Goal: Information Seeking & Learning: Learn about a topic

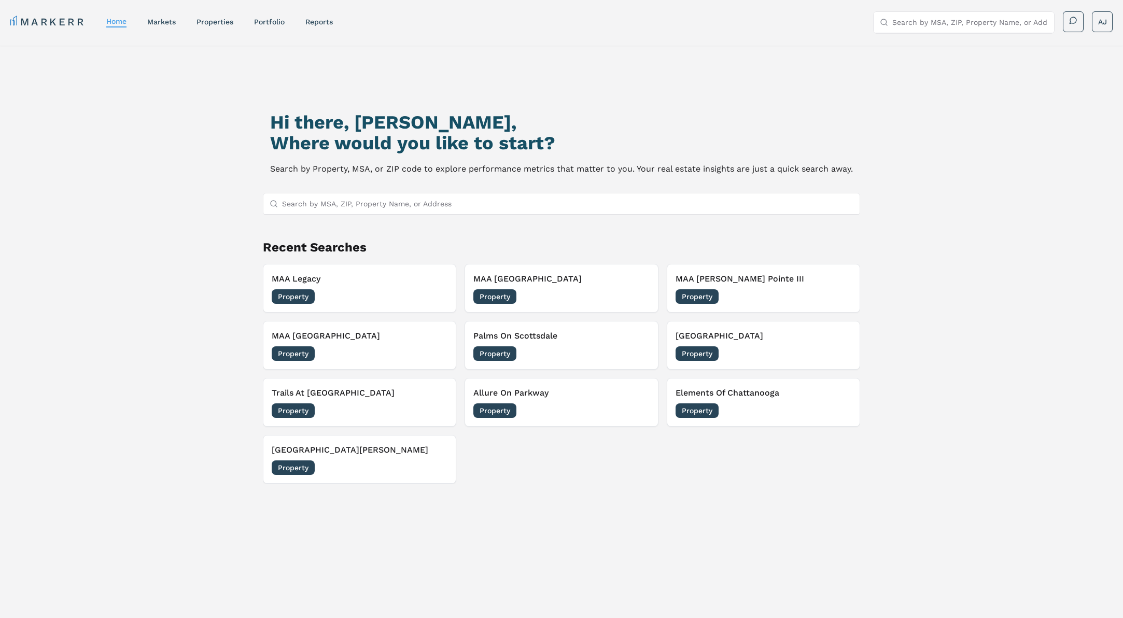
click at [950, 21] on input "Search by MSA, ZIP, Property Name, or Address" at bounding box center [970, 22] width 156 height 21
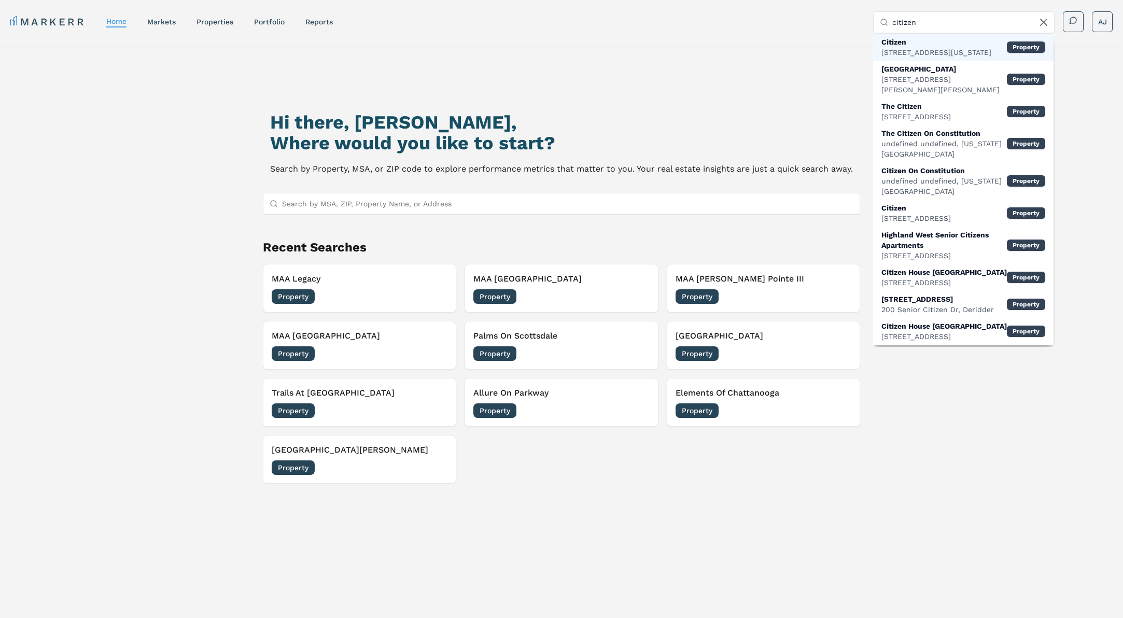
type input "citizen"
click at [942, 47] on div "[STREET_ADDRESS][US_STATE]" at bounding box center [936, 52] width 110 height 10
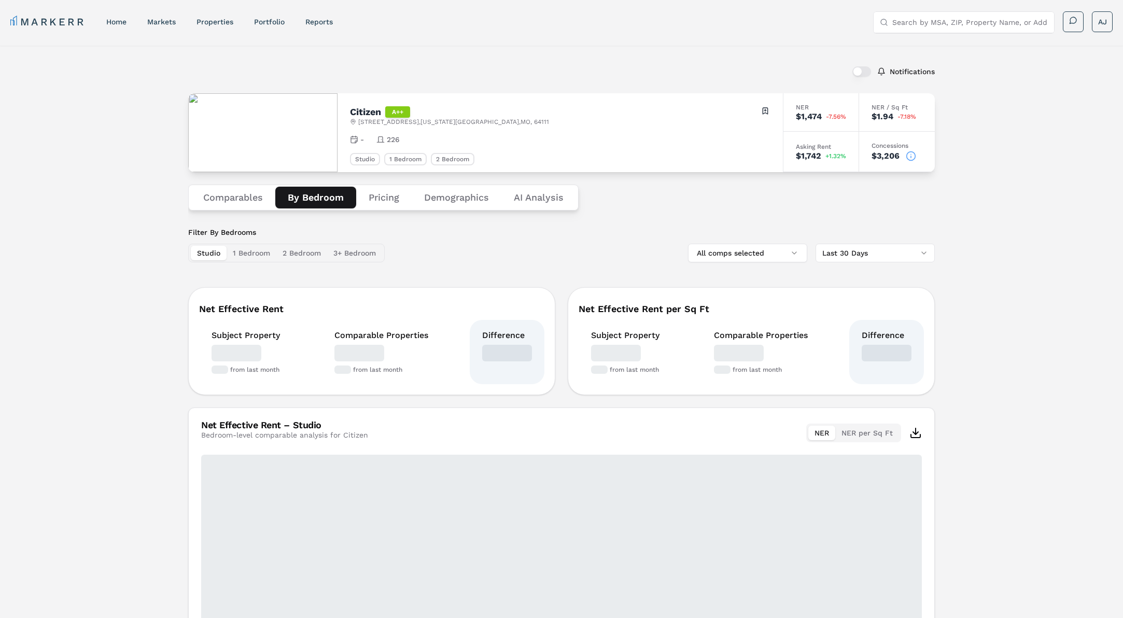
click at [307, 197] on button "By Bedroom" at bounding box center [315, 198] width 81 height 22
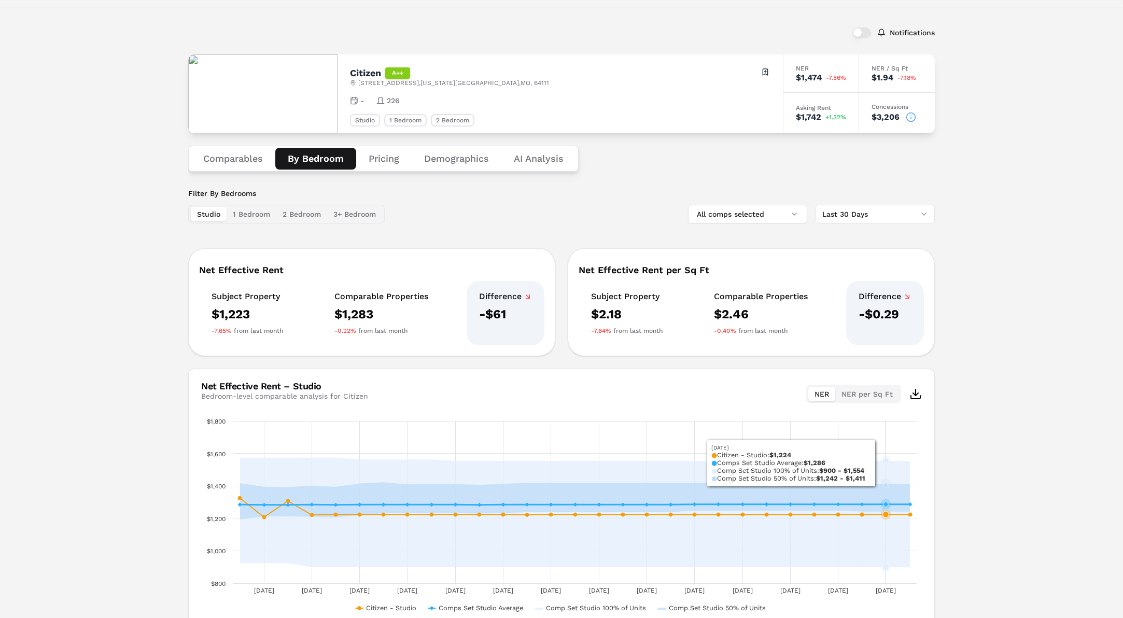
scroll to position [63, 0]
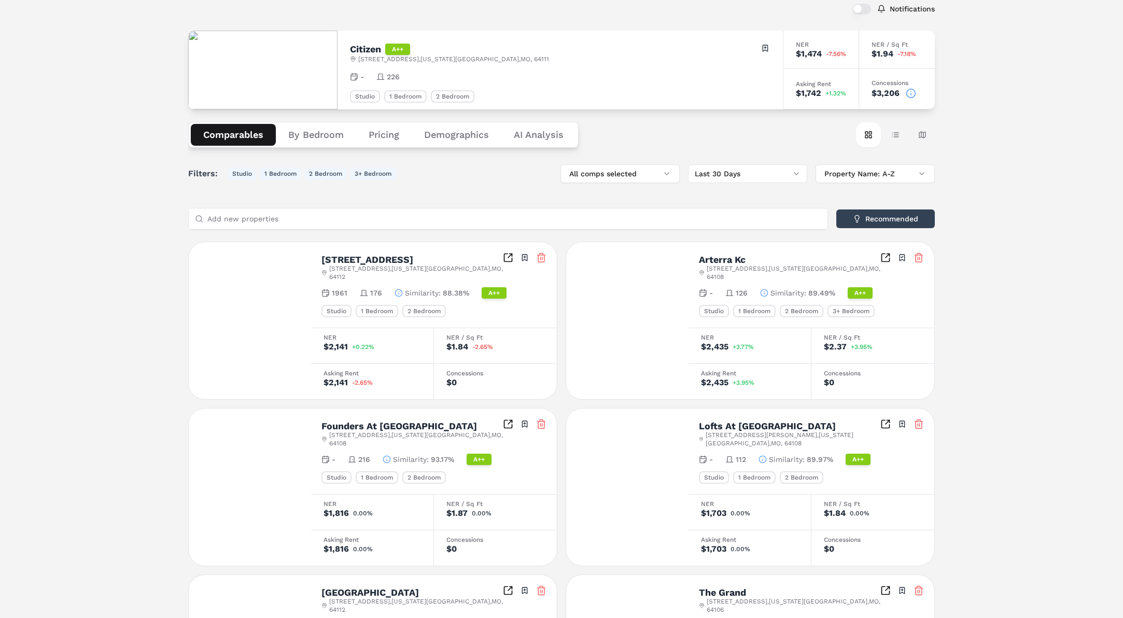
click at [223, 135] on button "Comparables" at bounding box center [233, 135] width 85 height 22
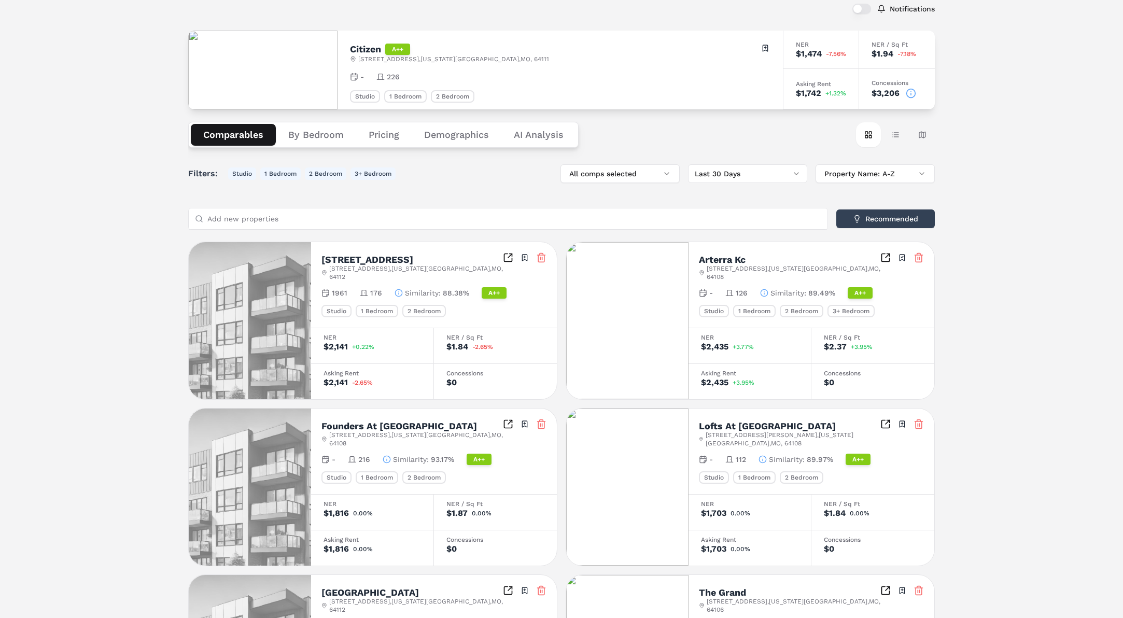
scroll to position [0, 0]
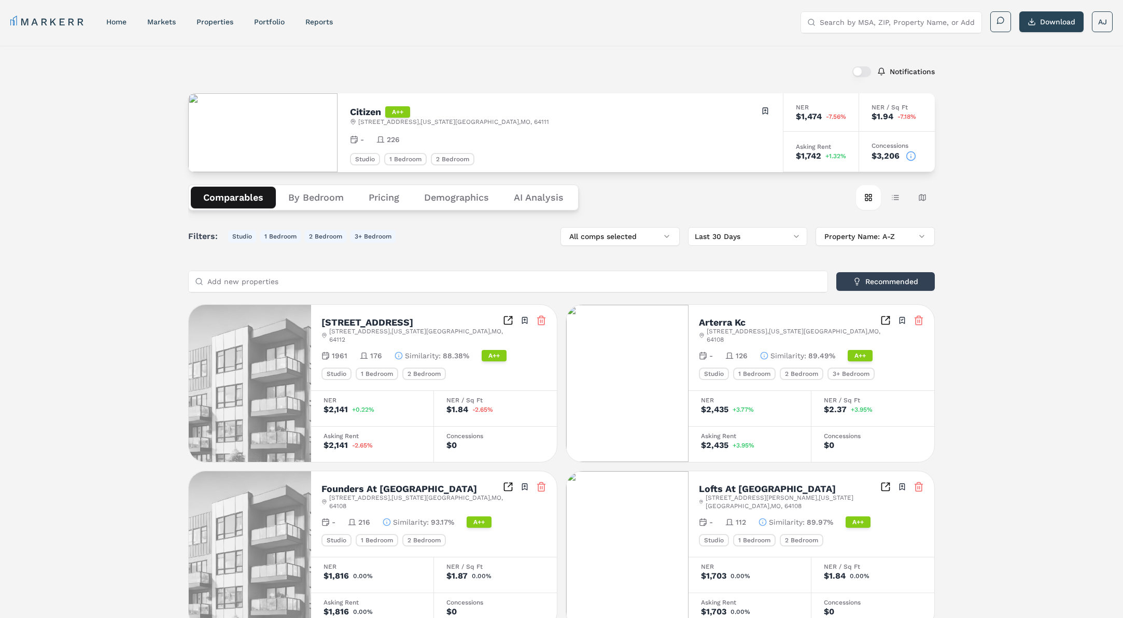
click at [876, 23] on input "Search by MSA, ZIP, Property Name, or Address" at bounding box center [898, 22] width 156 height 21
type input "V"
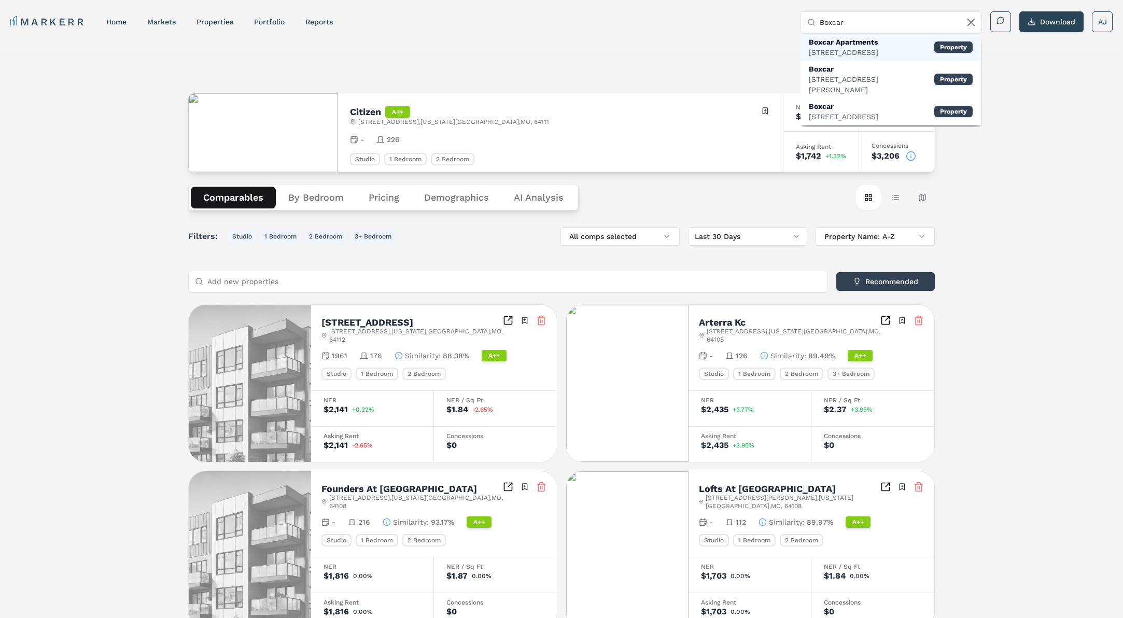
click at [867, 47] on div "[STREET_ADDRESS]" at bounding box center [843, 52] width 69 height 10
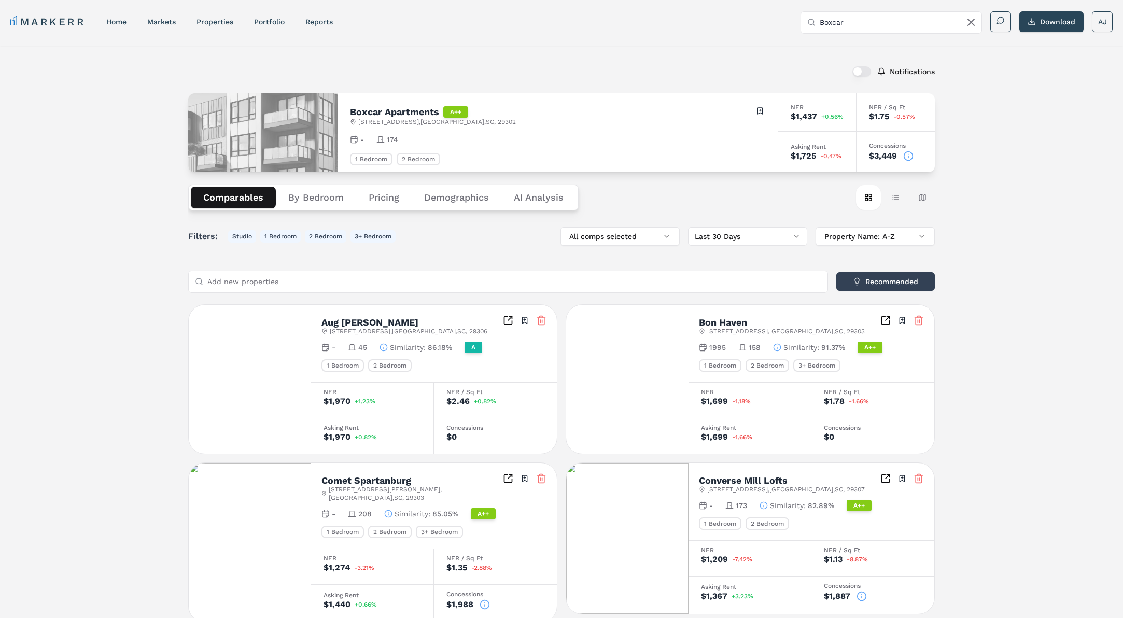
click at [310, 196] on button "By Bedroom" at bounding box center [316, 198] width 80 height 22
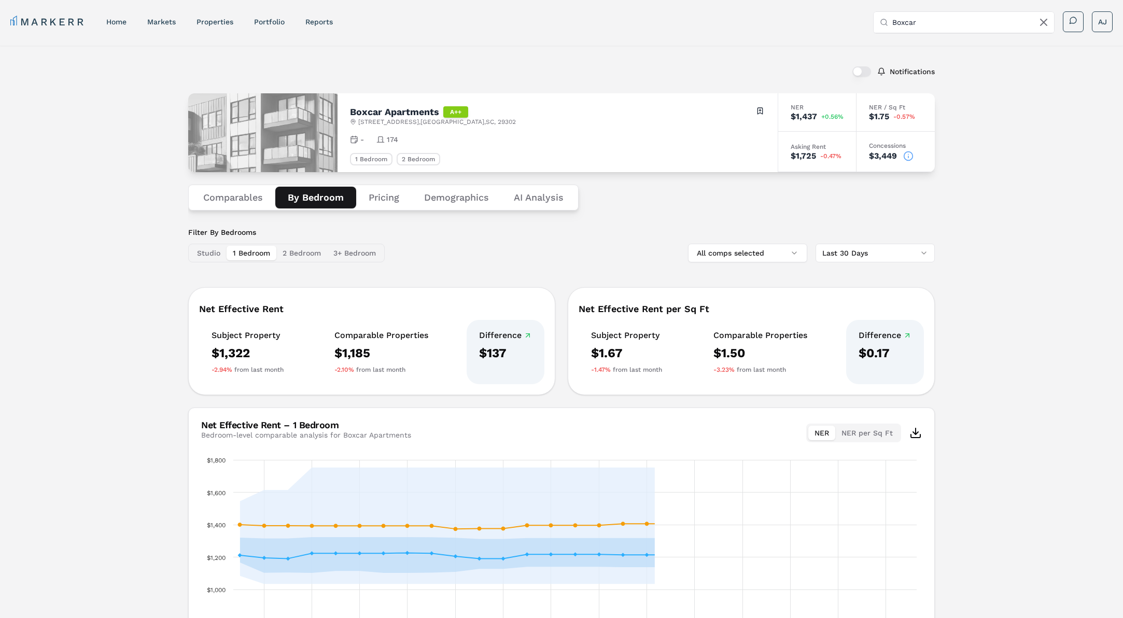
scroll to position [96, 0]
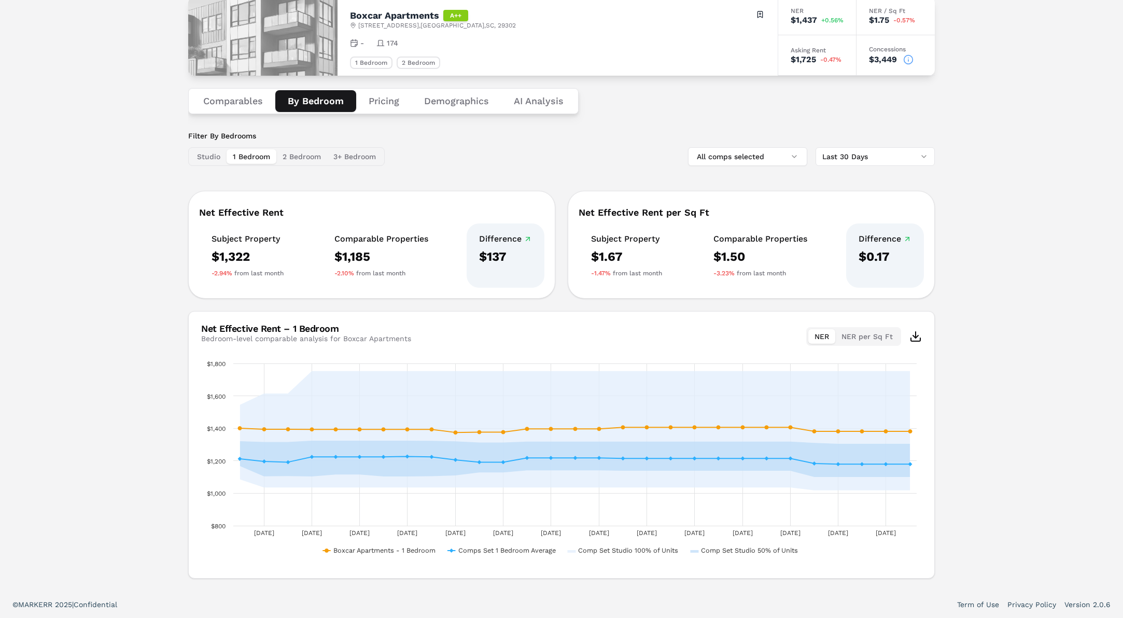
drag, startPoint x: 201, startPoint y: 158, endPoint x: 209, endPoint y: 156, distance: 9.1
click at [204, 157] on button "Studio" at bounding box center [209, 156] width 36 height 15
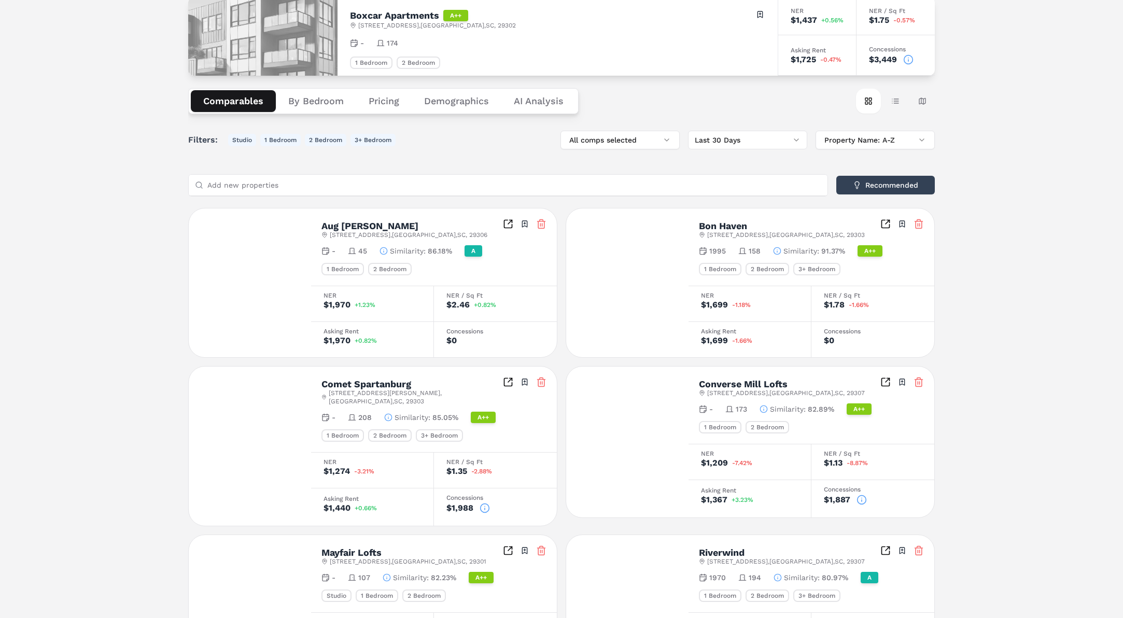
click at [237, 104] on button "Comparables" at bounding box center [233, 101] width 85 height 22
click at [297, 104] on button "By Bedroom" at bounding box center [316, 101] width 80 height 22
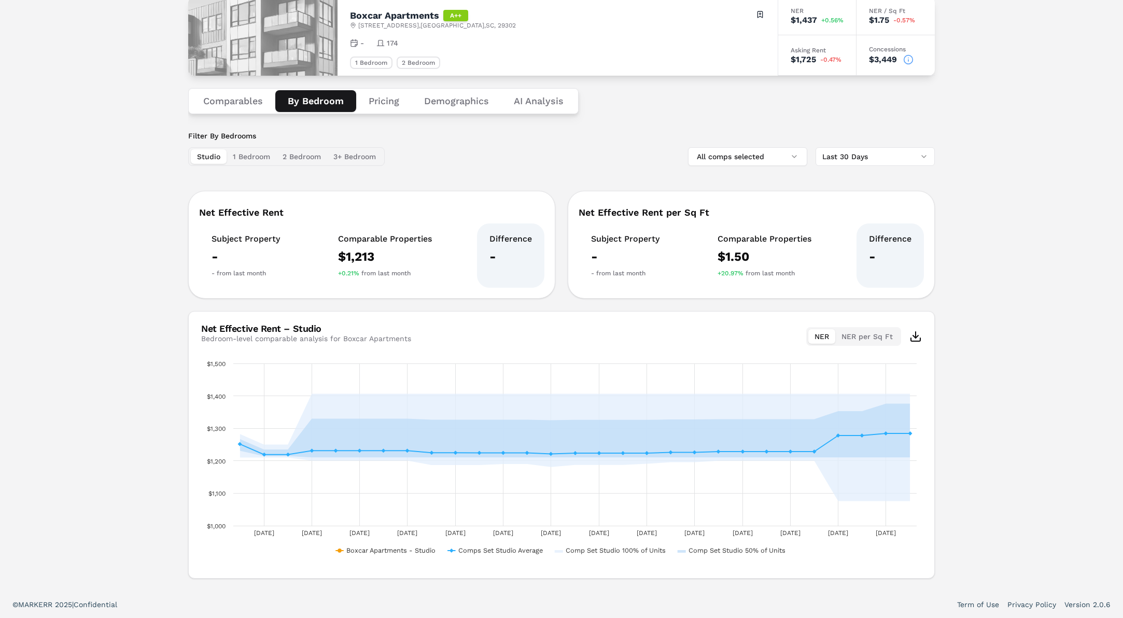
scroll to position [0, 0]
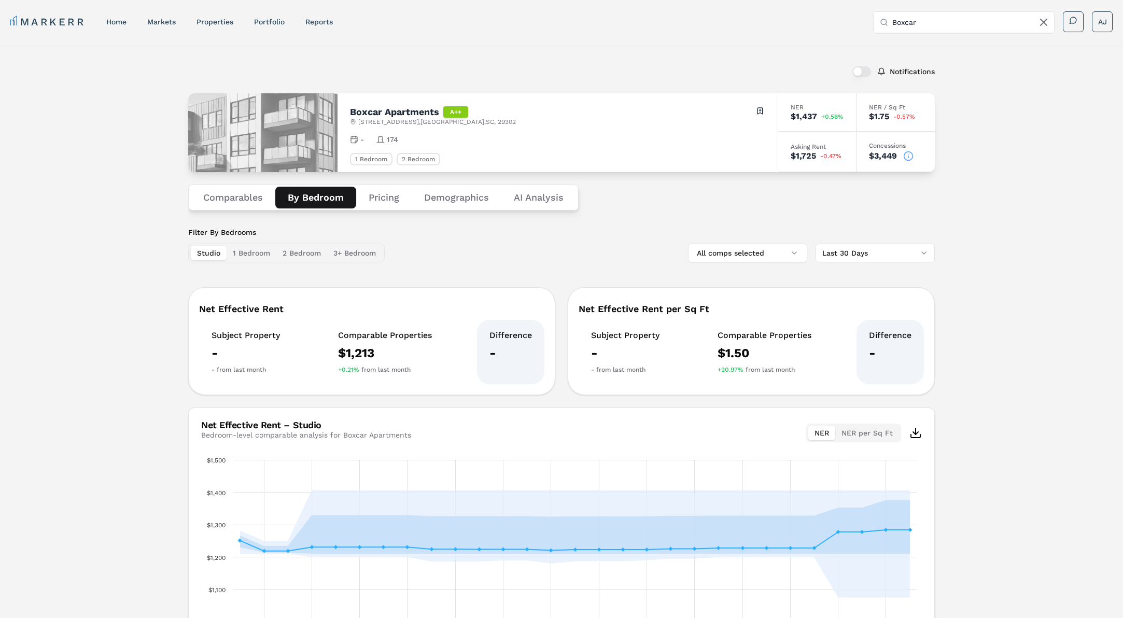
click at [916, 36] on div "MARKERR home markets properties Portfolio reports Search by MSA, ZIP, Property …" at bounding box center [561, 20] width 1123 height 41
click at [916, 24] on input "Boxcar" at bounding box center [970, 22] width 156 height 21
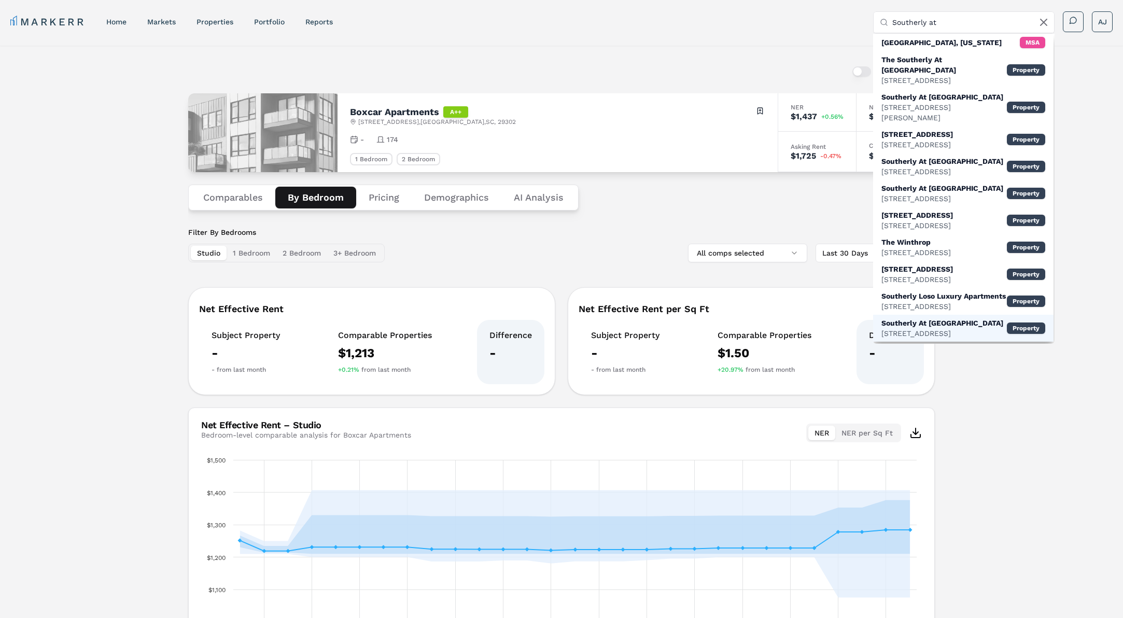
click at [926, 328] on div "[STREET_ADDRESS]" at bounding box center [942, 333] width 122 height 10
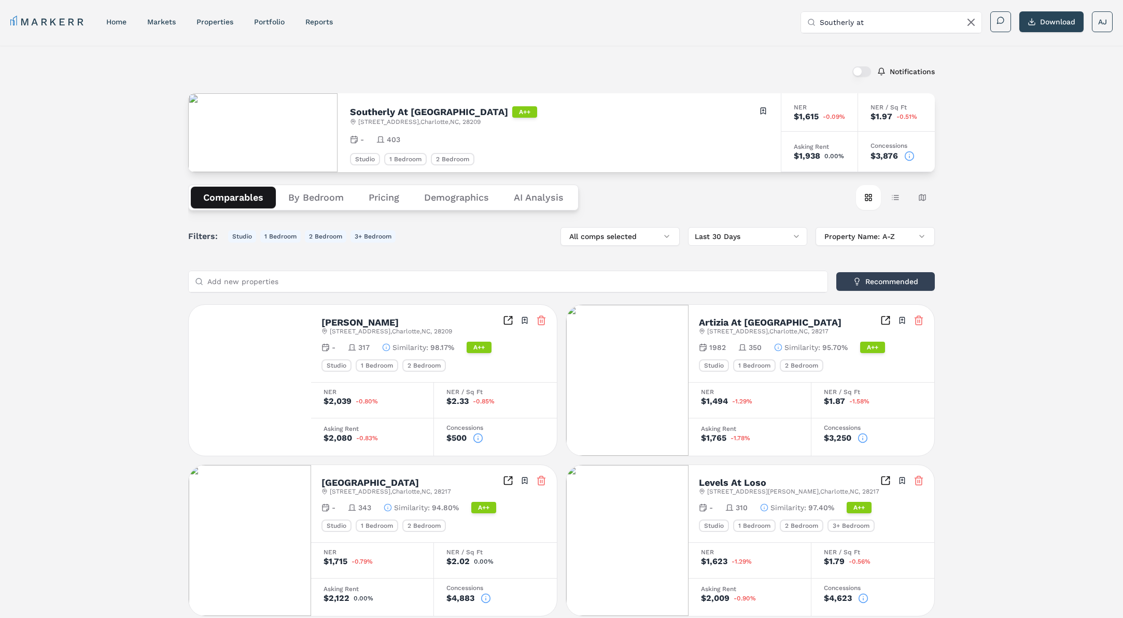
click at [309, 196] on button "By Bedroom" at bounding box center [316, 198] width 80 height 22
click at [246, 197] on button "Comparables" at bounding box center [233, 198] width 85 height 22
click at [304, 193] on button "By Bedroom" at bounding box center [316, 198] width 80 height 22
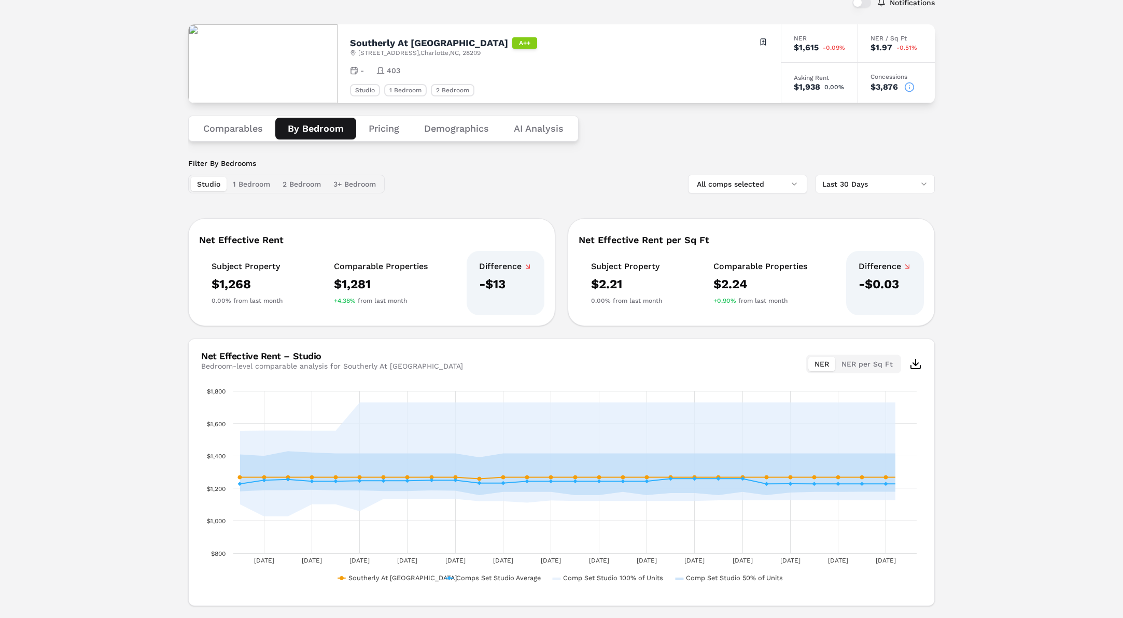
scroll to position [96, 0]
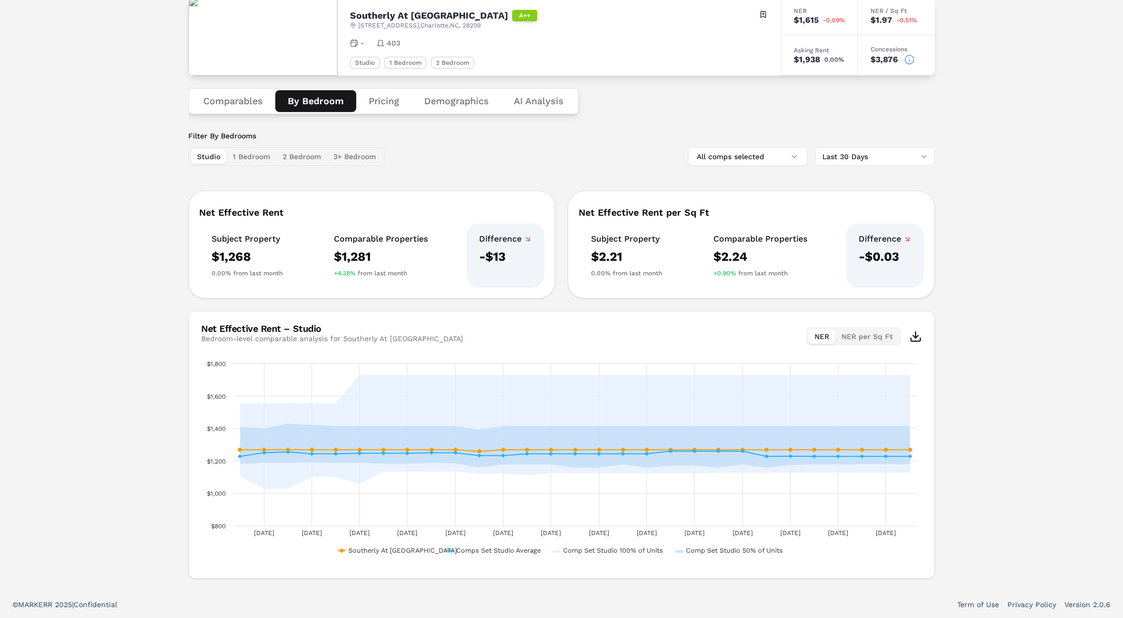
click at [855, 162] on html "MARKERR home markets properties Portfolio reports Search by MSA, ZIP, Property …" at bounding box center [561, 261] width 1123 height 714
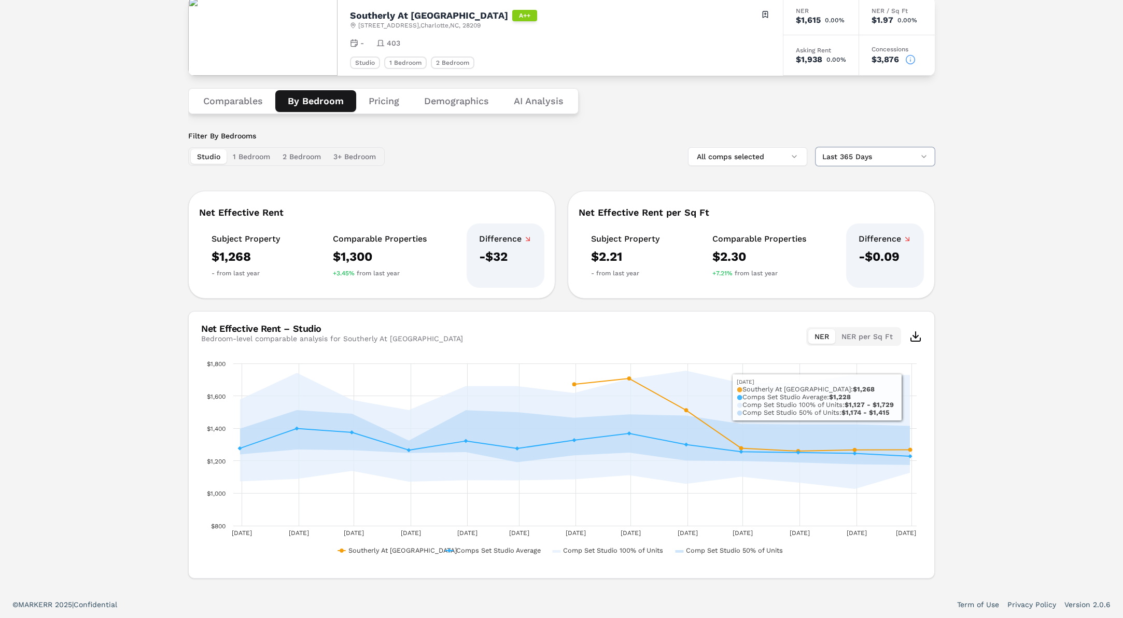
scroll to position [0, 0]
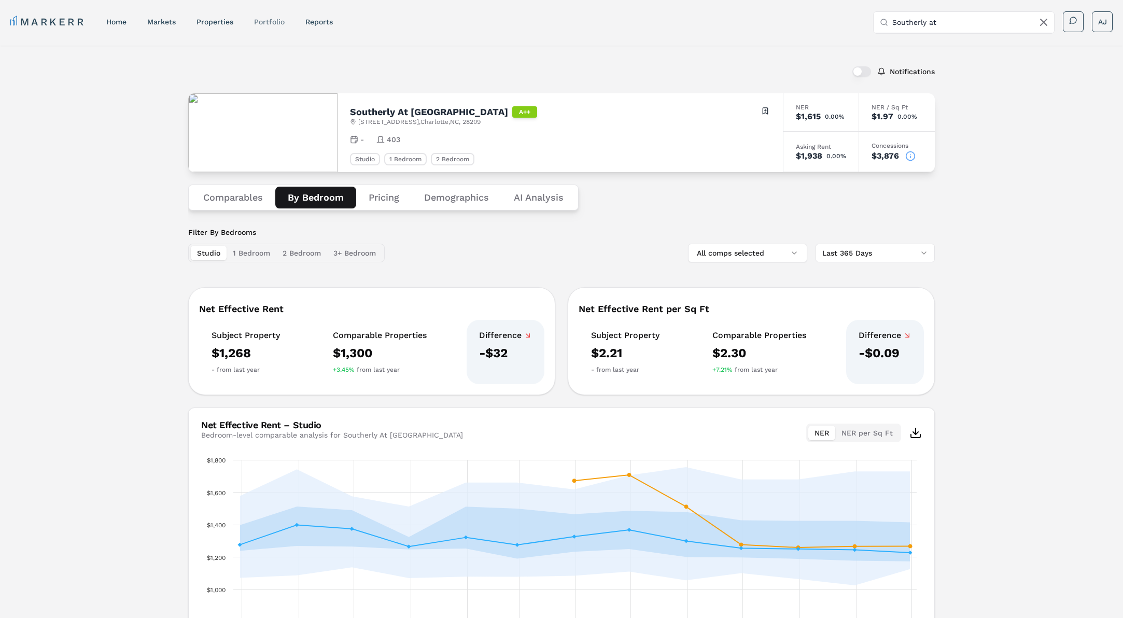
click at [259, 18] on link "Portfolio" at bounding box center [269, 22] width 31 height 8
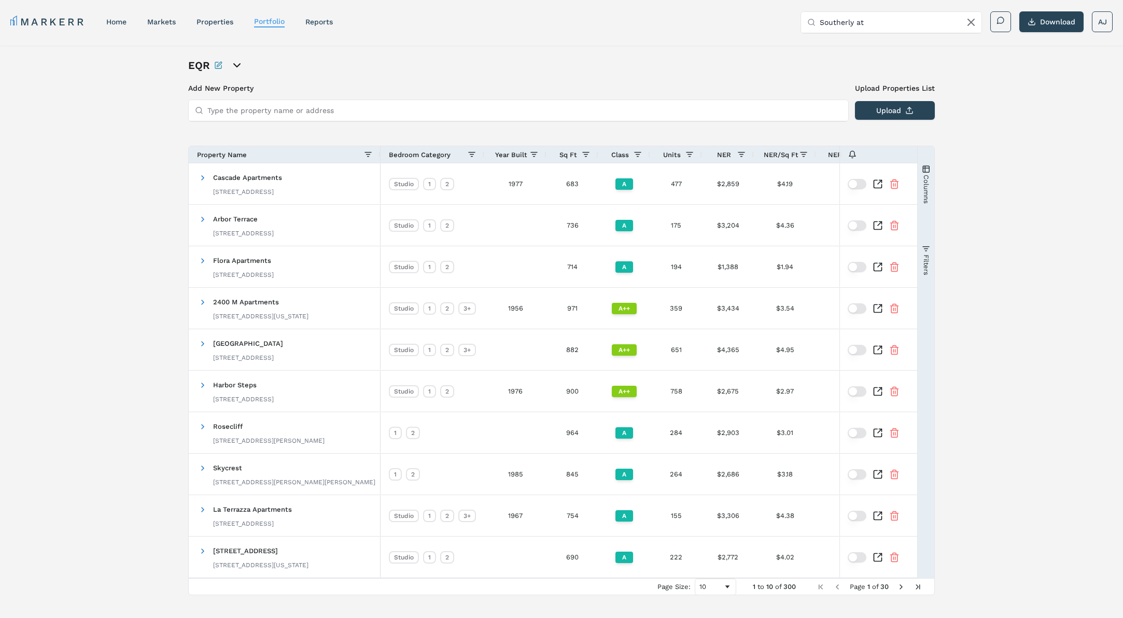
click at [863, 21] on input "Southerly at" at bounding box center [898, 22] width 156 height 21
click at [863, 22] on input "Southerly at" at bounding box center [898, 22] width 156 height 21
click at [861, 23] on input "Southerly at" at bounding box center [898, 22] width 156 height 21
click at [854, 24] on input "Southerly at" at bounding box center [898, 22] width 156 height 21
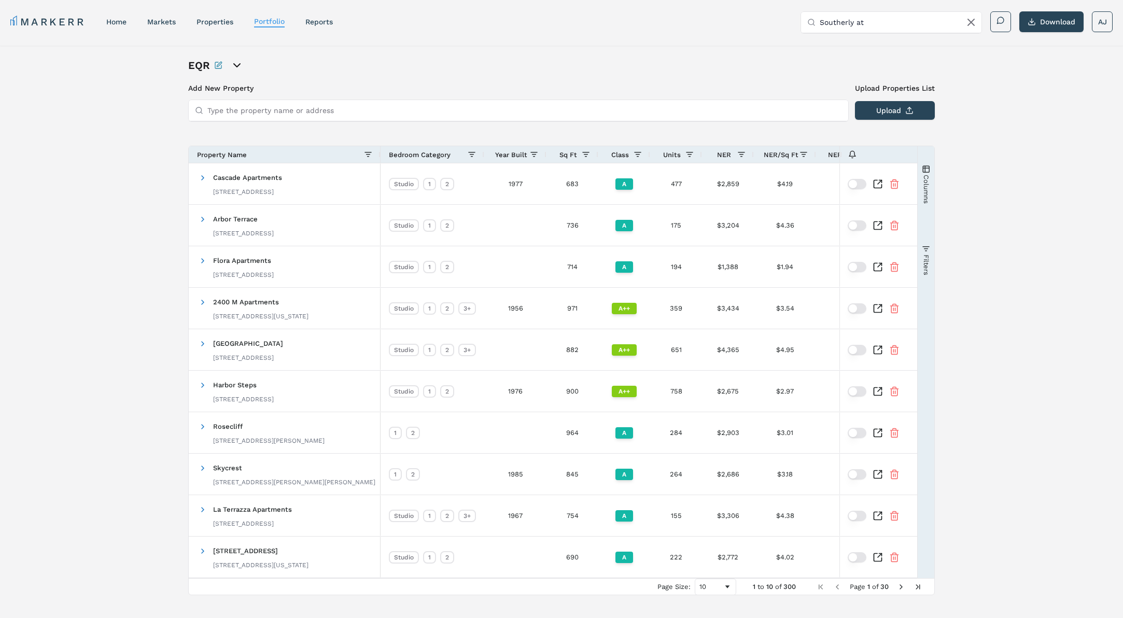
scroll to position [1, 0]
click at [854, 24] on input "Southerly at" at bounding box center [898, 21] width 156 height 21
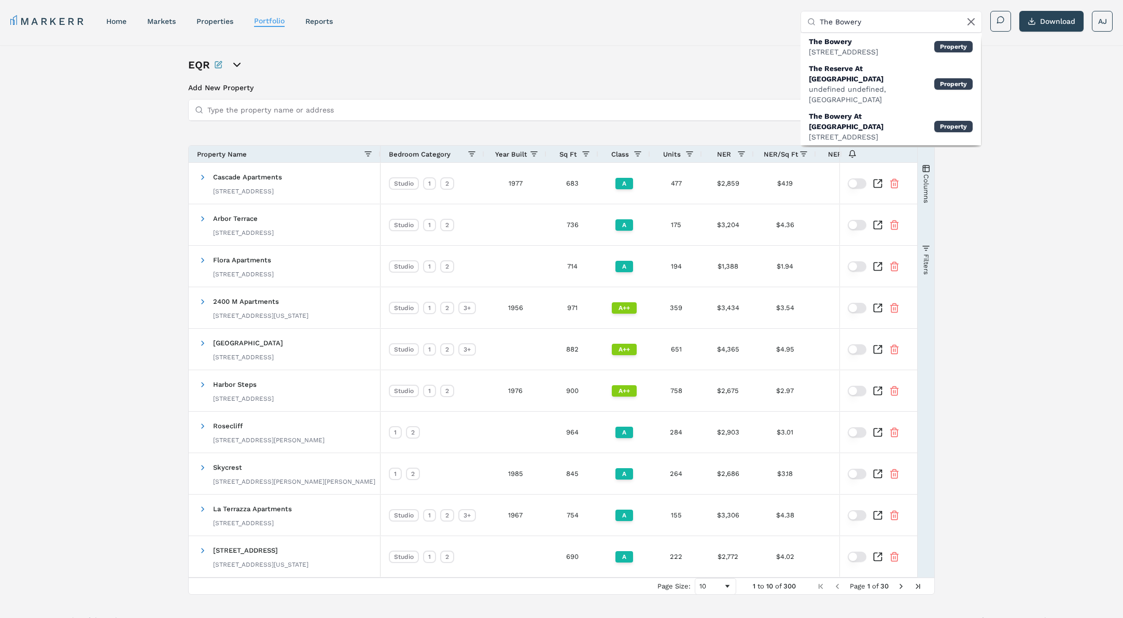
type input "The Bowery"
drag, startPoint x: 634, startPoint y: 63, endPoint x: 576, endPoint y: 59, distance: 57.1
click at [630, 63] on div "EQR" at bounding box center [561, 65] width 747 height 15
click at [969, 25] on icon at bounding box center [971, 22] width 12 height 12
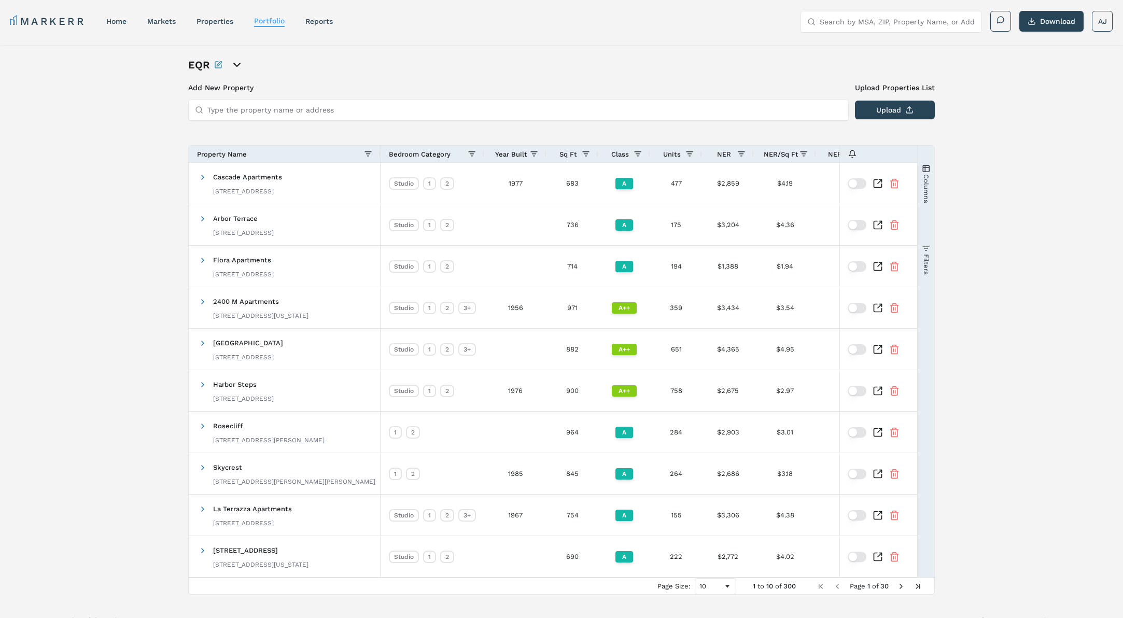
drag, startPoint x: 350, startPoint y: 50, endPoint x: 300, endPoint y: 45, distance: 50.1
click at [328, 48] on div "EQR Add New Property Upload Properties List Type the property name or address U…" at bounding box center [561, 326] width 1123 height 562
drag, startPoint x: 103, startPoint y: 21, endPoint x: 165, endPoint y: 2, distance: 65.4
click at [106, 21] on nav "MARKERR home markets properties Portfolio reports" at bounding box center [171, 21] width 322 height 15
click at [234, 62] on icon "open portfolio options" at bounding box center [237, 65] width 12 height 12
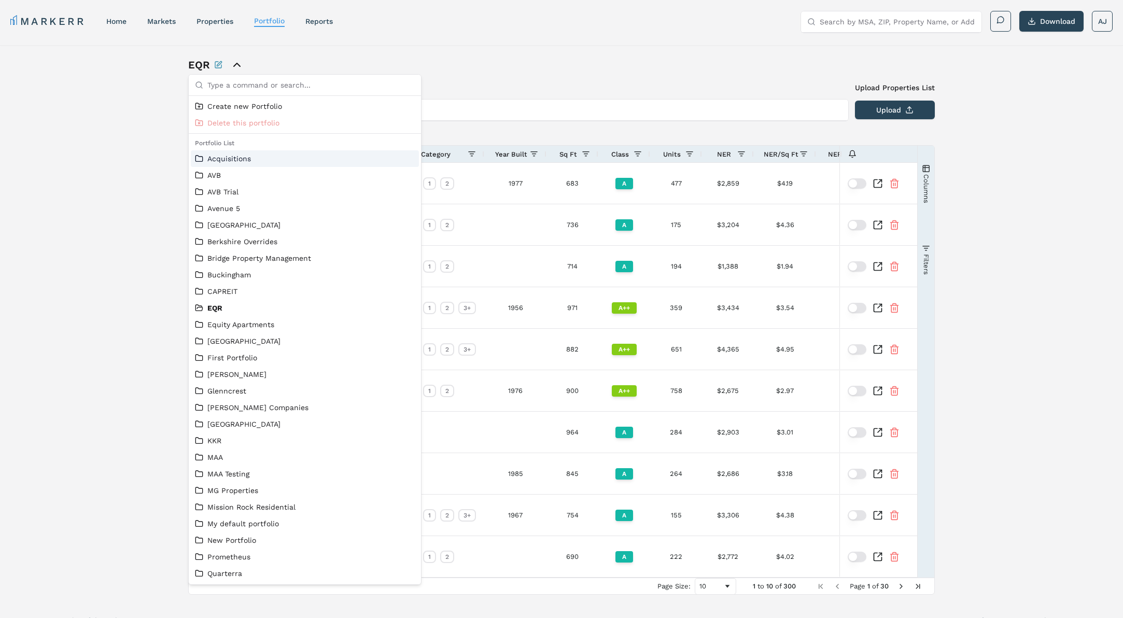
click at [242, 157] on link "Acquisitions" at bounding box center [305, 158] width 220 height 10
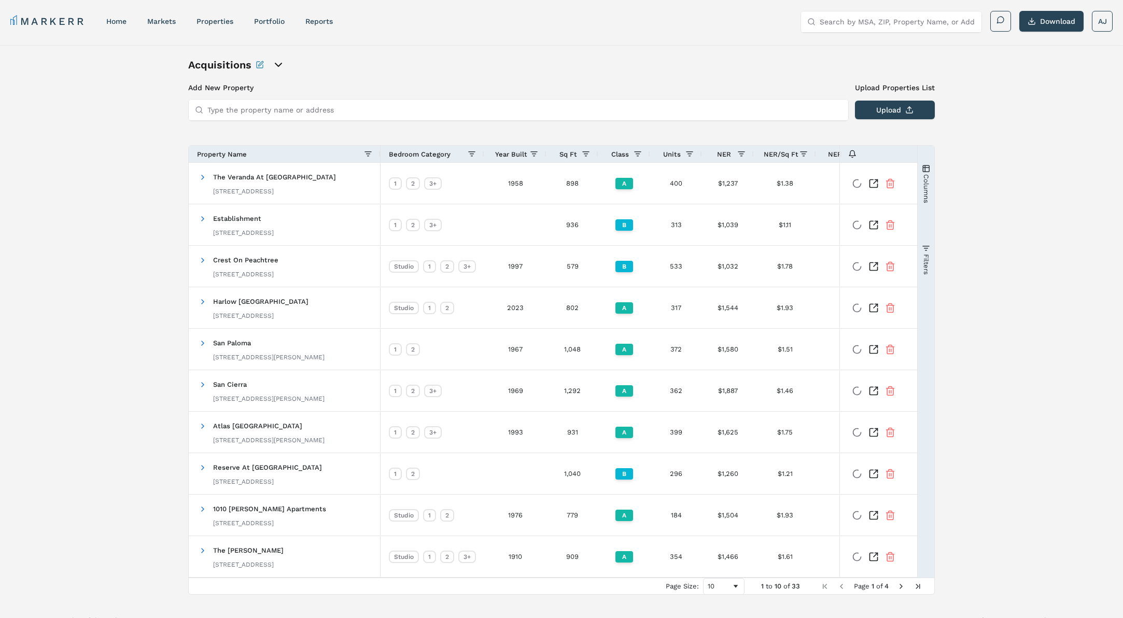
click at [276, 65] on icon "open portfolio options" at bounding box center [278, 64] width 6 height 3
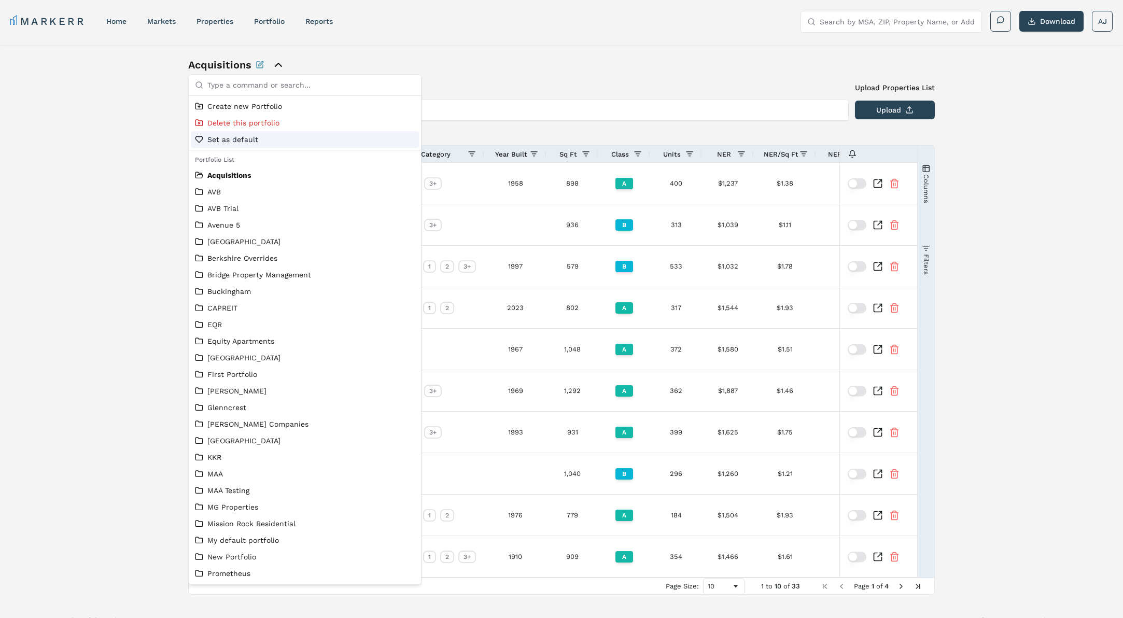
click at [244, 139] on span "Set as default" at bounding box center [232, 139] width 51 height 10
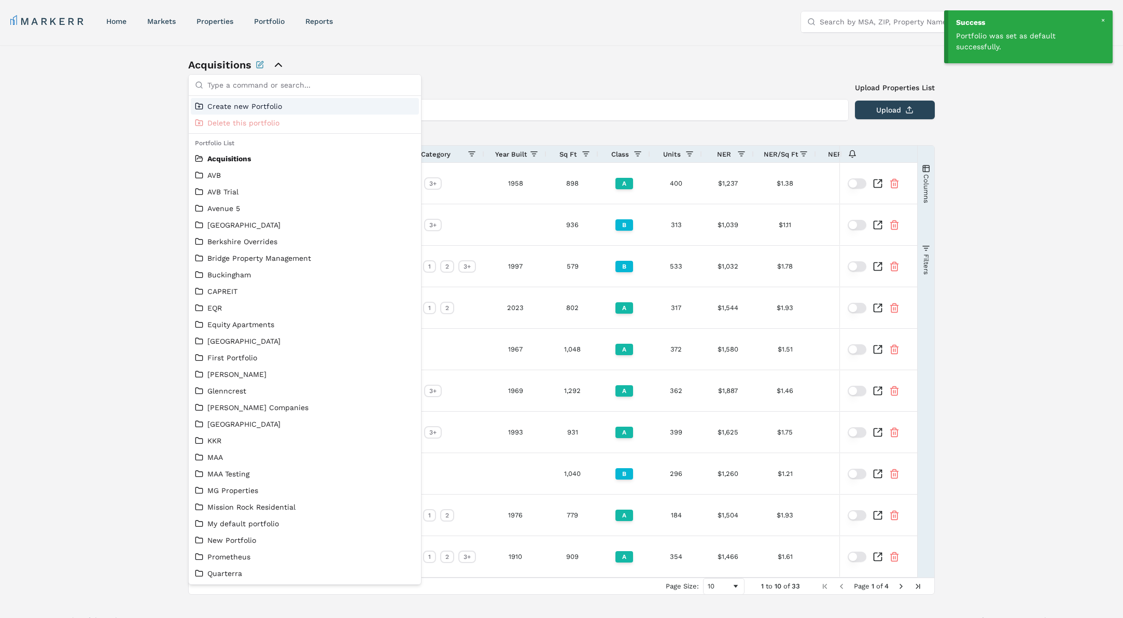
drag, startPoint x: 79, startPoint y: 138, endPoint x: 88, endPoint y: 138, distance: 8.8
click at [81, 138] on div "Acquisitions Add New Property Upload Properties List Type the property name or …" at bounding box center [561, 326] width 1123 height 562
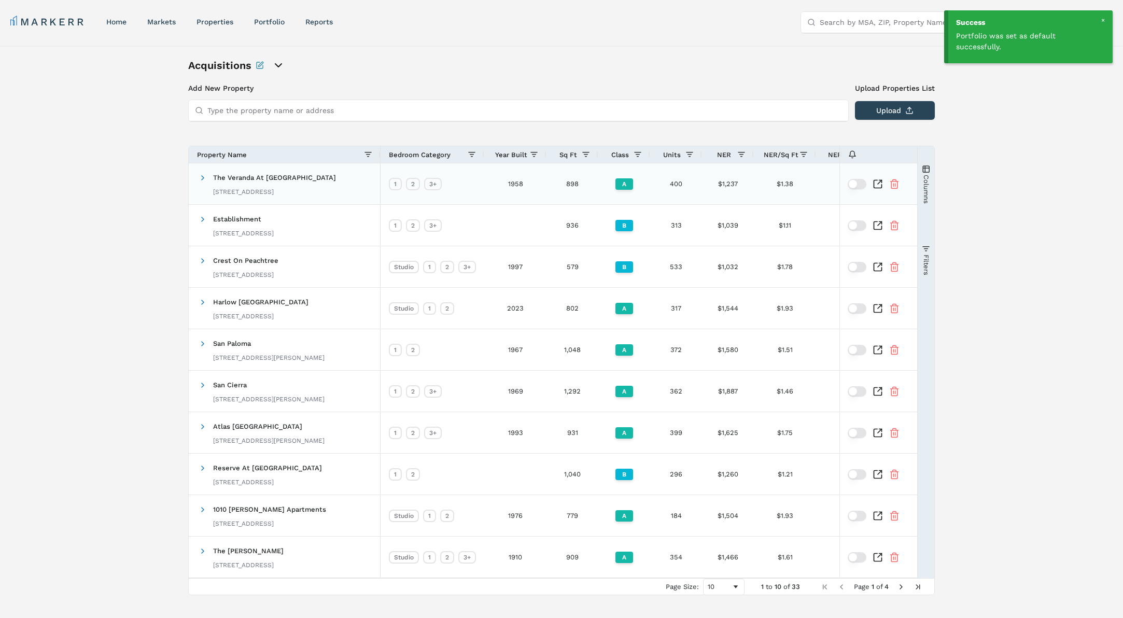
scroll to position [17, 0]
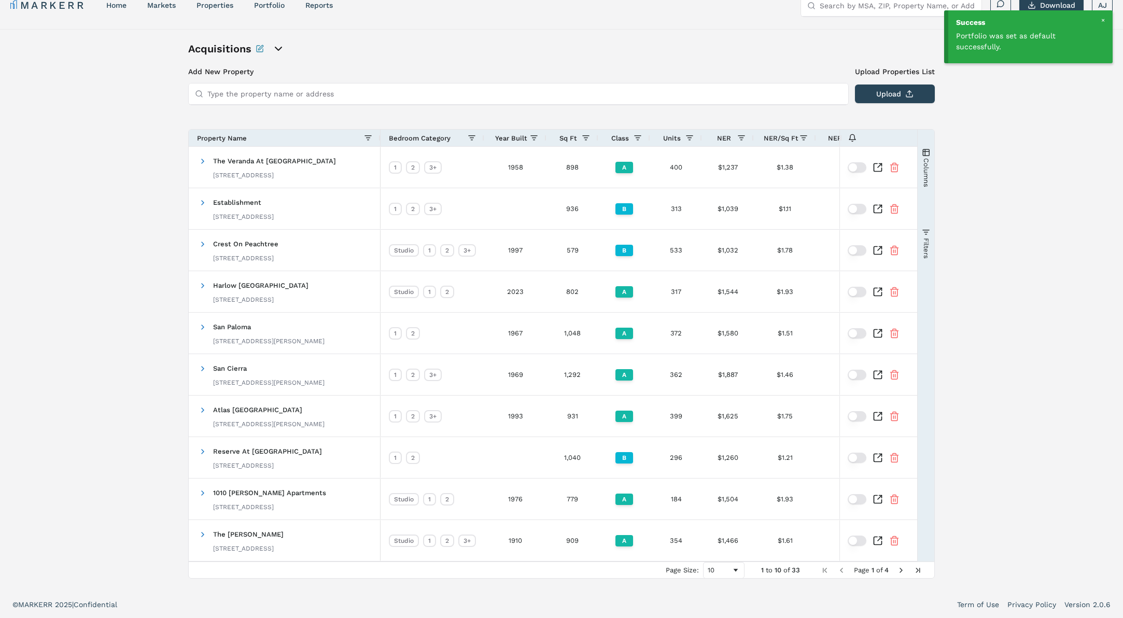
click at [499, 136] on span "Year Built" at bounding box center [511, 138] width 32 height 8
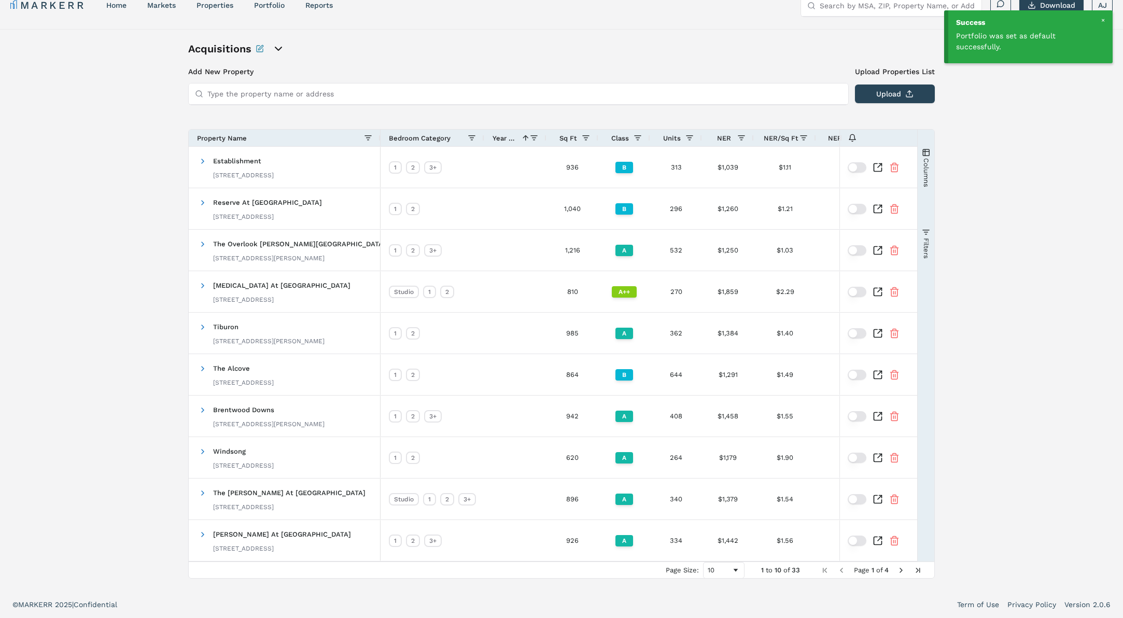
click at [502, 137] on span "Year Built" at bounding box center [505, 138] width 25 height 8
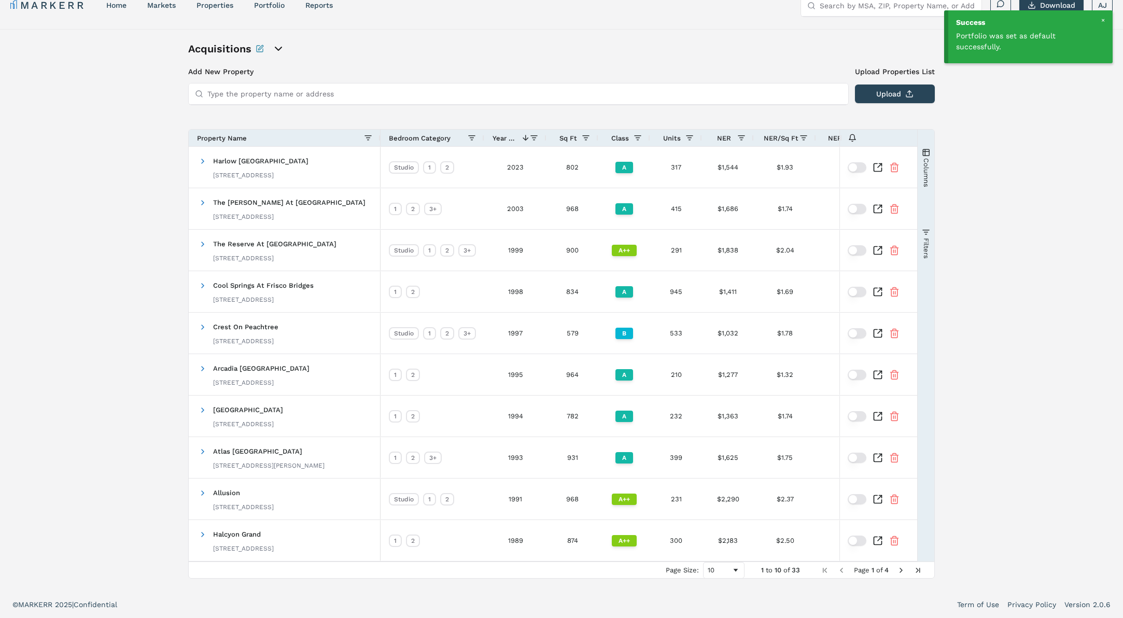
click at [279, 136] on div "Property Name" at bounding box center [280, 137] width 167 height 11
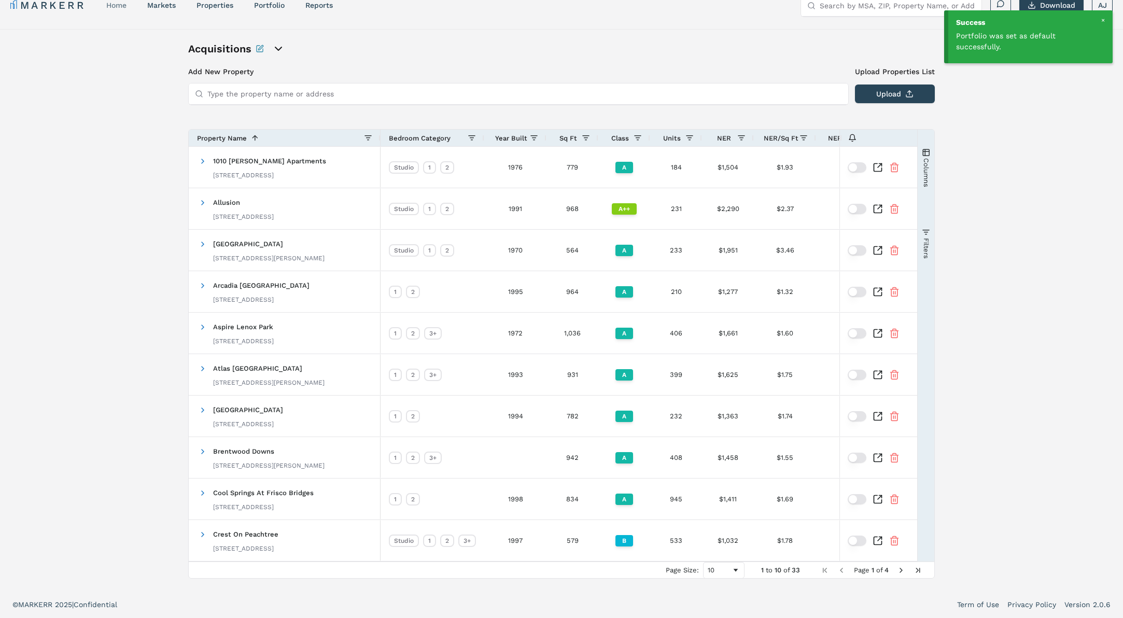
click at [114, 2] on link "home" at bounding box center [116, 5] width 20 height 8
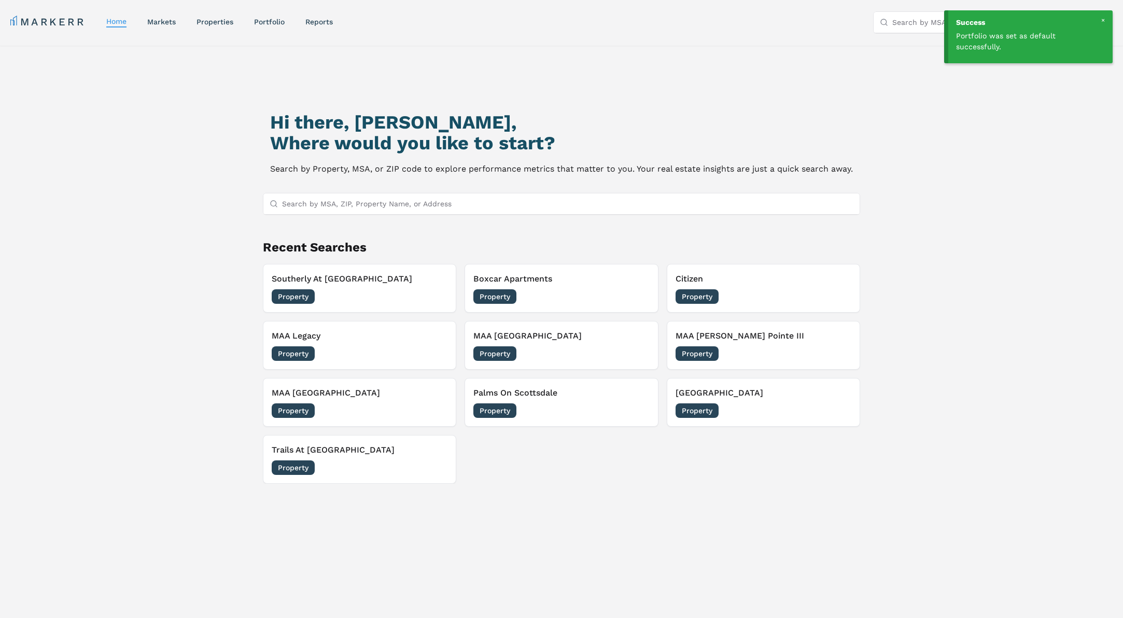
click at [1102, 20] on div at bounding box center [1102, 20] width 9 height 9
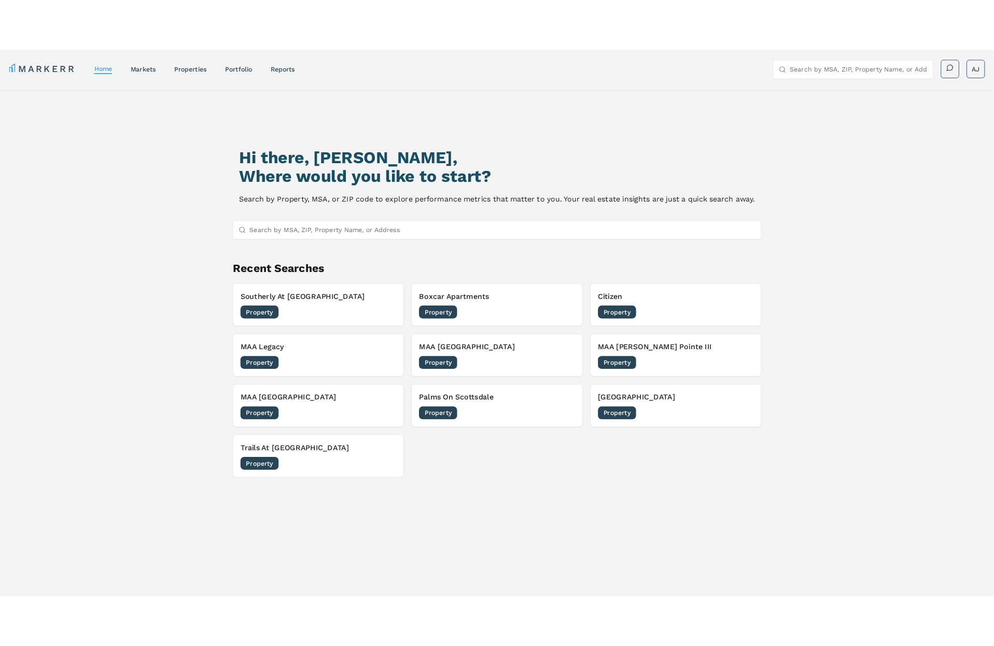
scroll to position [1, 0]
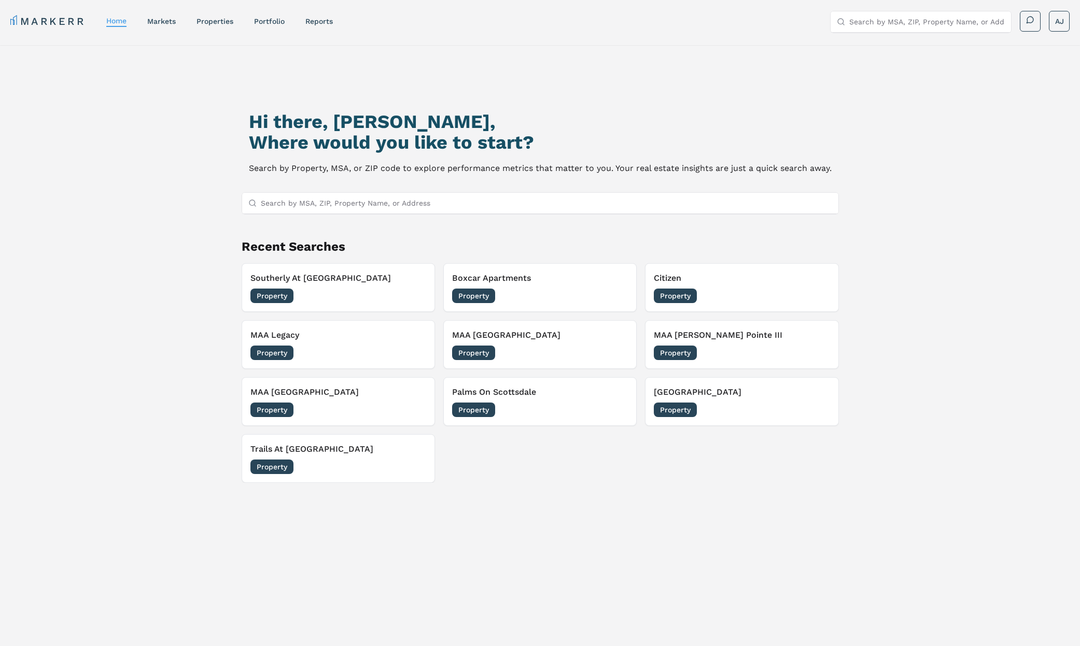
click at [337, 130] on h1 "Hi there, [PERSON_NAME]," at bounding box center [540, 121] width 583 height 21
drag, startPoint x: 337, startPoint y: 130, endPoint x: 305, endPoint y: 125, distance: 32.6
click at [334, 129] on h1 "Hi there, [PERSON_NAME]," at bounding box center [540, 121] width 583 height 21
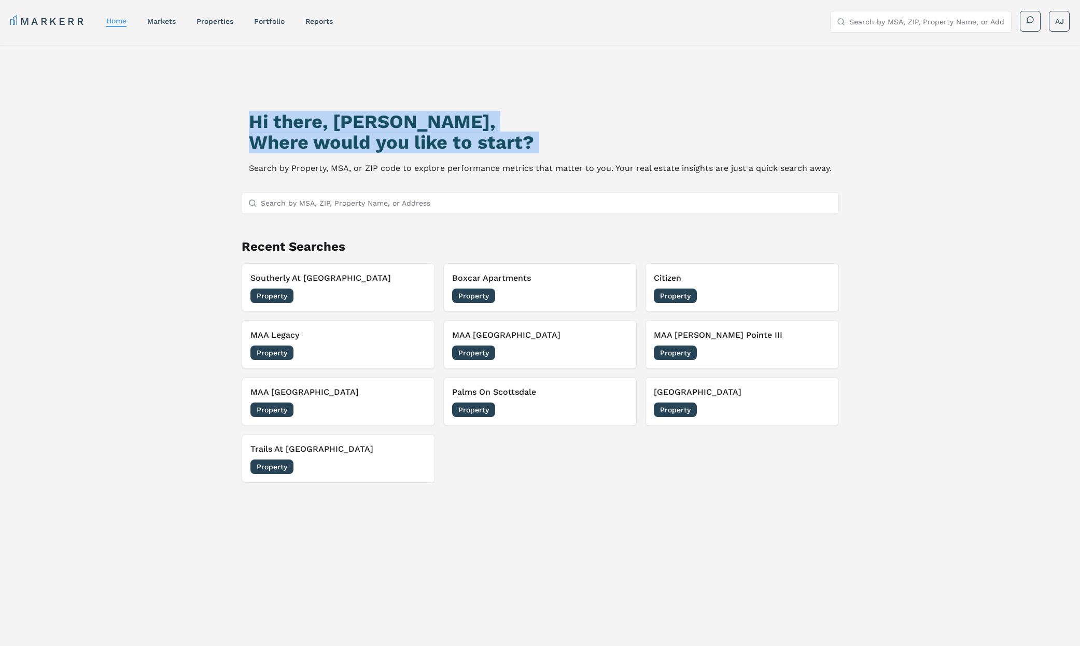
click at [587, 135] on h2 "Where would you like to start?" at bounding box center [540, 142] width 583 height 21
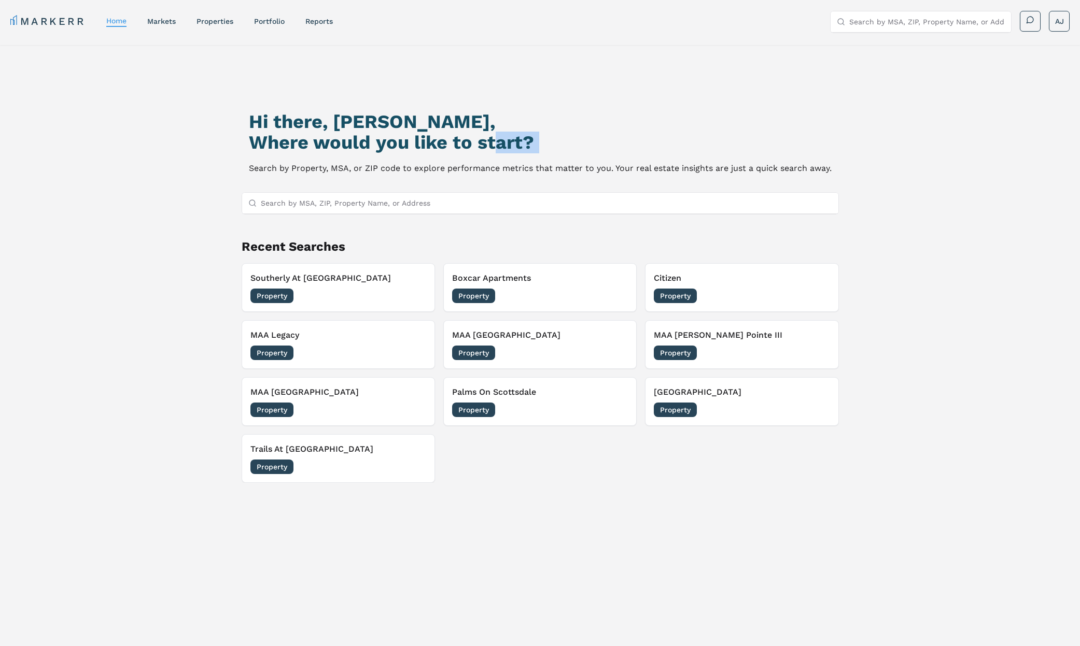
click at [497, 142] on h2 "Where would you like to start?" at bounding box center [540, 142] width 583 height 21
click at [423, 144] on h2 "Where would you like to start?" at bounding box center [540, 142] width 583 height 21
click at [423, 143] on h2 "Where would you like to start?" at bounding box center [540, 142] width 583 height 21
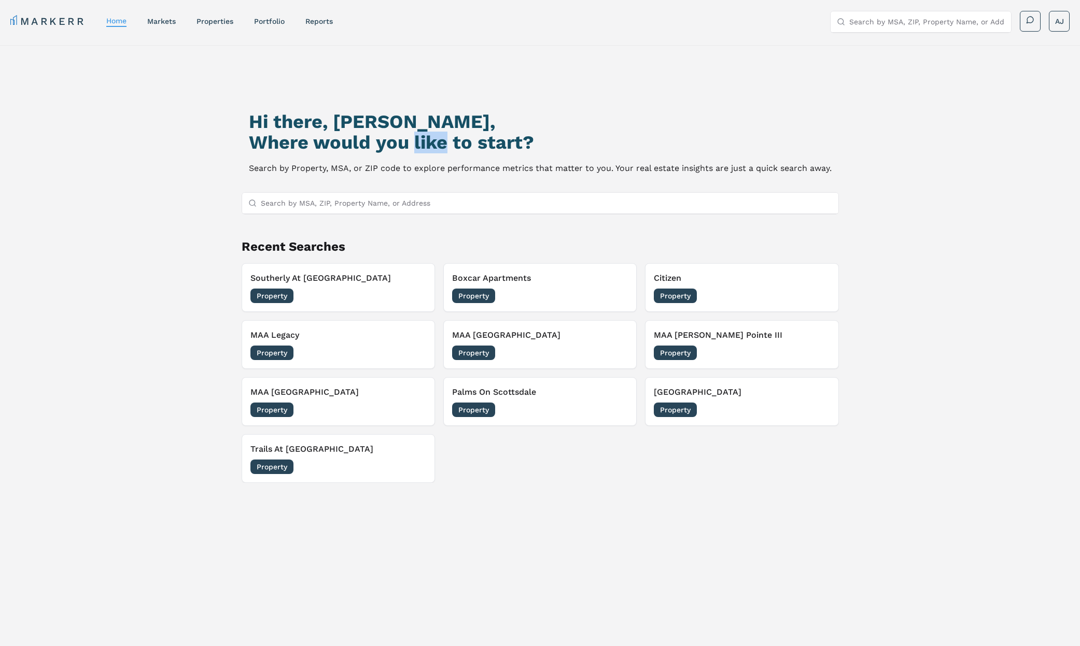
click at [423, 143] on h2 "Where would you like to start?" at bounding box center [540, 142] width 583 height 21
click at [337, 133] on h2 "Where would you like to start?" at bounding box center [540, 142] width 583 height 21
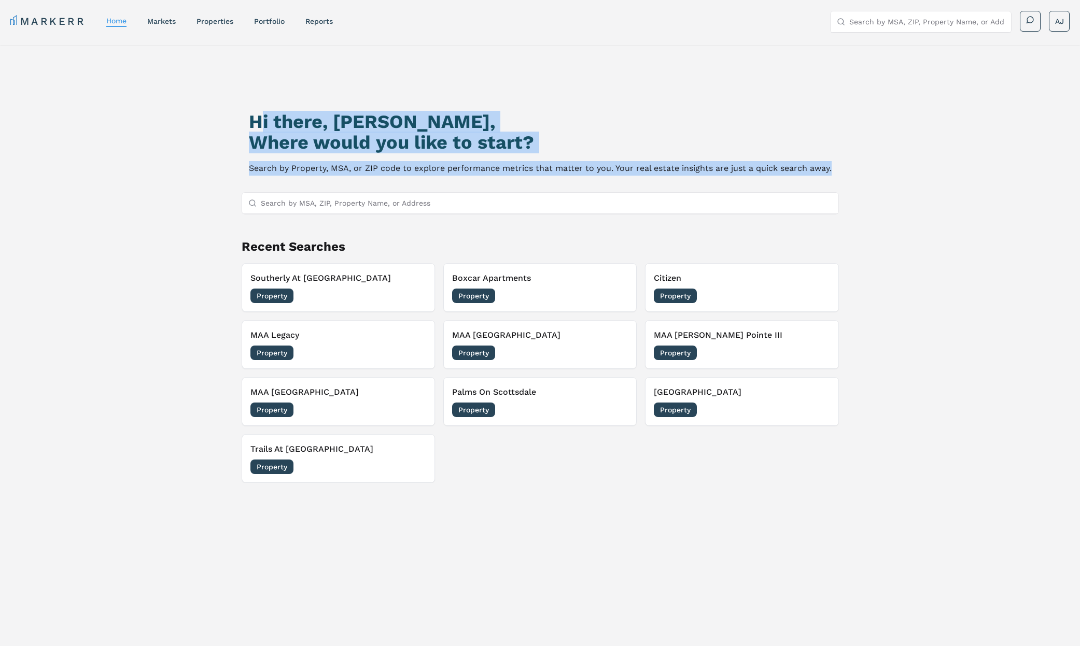
drag, startPoint x: 269, startPoint y: 126, endPoint x: 625, endPoint y: 162, distance: 358.0
click at [641, 178] on div "Hi there, [PERSON_NAME], Where would you like to start? Search by Property, MSA…" at bounding box center [540, 385] width 756 height 646
click at [579, 142] on h2 "Where would you like to start?" at bounding box center [540, 142] width 583 height 21
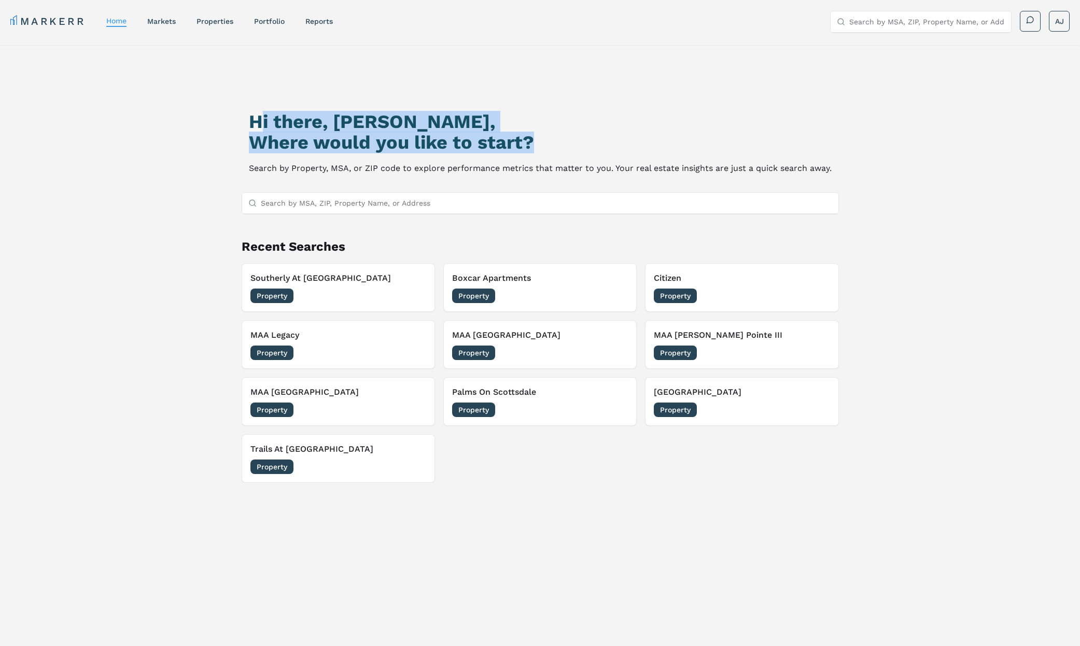
drag, startPoint x: 573, startPoint y: 144, endPoint x: 261, endPoint y: 125, distance: 313.2
click at [260, 126] on div "Hi there, [PERSON_NAME], Where would you like to start?" at bounding box center [540, 131] width 583 height 41
click at [257, 123] on h1 "Hi there, [PERSON_NAME]," at bounding box center [540, 121] width 583 height 21
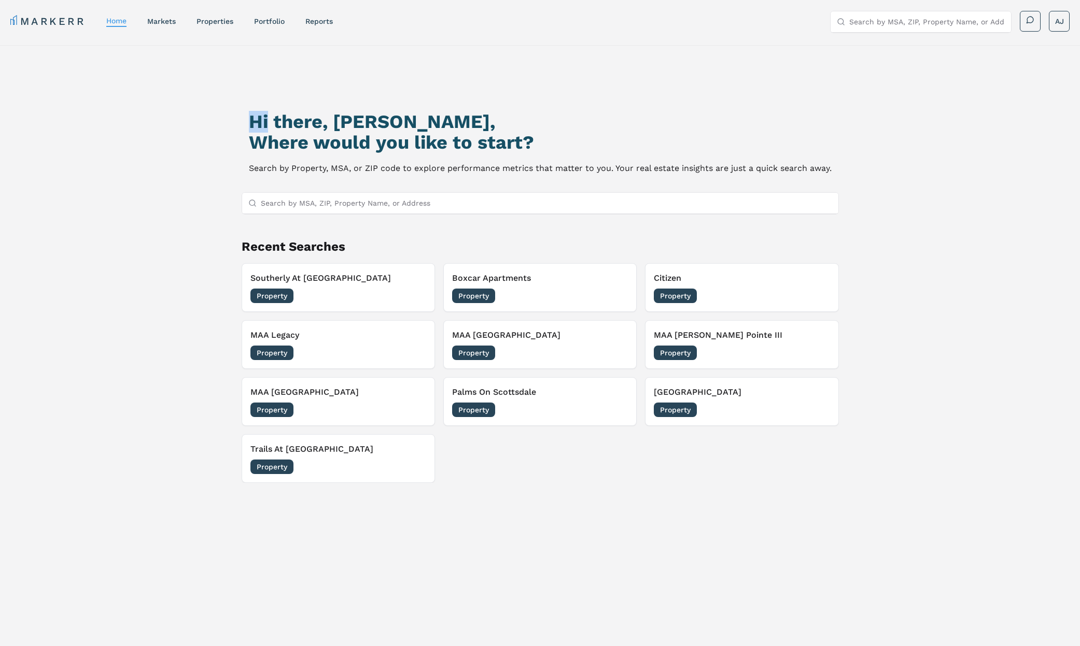
click at [257, 123] on h1 "Hi there, [PERSON_NAME]," at bounding box center [540, 121] width 583 height 21
drag, startPoint x: 257, startPoint y: 124, endPoint x: 403, endPoint y: 139, distance: 147.0
click at [260, 125] on h1 "Hi there, [PERSON_NAME]," at bounding box center [540, 121] width 583 height 21
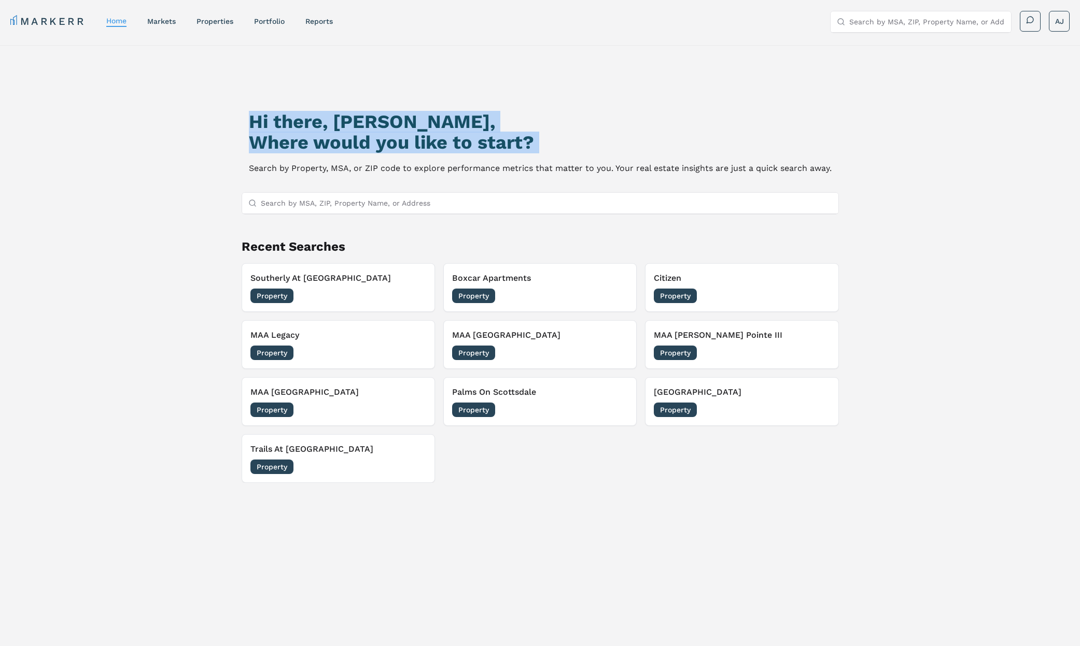
click at [469, 143] on h2 "Where would you like to start?" at bounding box center [540, 142] width 583 height 21
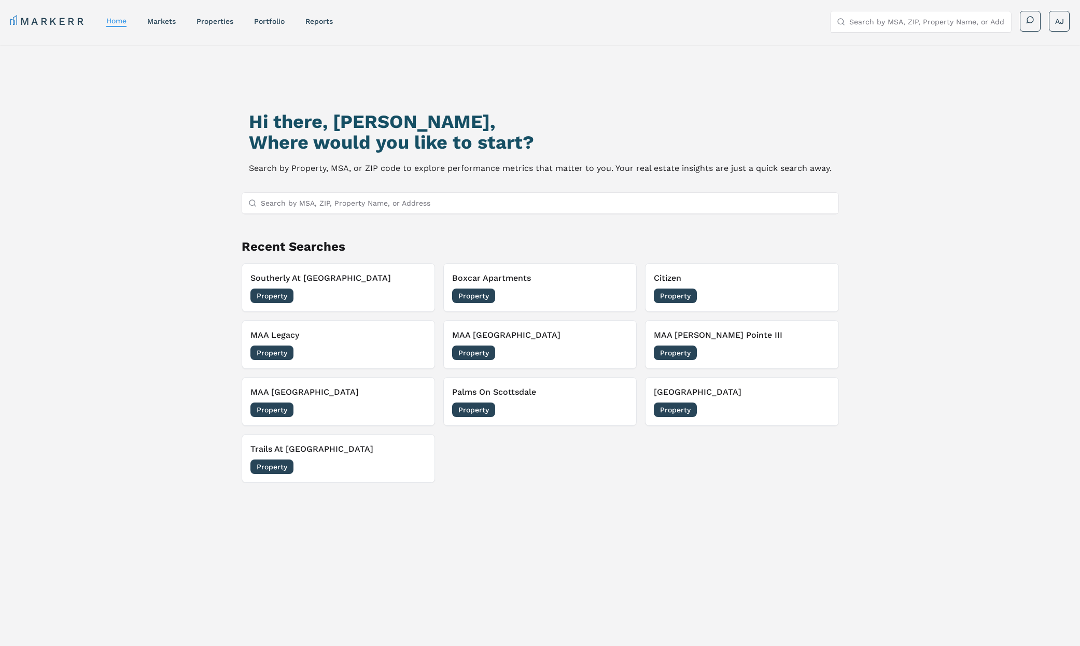
drag, startPoint x: 577, startPoint y: 143, endPoint x: 571, endPoint y: 157, distance: 15.1
click at [575, 143] on h2 "Where would you like to start?" at bounding box center [540, 142] width 583 height 21
click at [592, 172] on p "Search by Property, MSA, or ZIP code to explore performance metrics that matter…" at bounding box center [540, 168] width 583 height 15
click at [590, 172] on p "Search by Property, MSA, or ZIP code to explore performance metrics that matter…" at bounding box center [540, 168] width 583 height 15
click at [591, 172] on p "Search by Property, MSA, or ZIP code to explore performance metrics that matter…" at bounding box center [540, 168] width 583 height 15
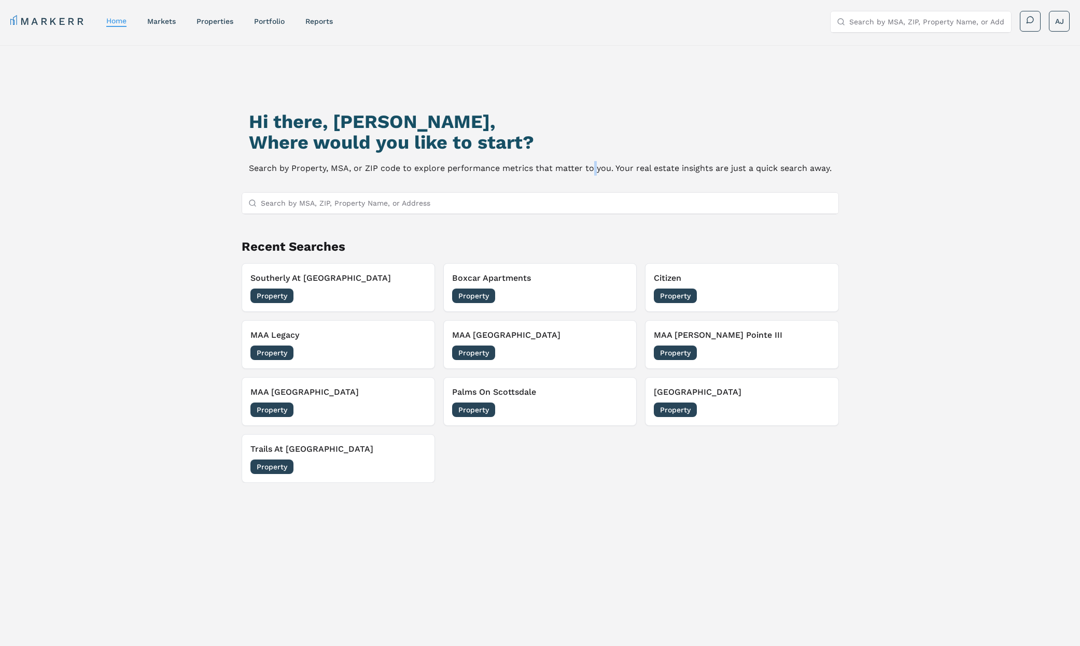
click at [591, 172] on p "Search by Property, MSA, or ZIP code to explore performance metrics that matter…" at bounding box center [540, 168] width 583 height 15
click at [588, 172] on p "Search by Property, MSA, or ZIP code to explore performance metrics that matter…" at bounding box center [540, 168] width 583 height 15
drag, startPoint x: 193, startPoint y: 150, endPoint x: 239, endPoint y: 156, distance: 46.5
click at [193, 150] on div "Hi there, [PERSON_NAME], Where would you like to start? Search by Property, MSA…" at bounding box center [540, 385] width 756 height 646
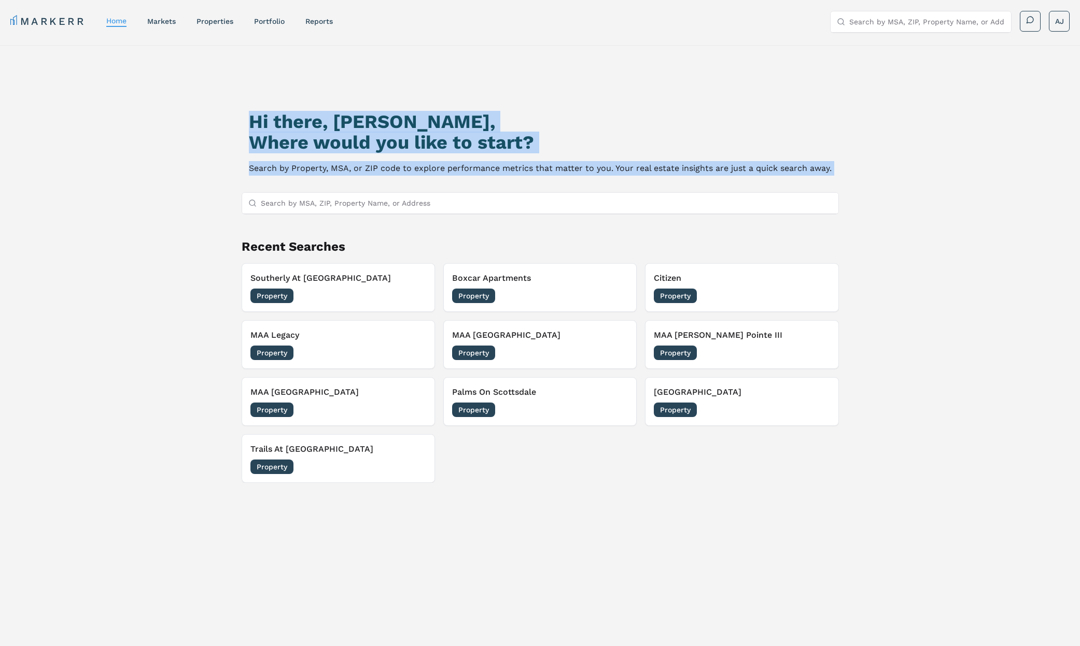
drag, startPoint x: 240, startPoint y: 117, endPoint x: 883, endPoint y: 185, distance: 646.4
click at [874, 187] on div "Hi there, [PERSON_NAME], Where would you like to start? Search by Property, MSA…" at bounding box center [540, 385] width 756 height 646
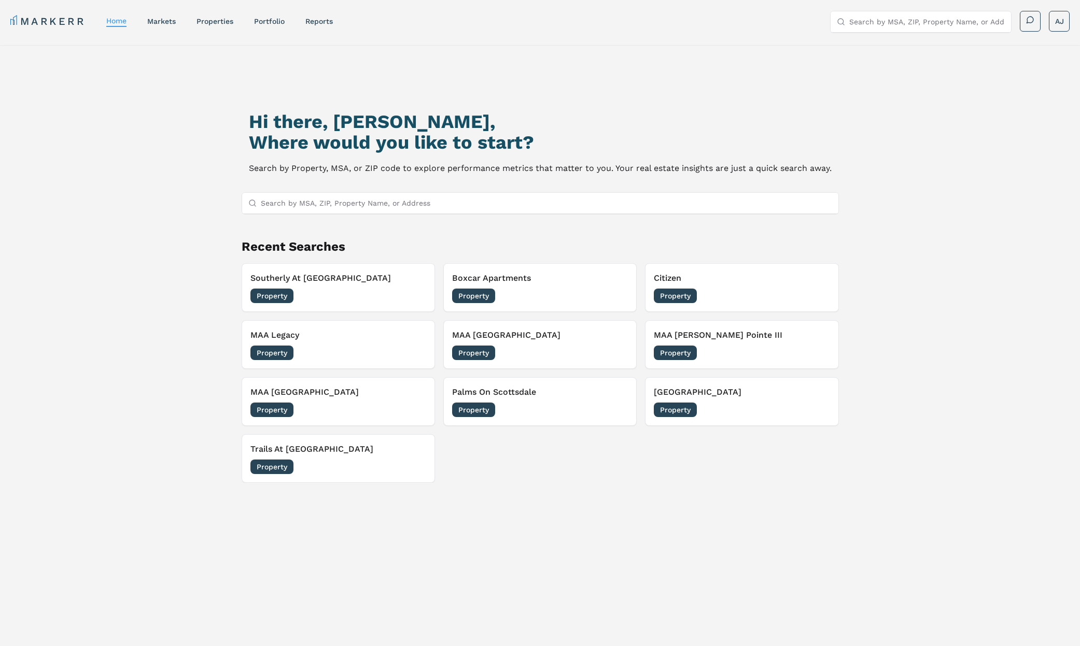
drag, startPoint x: 835, startPoint y: 174, endPoint x: 259, endPoint y: 152, distance: 576.4
click at [200, 156] on div "Hi there, [PERSON_NAME], Where would you like to start? Search by Property, MSA…" at bounding box center [540, 385] width 756 height 646
click at [330, 151] on h2 "Where would you like to start?" at bounding box center [540, 142] width 583 height 21
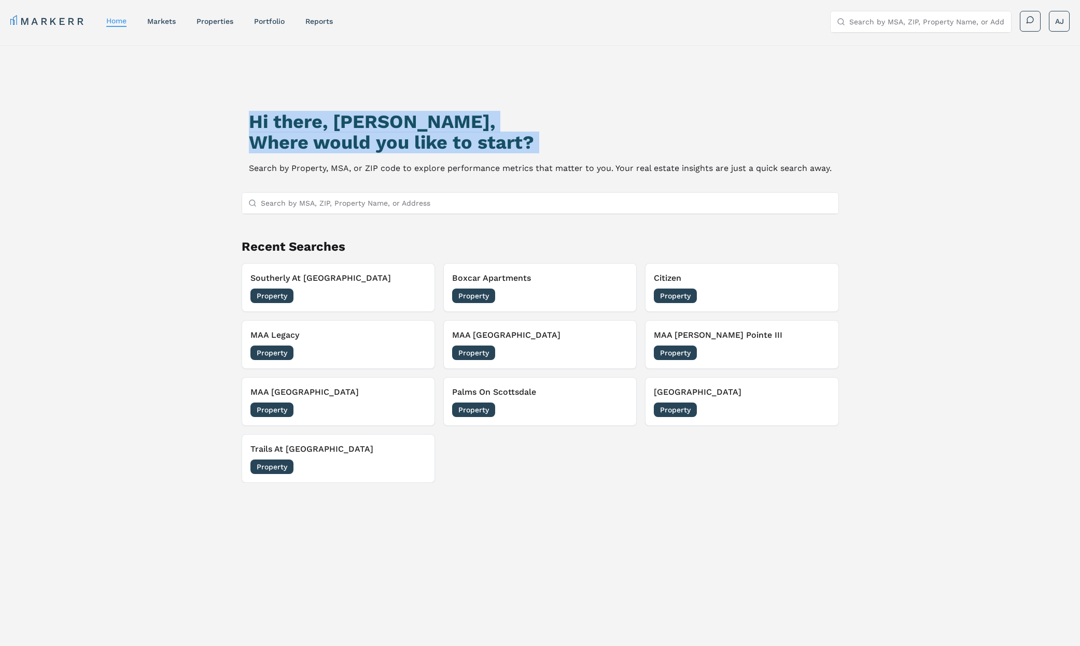
click at [278, 127] on h1 "Hi there, [PERSON_NAME]," at bounding box center [540, 121] width 583 height 21
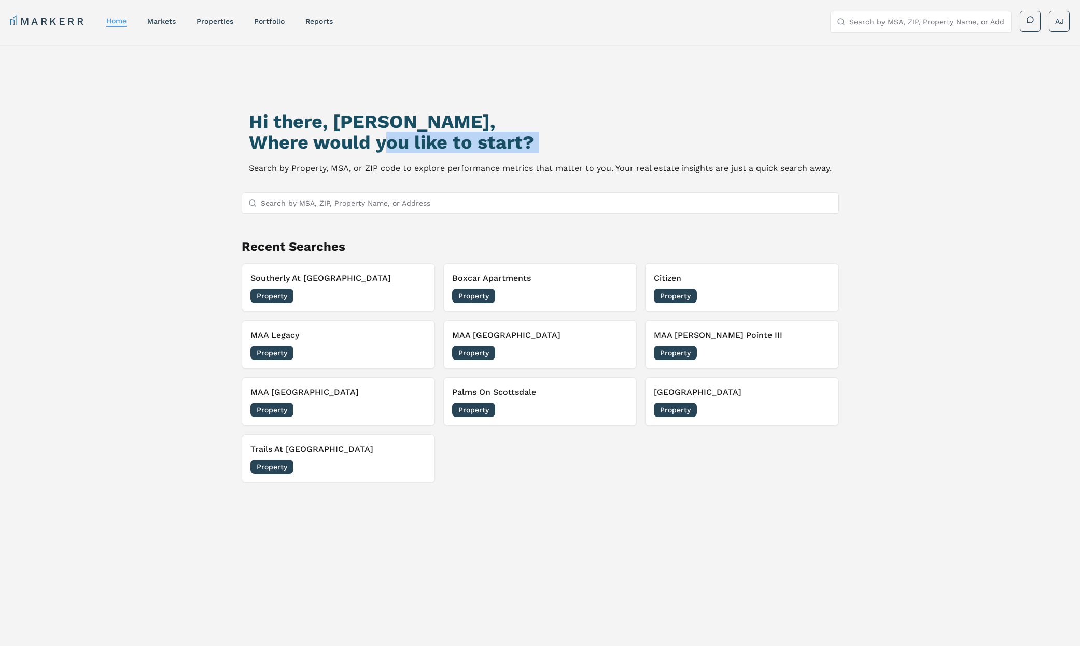
drag, startPoint x: 387, startPoint y: 151, endPoint x: 218, endPoint y: 125, distance: 171.4
click at [381, 151] on h2 "Where would you like to start?" at bounding box center [540, 142] width 583 height 21
drag, startPoint x: 205, startPoint y: 129, endPoint x: 231, endPoint y: 134, distance: 26.0
click at [206, 129] on div "Hi there, [PERSON_NAME], Where would you like to start? Search by Property, MSA…" at bounding box center [540, 385] width 756 height 646
click at [45, 23] on link "MARKERR" at bounding box center [47, 21] width 75 height 15
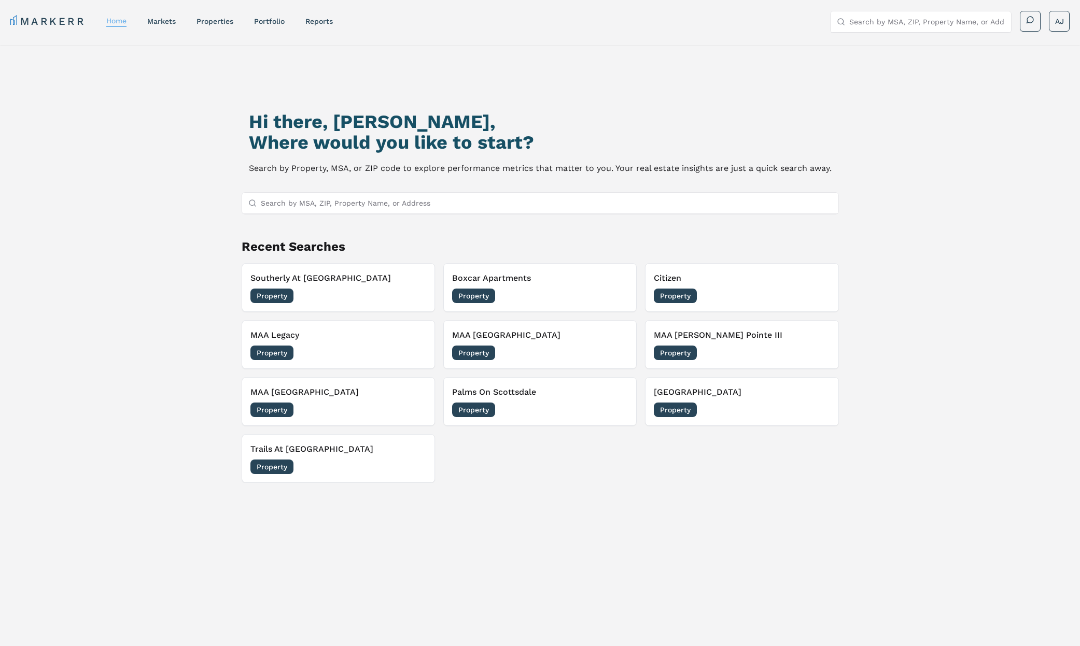
click at [119, 24] on link "home" at bounding box center [116, 21] width 20 height 8
click at [419, 144] on h2 "Where would you like to start?" at bounding box center [540, 142] width 583 height 21
drag, startPoint x: 419, startPoint y: 144, endPoint x: 428, endPoint y: 157, distance: 15.4
click at [420, 145] on h2 "Where would you like to start?" at bounding box center [540, 142] width 583 height 21
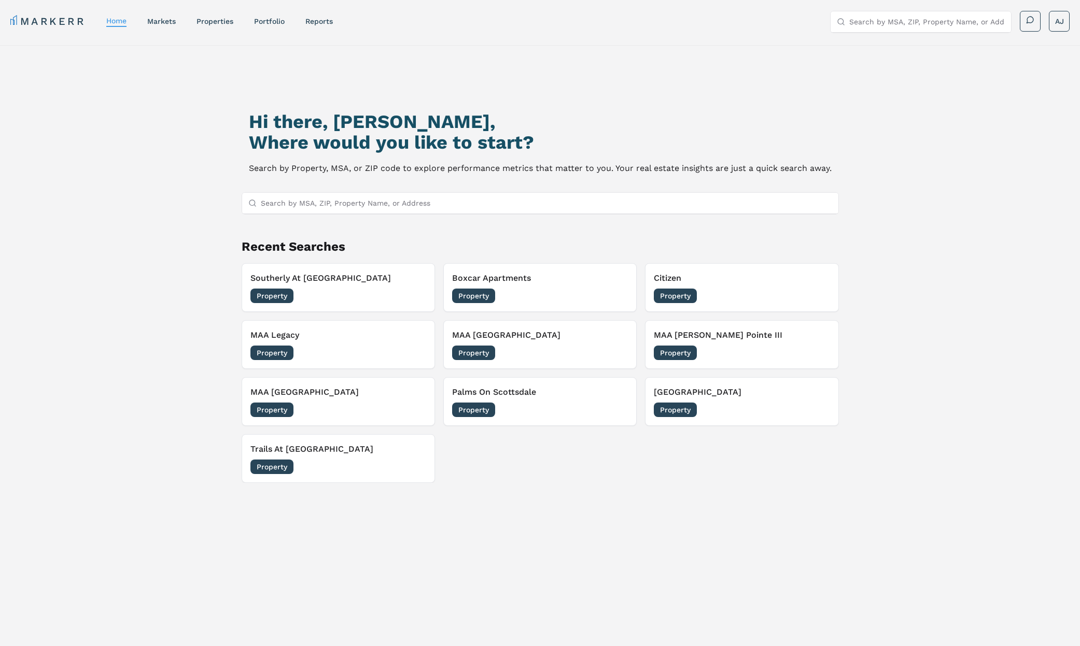
click at [413, 177] on div "Hi there, [PERSON_NAME], Where would you like to start? Search by Property, MSA…" at bounding box center [540, 385] width 756 height 646
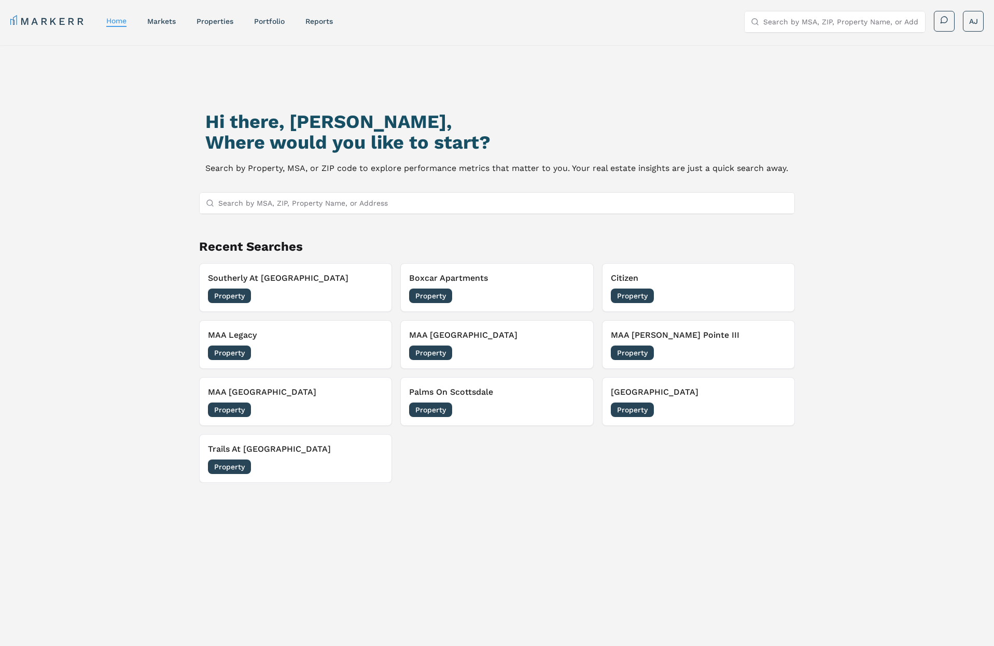
click at [373, 505] on div "Hi there, [PERSON_NAME], Where would you like to start? Search by Property, MSA…" at bounding box center [497, 385] width 696 height 646
drag, startPoint x: 552, startPoint y: 509, endPoint x: 99, endPoint y: 242, distance: 525.7
click at [72, 229] on div "Hi there, [PERSON_NAME], Where would you like to start? Search by Property, MSA…" at bounding box center [497, 376] width 994 height 663
drag, startPoint x: 112, startPoint y: 247, endPoint x: 160, endPoint y: 290, distance: 64.6
click at [112, 247] on div "Hi there, [PERSON_NAME], Where would you like to start? Search by Property, MSA…" at bounding box center [497, 376] width 994 height 663
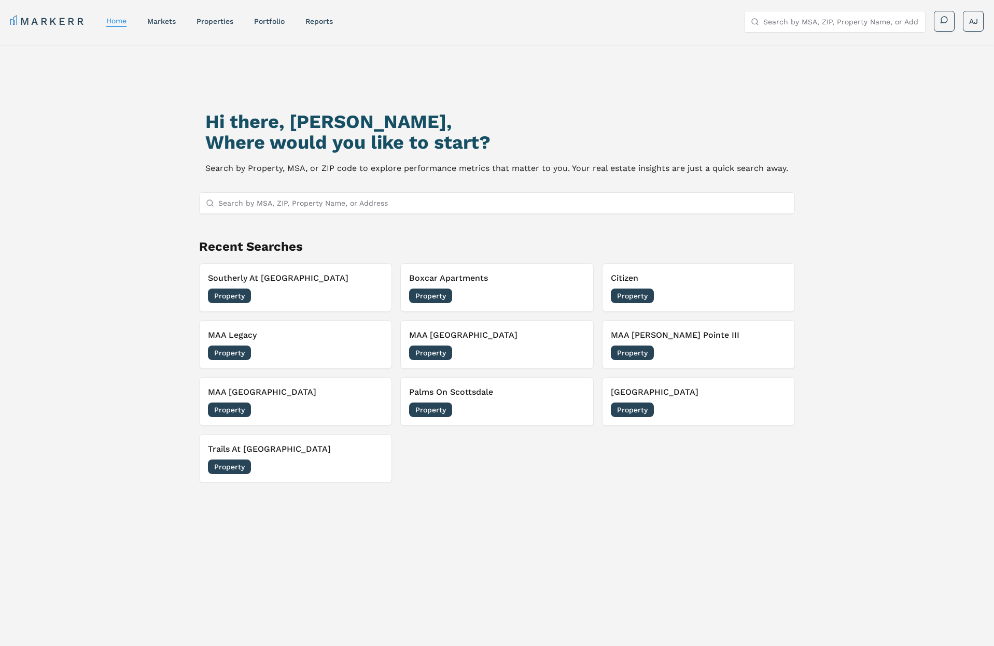
click at [449, 170] on p "Search by Property, MSA, or ZIP code to explore performance metrics that matter…" at bounding box center [496, 168] width 583 height 15
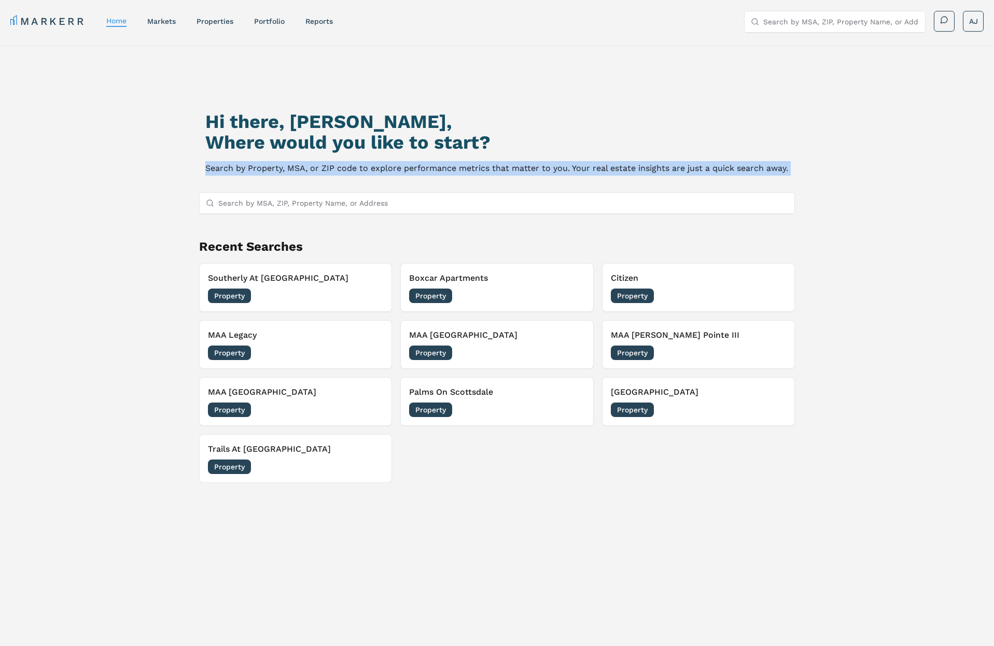
click at [449, 170] on p "Search by Property, MSA, or ZIP code to explore performance metrics that matter…" at bounding box center [496, 168] width 583 height 15
click at [362, 169] on p "Search by Property, MSA, or ZIP code to explore performance metrics that matter…" at bounding box center [496, 168] width 583 height 15
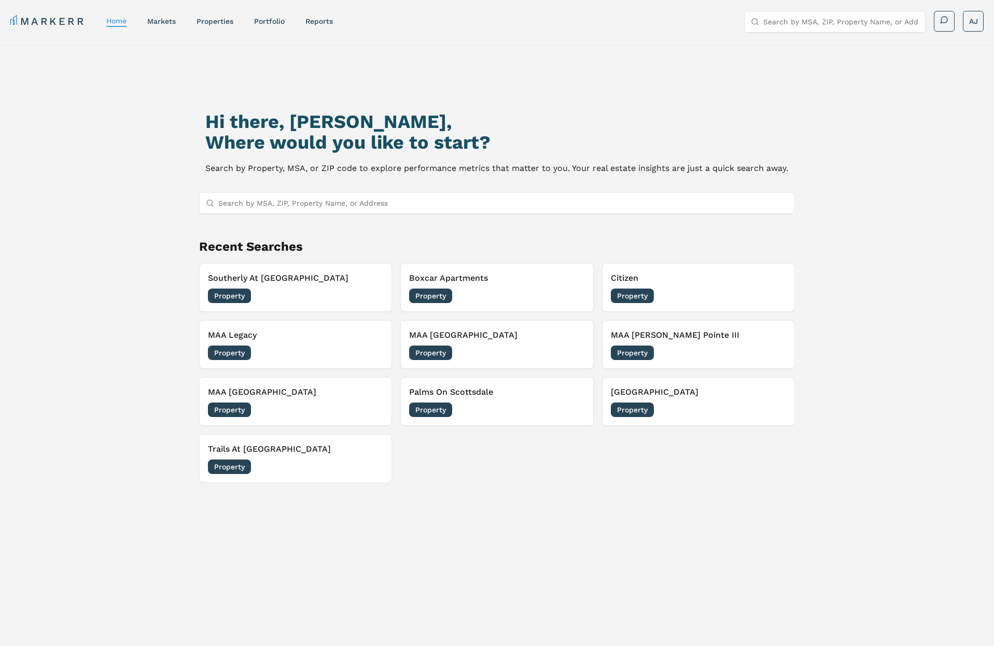
click at [363, 170] on p "Search by Property, MSA, or ZIP code to explore performance metrics that matter…" at bounding box center [496, 168] width 583 height 15
click at [486, 169] on p "Search by Property, MSA, or ZIP code to explore performance metrics that matter…" at bounding box center [496, 168] width 583 height 15
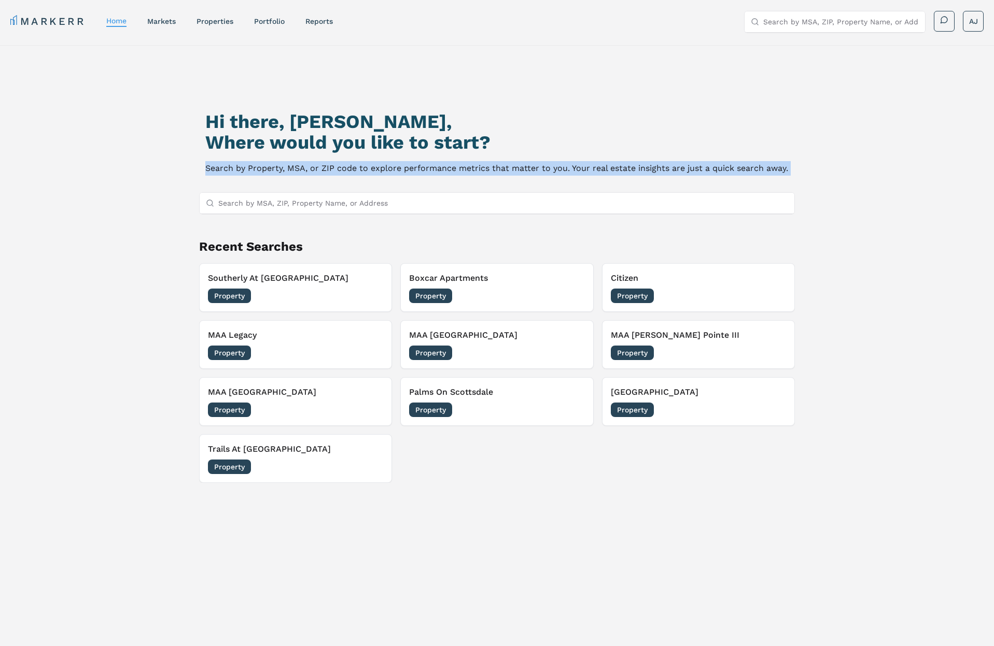
drag, startPoint x: 486, startPoint y: 169, endPoint x: 385, endPoint y: 173, distance: 101.2
click at [486, 169] on p "Search by Property, MSA, or ZIP code to explore performance metrics that matter…" at bounding box center [496, 168] width 583 height 15
click at [359, 172] on p "Search by Property, MSA, or ZIP code to explore performance metrics that matter…" at bounding box center [496, 168] width 583 height 15
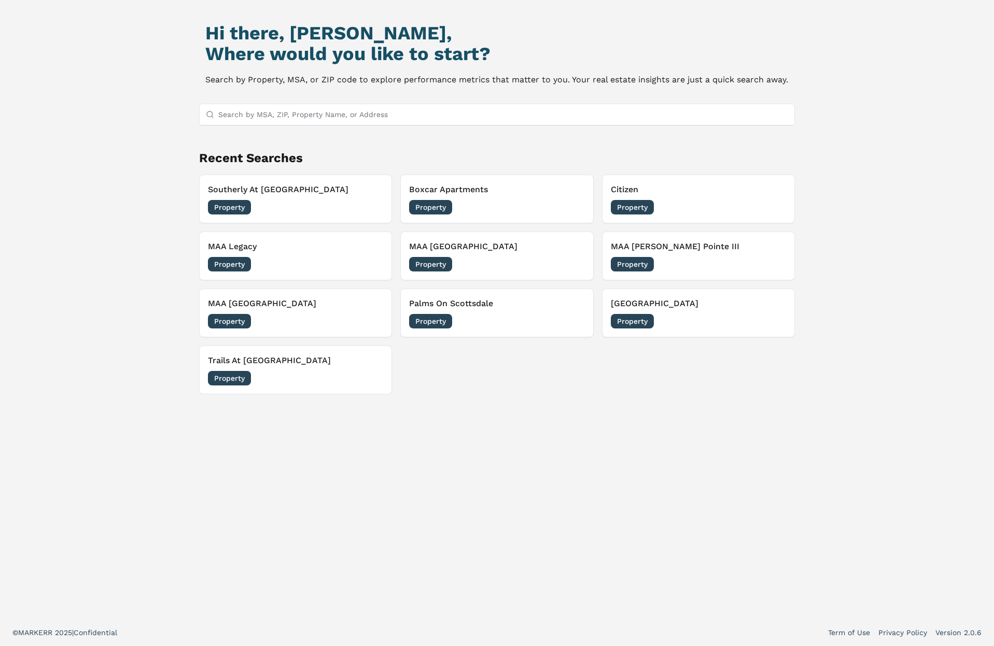
scroll to position [0, 0]
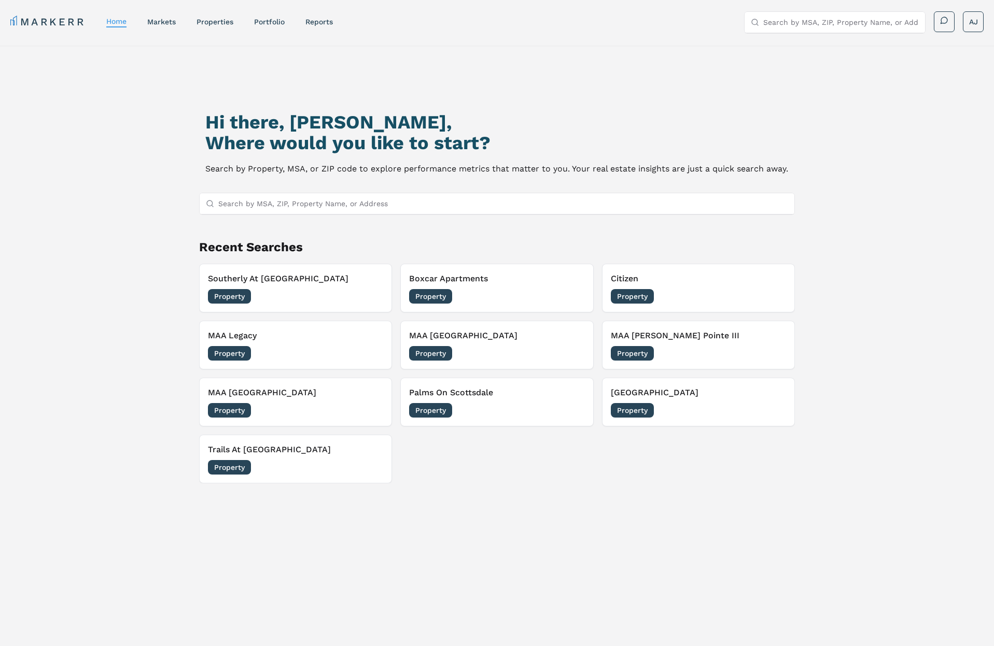
click at [619, 173] on p "Search by Property, MSA, or ZIP code to explore performance metrics that matter…" at bounding box center [496, 169] width 583 height 15
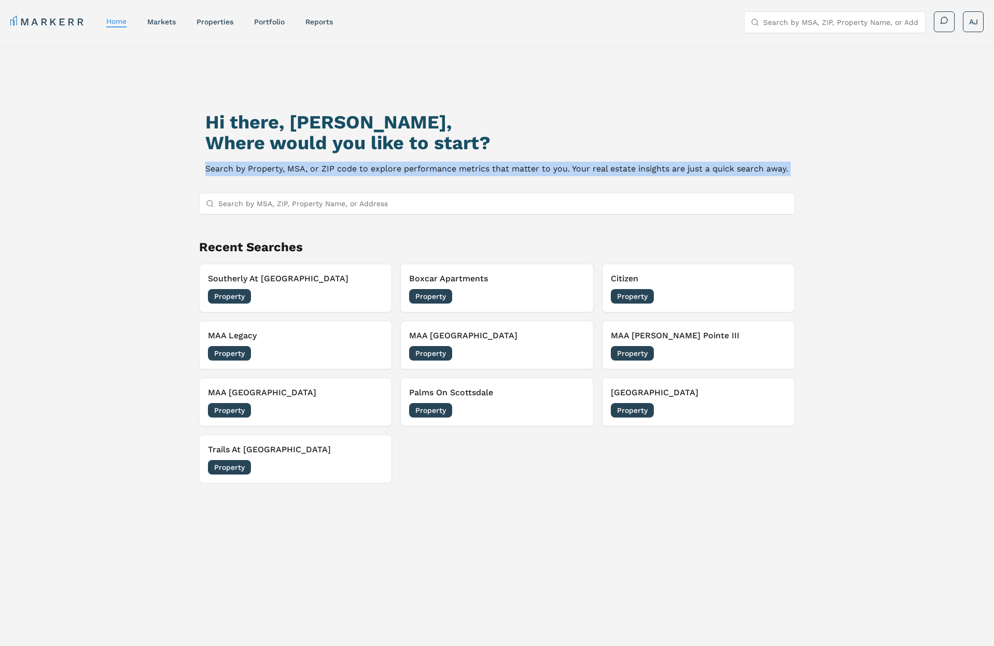
click at [619, 173] on p "Search by Property, MSA, or ZIP code to explore performance metrics that matter…" at bounding box center [496, 169] width 583 height 15
click at [598, 171] on p "Search by Property, MSA, or ZIP code to explore performance metrics that matter…" at bounding box center [496, 169] width 583 height 15
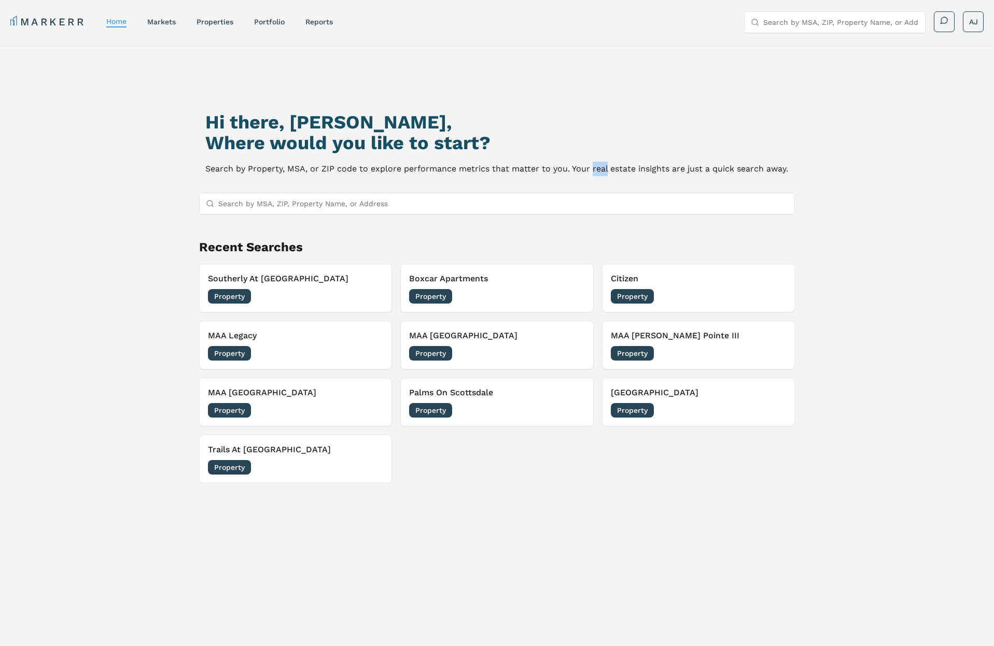
click at [598, 171] on p "Search by Property, MSA, or ZIP code to explore performance metrics that matter…" at bounding box center [496, 169] width 583 height 15
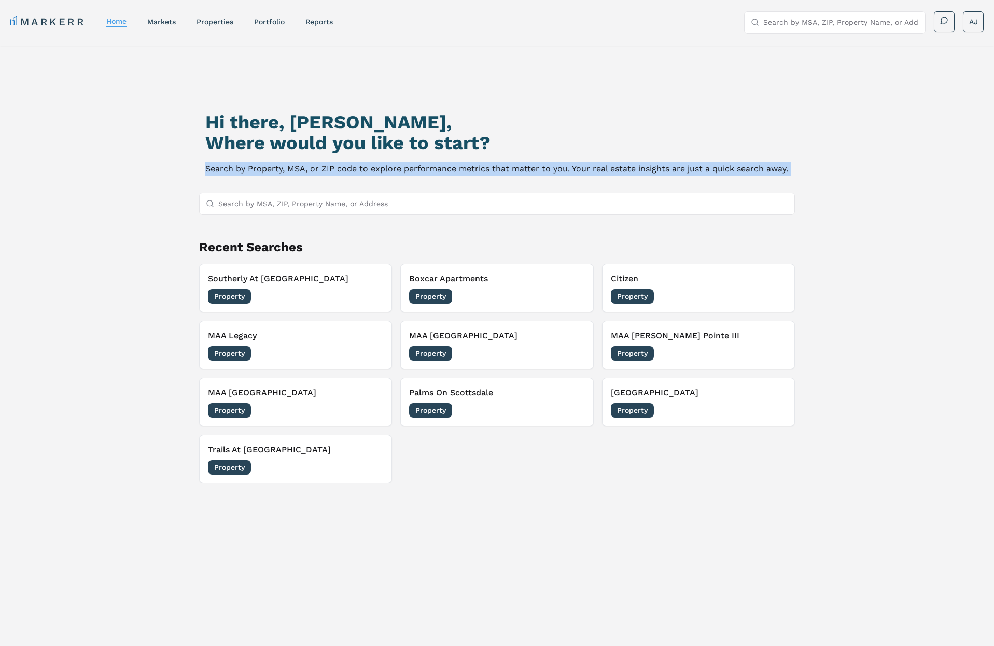
click at [598, 171] on p "Search by Property, MSA, or ZIP code to explore performance metrics that matter…" at bounding box center [496, 169] width 583 height 15
click at [658, 163] on p "Search by Property, MSA, or ZIP code to explore performance metrics that matter…" at bounding box center [496, 169] width 583 height 15
drag, startPoint x: 590, startPoint y: 173, endPoint x: 634, endPoint y: 173, distance: 44.1
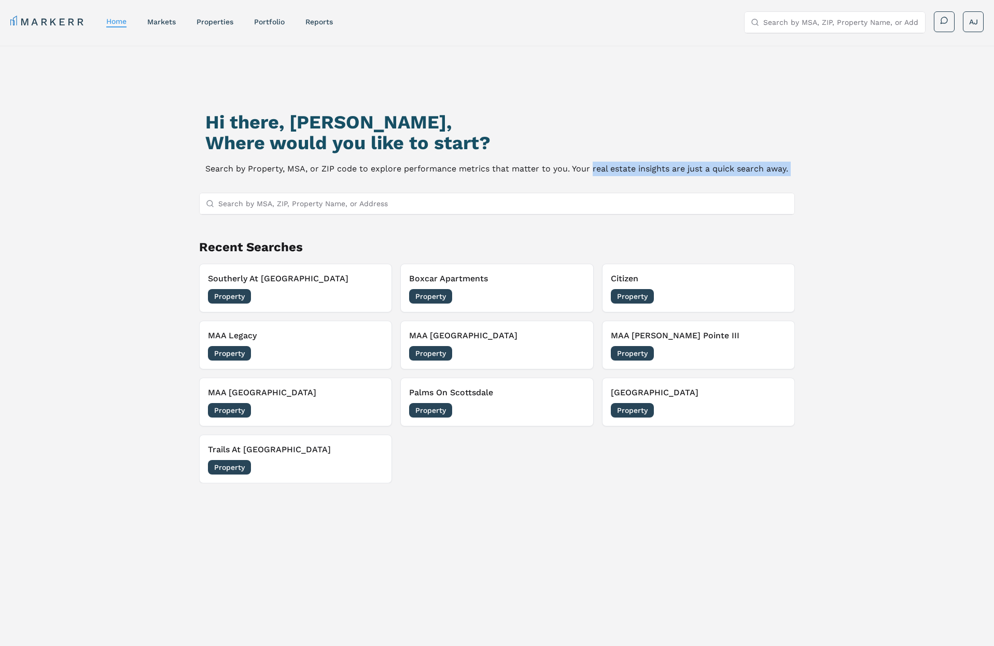
click at [593, 173] on p "Search by Property, MSA, or ZIP code to explore performance metrics that matter…" at bounding box center [496, 169] width 583 height 15
click at [635, 173] on p "Search by Property, MSA, or ZIP code to explore performance metrics that matter…" at bounding box center [496, 169] width 583 height 15
drag, startPoint x: 569, startPoint y: 173, endPoint x: 578, endPoint y: 173, distance: 8.3
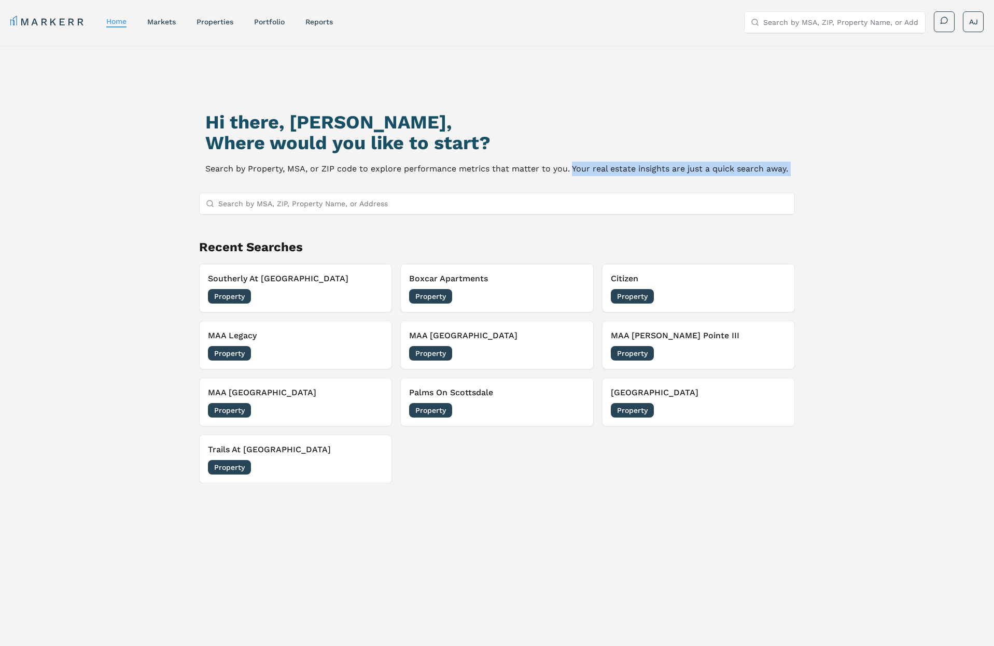
click at [570, 173] on p "Search by Property, MSA, or ZIP code to explore performance metrics that matter…" at bounding box center [496, 169] width 583 height 15
click at [578, 173] on p "Search by Property, MSA, or ZIP code to explore performance metrics that matter…" at bounding box center [496, 169] width 583 height 15
drag, startPoint x: 578, startPoint y: 173, endPoint x: 598, endPoint y: 170, distance: 19.9
click at [579, 173] on p "Search by Property, MSA, or ZIP code to explore performance metrics that matter…" at bounding box center [496, 169] width 583 height 15
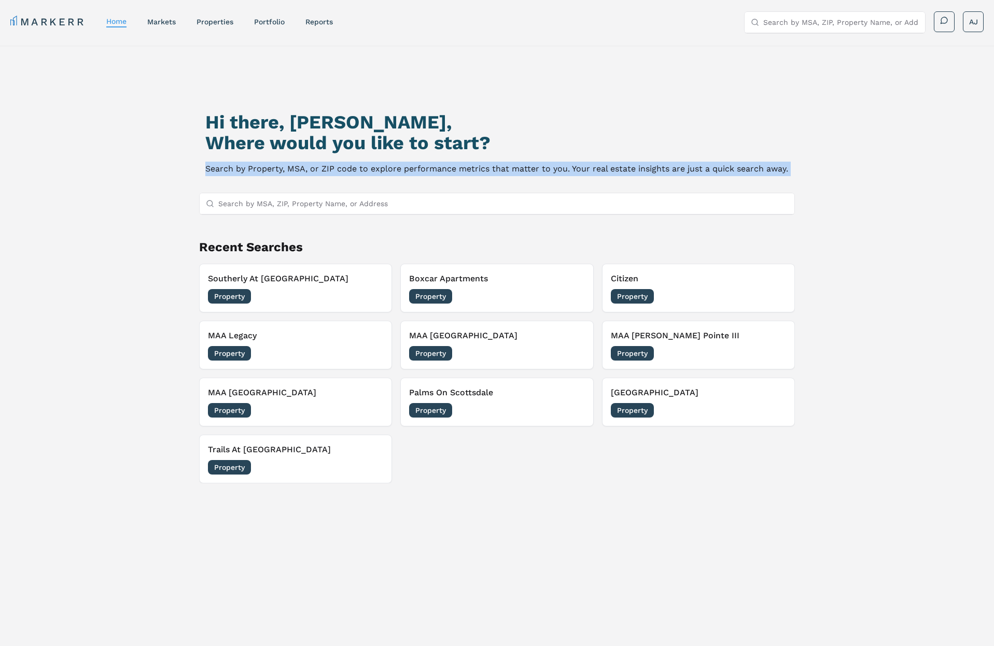
click at [608, 168] on p "Search by Property, MSA, or ZIP code to explore performance metrics that matter…" at bounding box center [496, 169] width 583 height 15
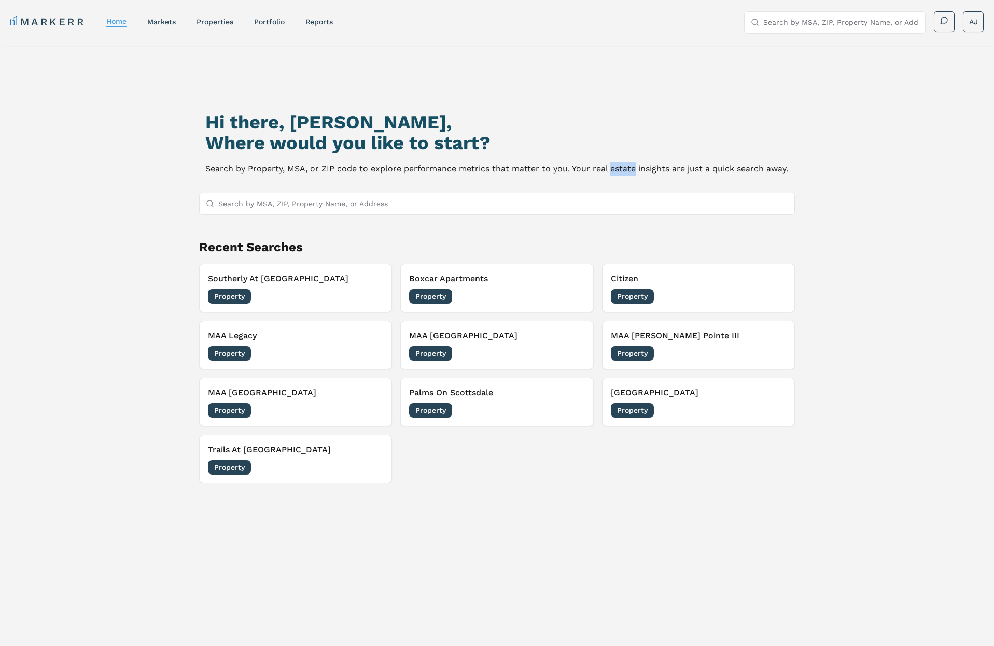
click at [608, 168] on p "Search by Property, MSA, or ZIP code to explore performance metrics that matter…" at bounding box center [496, 169] width 583 height 15
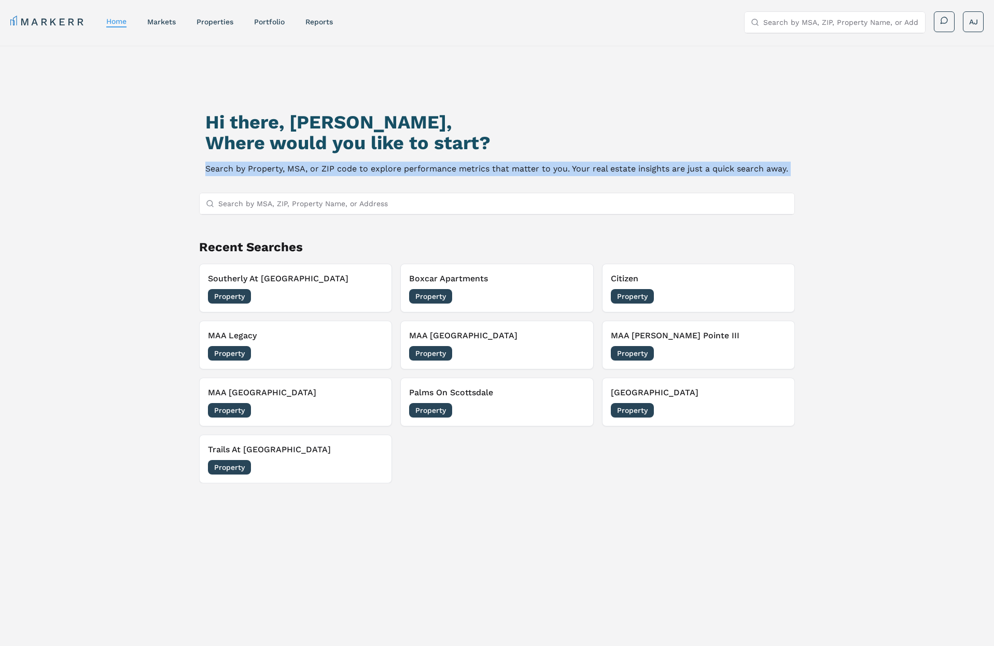
click at [608, 168] on p "Search by Property, MSA, or ZIP code to explore performance metrics that matter…" at bounding box center [496, 169] width 583 height 15
click at [657, 165] on p "Search by Property, MSA, or ZIP code to explore performance metrics that matter…" at bounding box center [496, 169] width 583 height 15
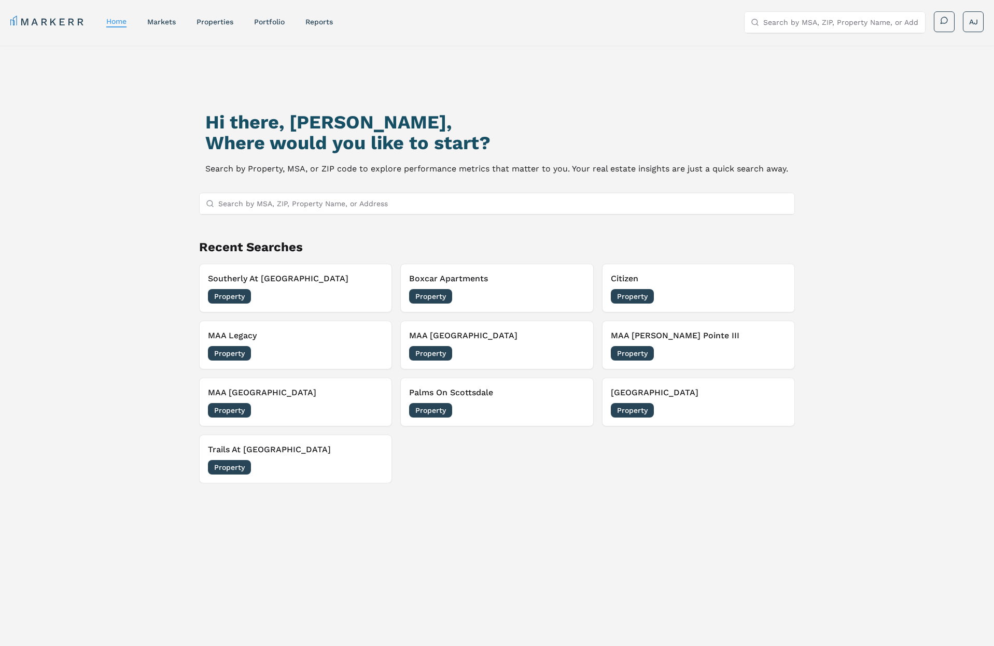
click at [145, 20] on nav "MARKERR home markets properties Portfolio reports" at bounding box center [171, 22] width 322 height 15
click at [158, 22] on link "markets" at bounding box center [161, 22] width 29 height 8
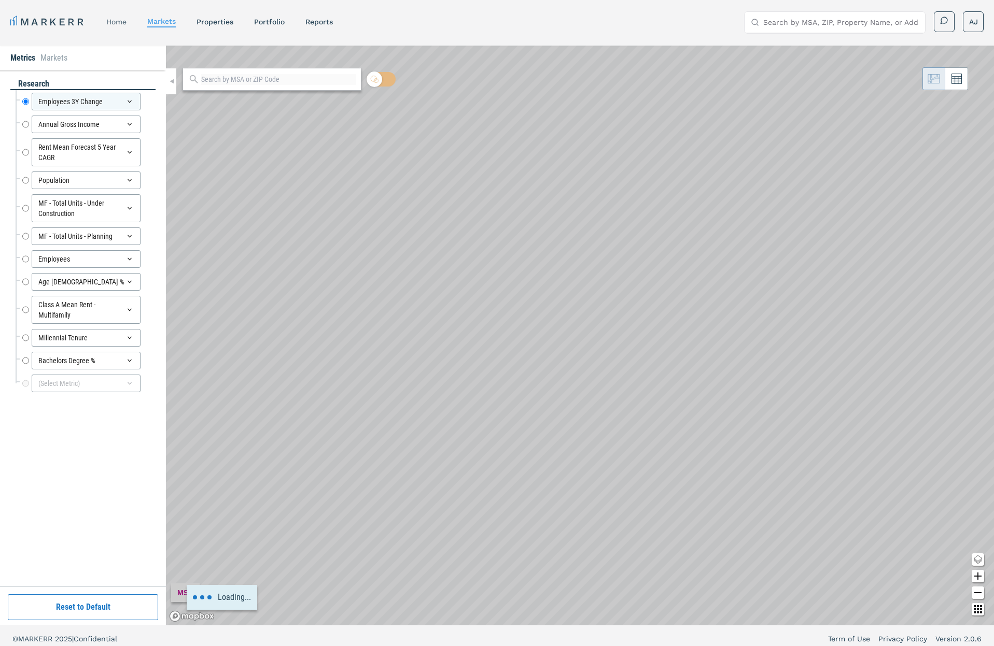
click at [119, 22] on link "home" at bounding box center [116, 22] width 20 height 8
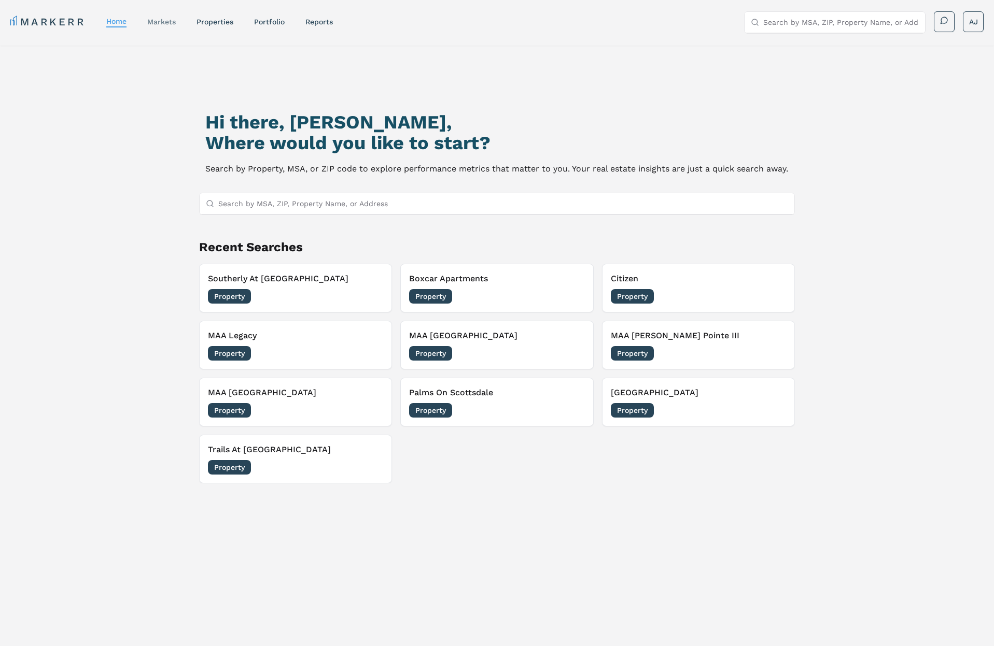
click at [169, 21] on link "markets" at bounding box center [161, 22] width 29 height 8
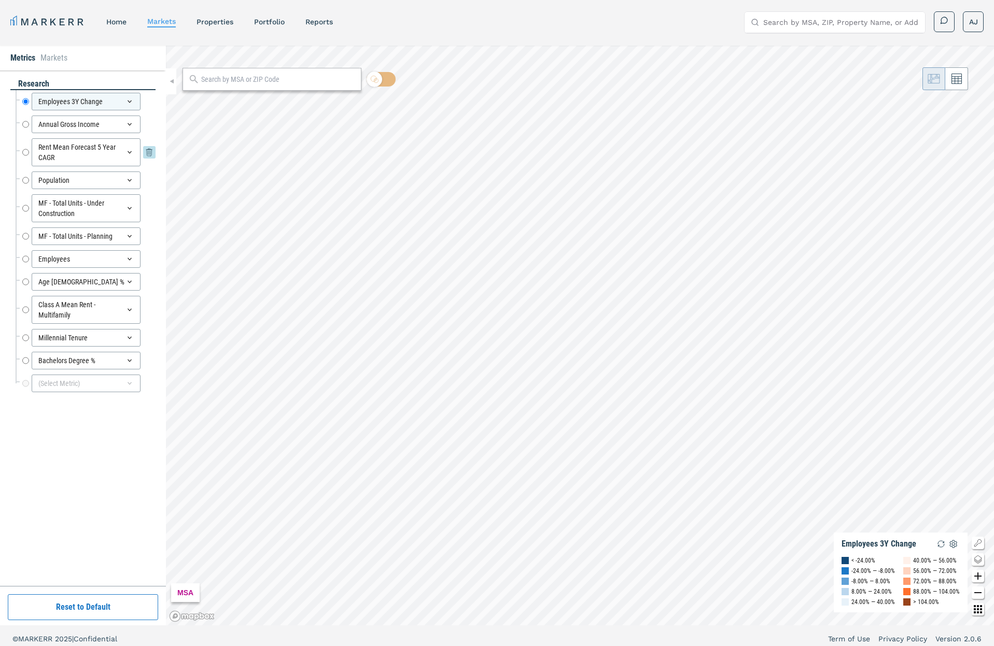
click at [24, 152] on input "Rent Mean Forecast 5 Year CAGR" at bounding box center [25, 152] width 7 height 28
radio input "false"
radio input "true"
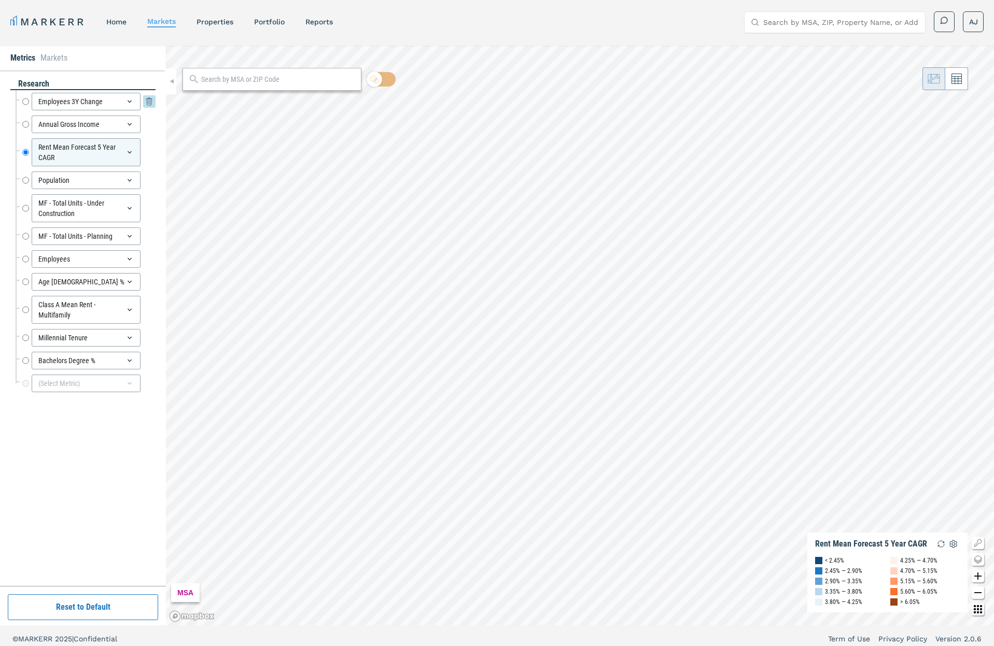
click at [24, 101] on input "Employees 3Y Change" at bounding box center [25, 102] width 7 height 18
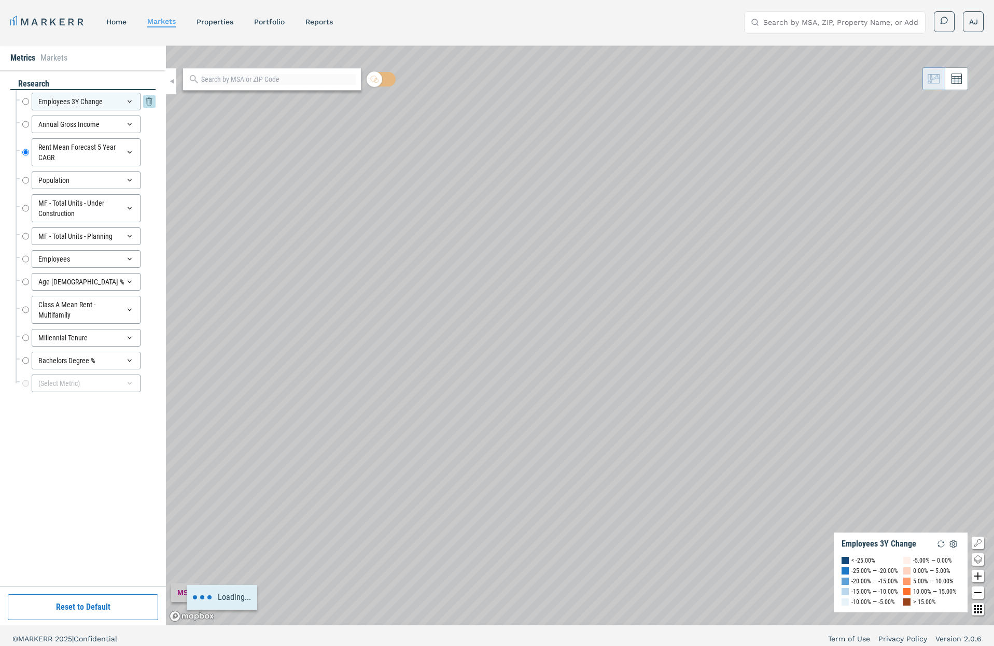
radio input "true"
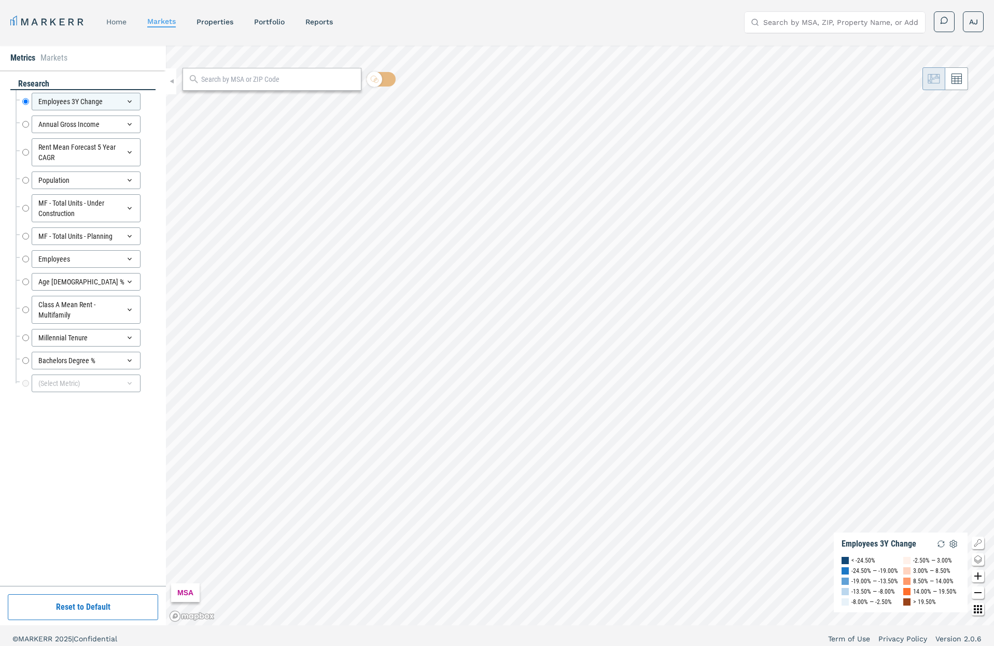
click at [113, 19] on link "home" at bounding box center [116, 22] width 20 height 8
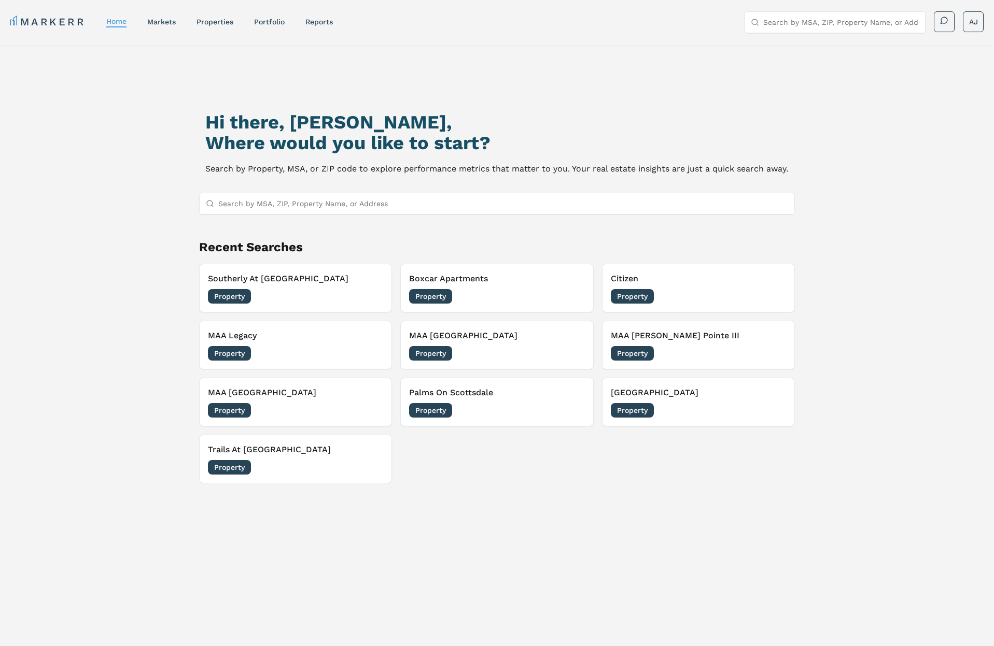
click at [415, 144] on h2 "Where would you like to start?" at bounding box center [496, 143] width 583 height 21
click at [416, 144] on h2 "Where would you like to start?" at bounding box center [496, 143] width 583 height 21
drag, startPoint x: 416, startPoint y: 144, endPoint x: 454, endPoint y: 145, distance: 38.4
click at [420, 144] on h2 "Where would you like to start?" at bounding box center [496, 143] width 583 height 21
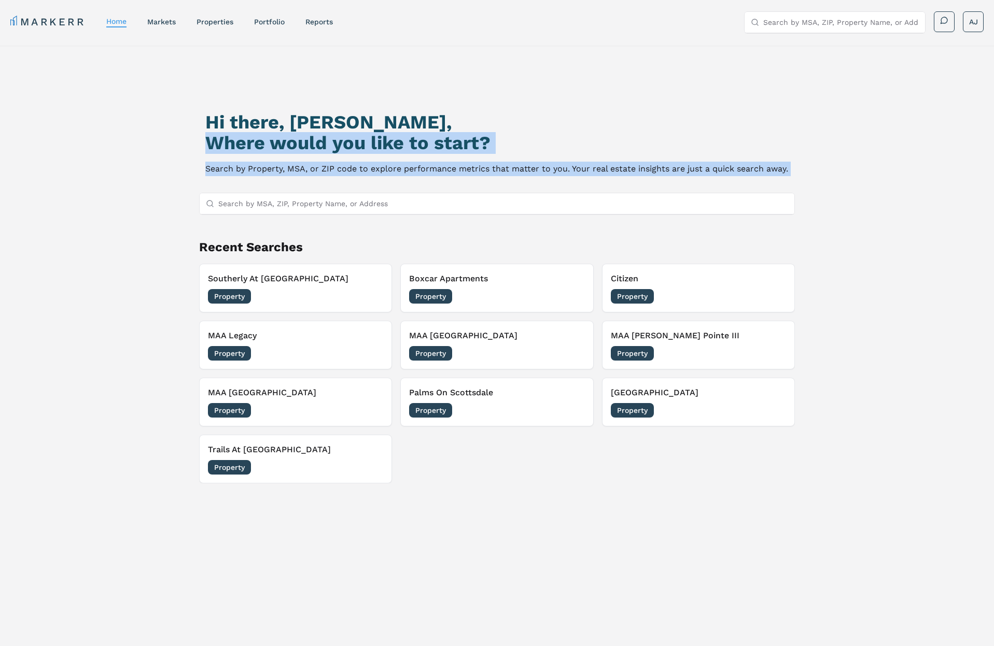
click at [546, 172] on p "Search by Property, MSA, or ZIP code to explore performance metrics that matter…" at bounding box center [496, 169] width 583 height 15
click at [543, 176] on p "Search by Property, MSA, or ZIP code to explore performance metrics that matter…" at bounding box center [496, 169] width 583 height 15
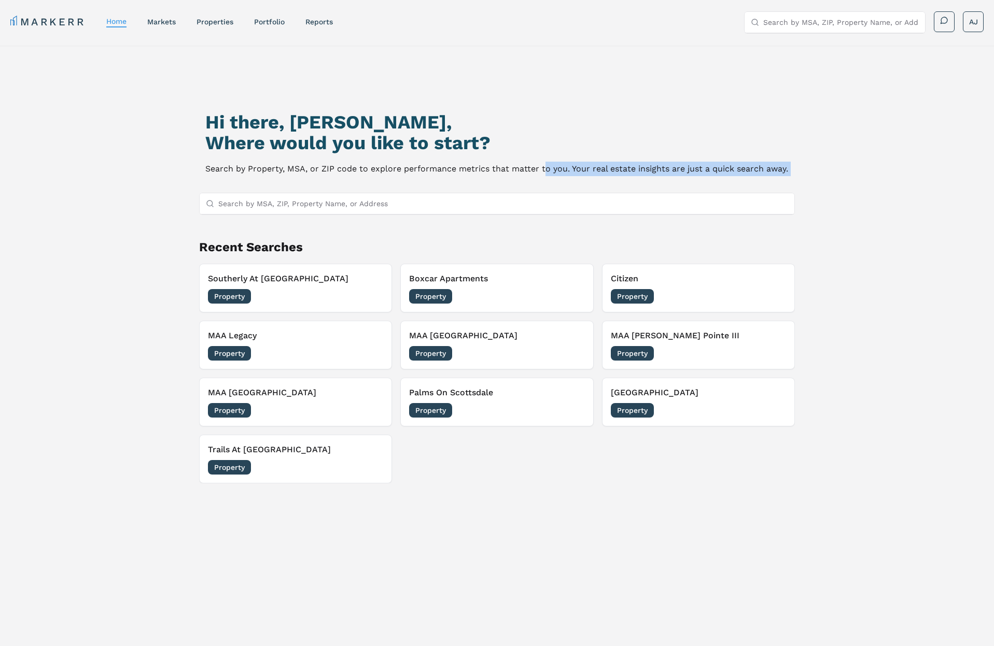
click at [543, 173] on p "Search by Property, MSA, or ZIP code to explore performance metrics that matter…" at bounding box center [496, 169] width 583 height 15
click at [479, 140] on h2 "Where would you like to start?" at bounding box center [496, 143] width 583 height 21
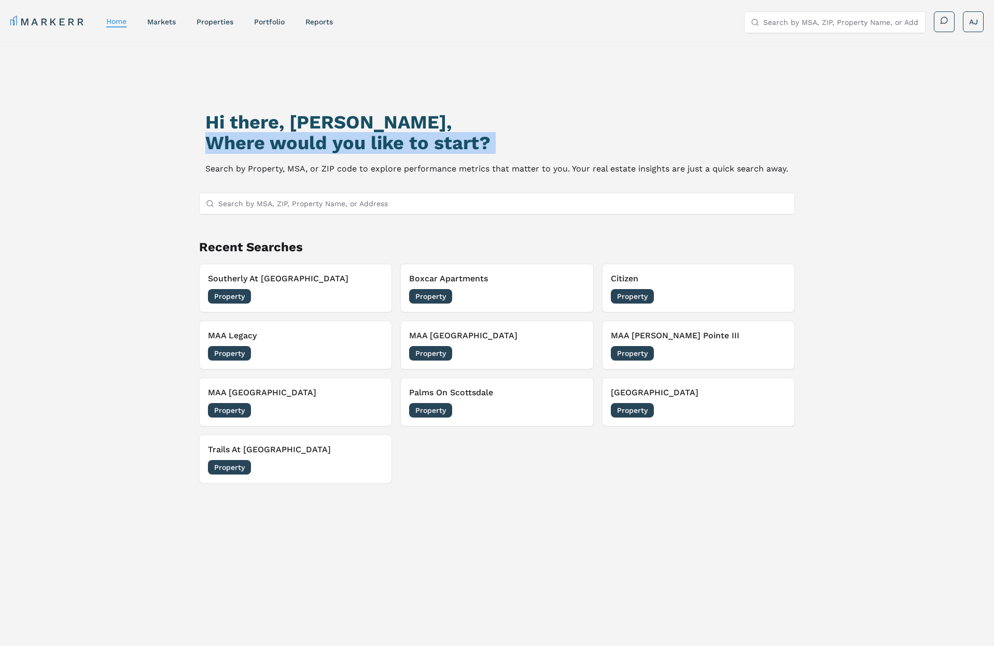
click at [479, 140] on h2 "Where would you like to start?" at bounding box center [496, 143] width 583 height 21
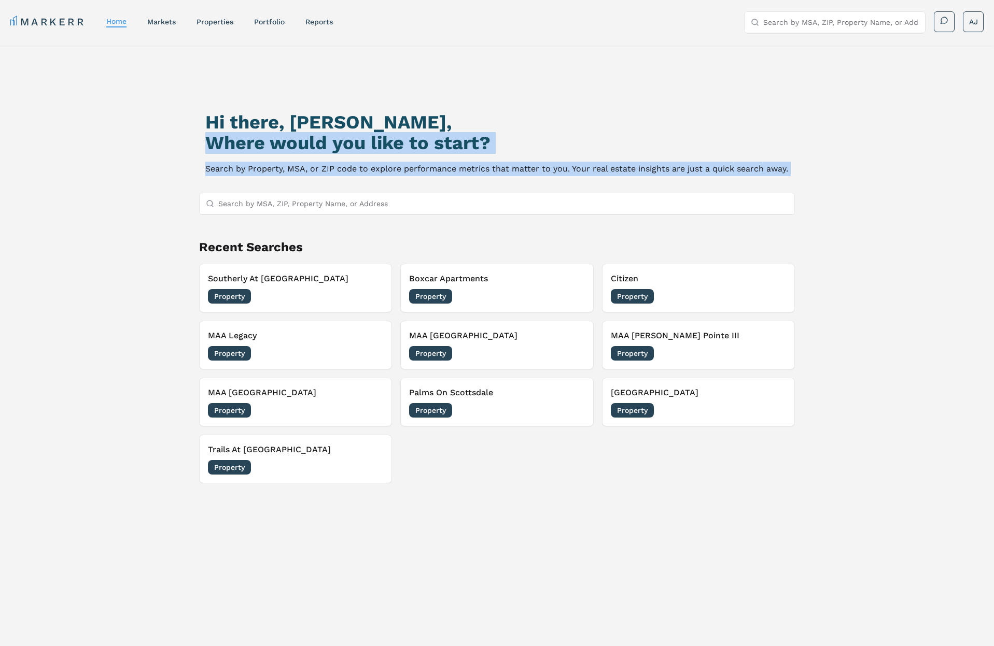
click at [636, 162] on p "Search by Property, MSA, or ZIP code to explore performance metrics that matter…" at bounding box center [496, 169] width 583 height 15
click at [660, 165] on p "Search by Property, MSA, or ZIP code to explore performance metrics that matter…" at bounding box center [496, 169] width 583 height 15
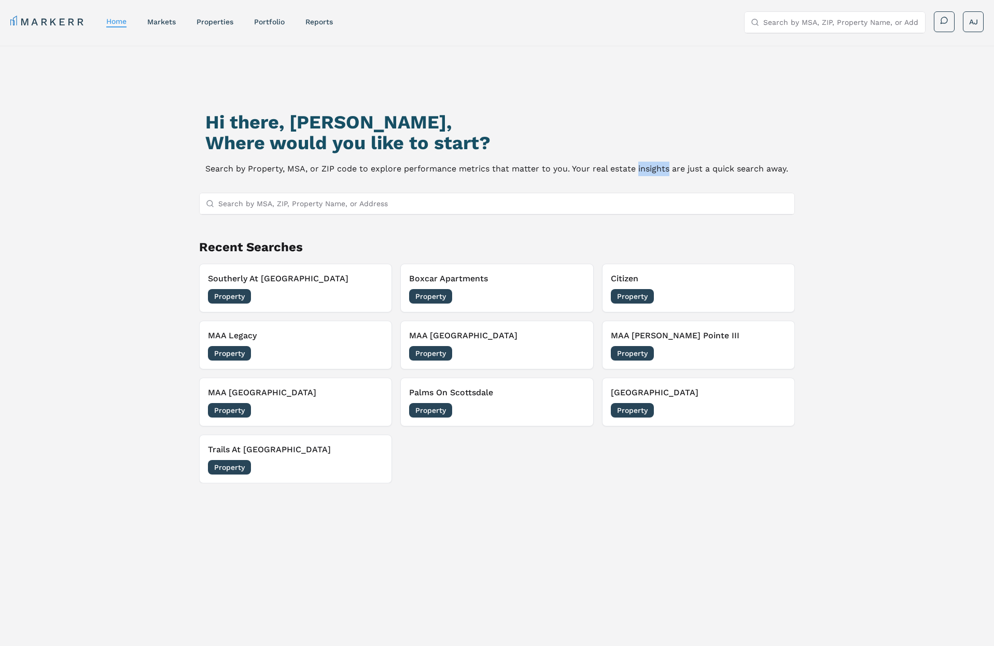
click at [660, 165] on p "Search by Property, MSA, or ZIP code to explore performance metrics that matter…" at bounding box center [496, 169] width 583 height 15
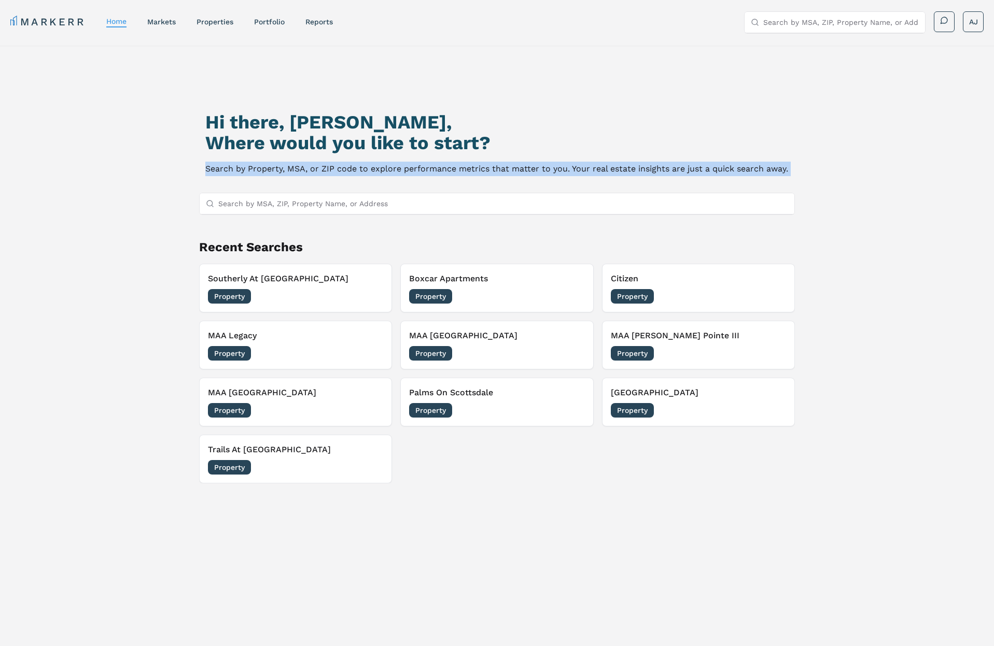
click at [660, 165] on p "Search by Property, MSA, or ZIP code to explore performance metrics that matter…" at bounding box center [496, 169] width 583 height 15
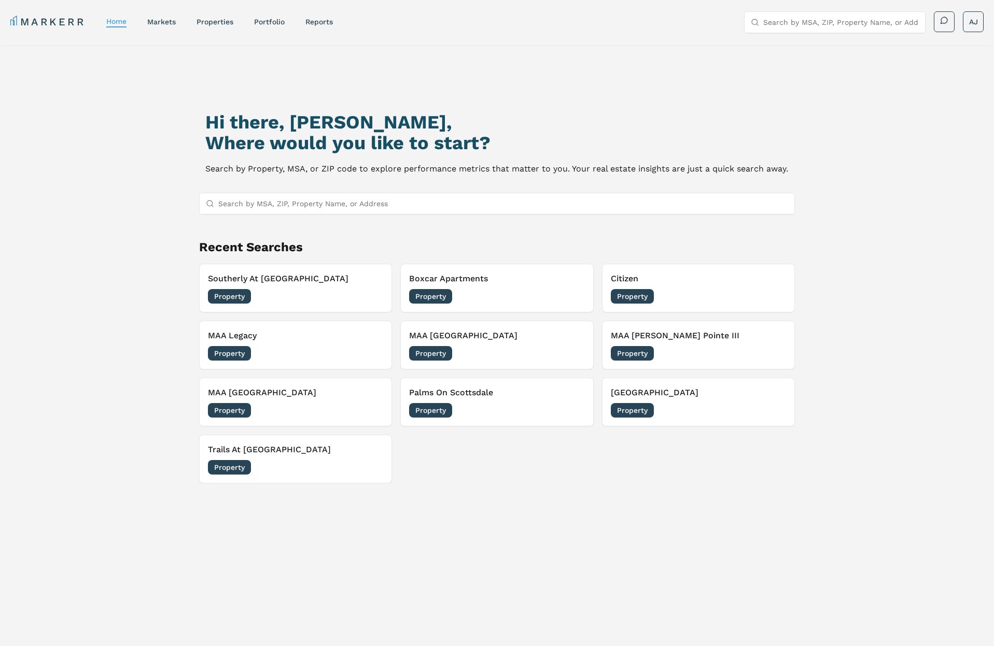
click at [407, 142] on h2 "Where would you like to start?" at bounding box center [496, 143] width 583 height 21
click at [497, 173] on p "Search by Property, MSA, or ZIP code to explore performance metrics that matter…" at bounding box center [496, 169] width 583 height 15
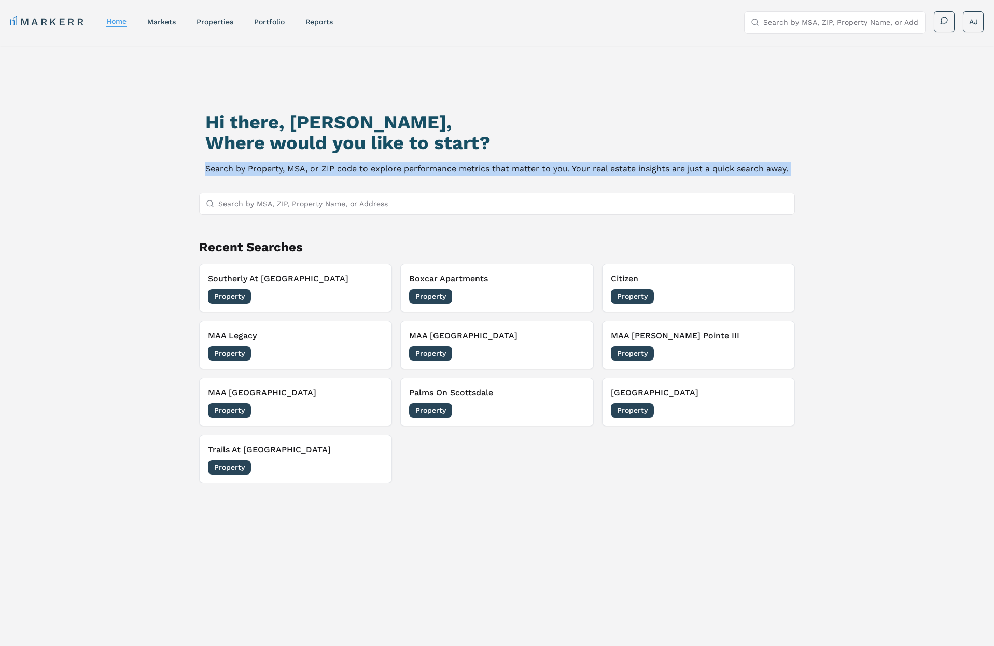
click at [497, 173] on p "Search by Property, MSA, or ZIP code to explore performance metrics that matter…" at bounding box center [496, 169] width 583 height 15
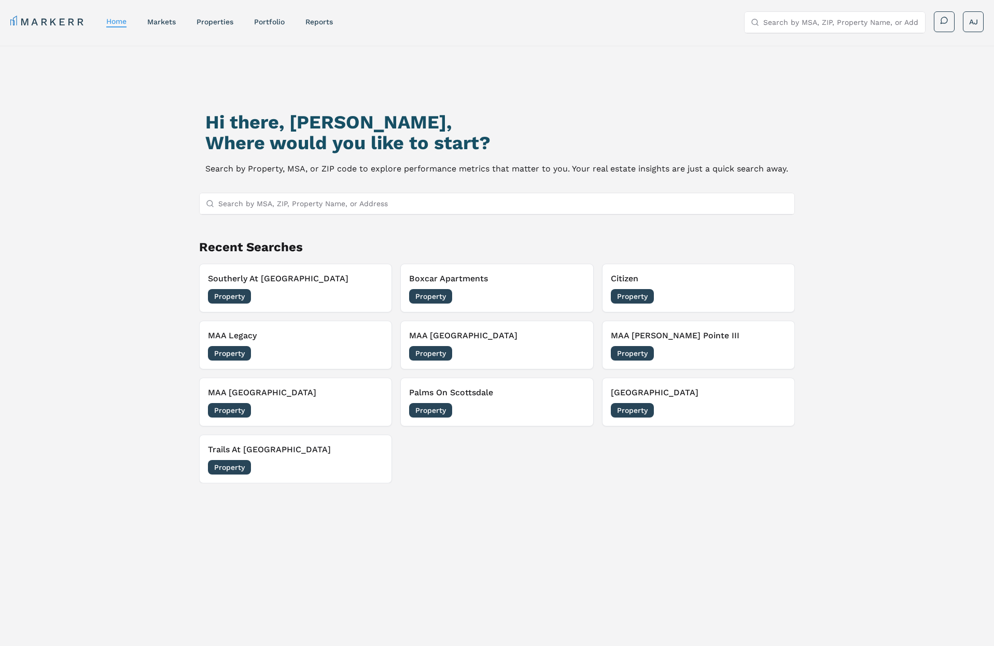
click at [451, 149] on h2 "Where would you like to start?" at bounding box center [496, 143] width 583 height 21
click at [545, 175] on p "Search by Property, MSA, or ZIP code to explore performance metrics that matter…" at bounding box center [496, 169] width 583 height 15
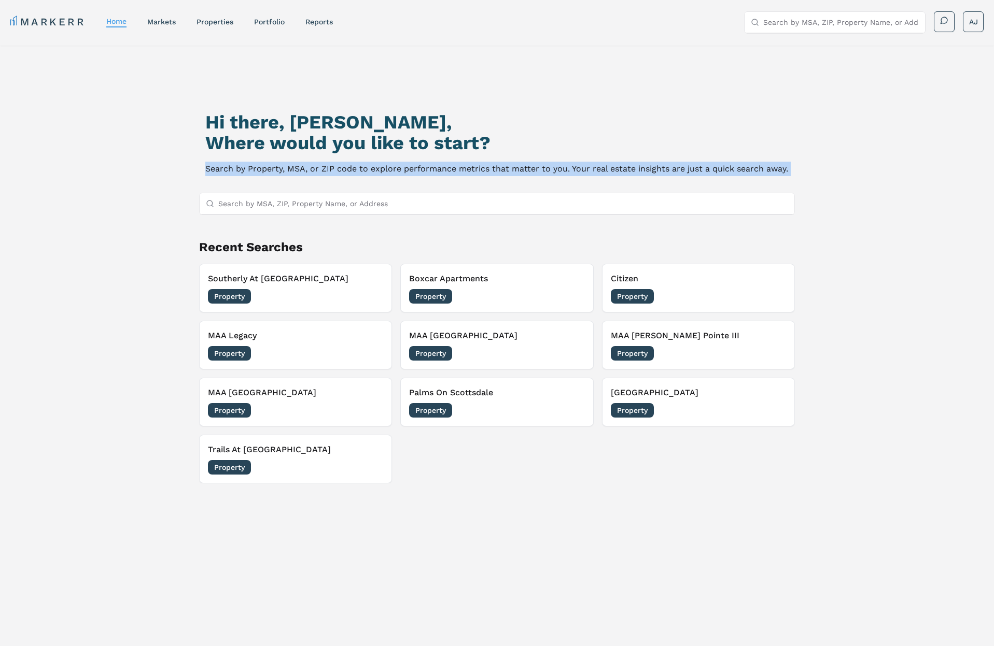
click at [545, 175] on p "Search by Property, MSA, or ZIP code to explore performance metrics that matter…" at bounding box center [496, 169] width 583 height 15
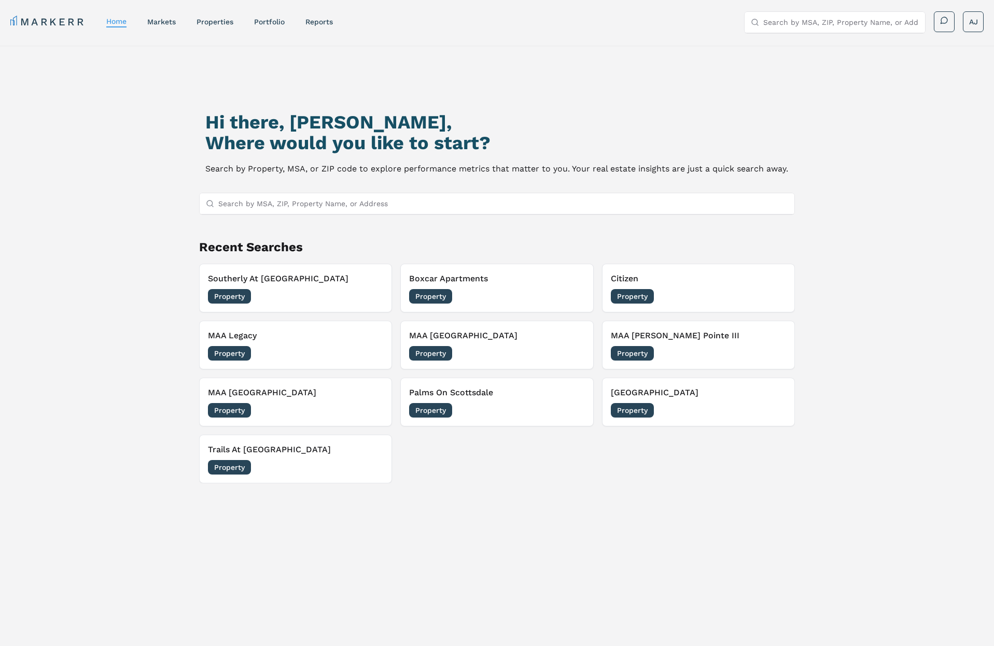
drag, startPoint x: 217, startPoint y: 117, endPoint x: 206, endPoint y: 117, distance: 10.4
click at [216, 117] on h1 "Hi there, [PERSON_NAME]," at bounding box center [496, 122] width 583 height 21
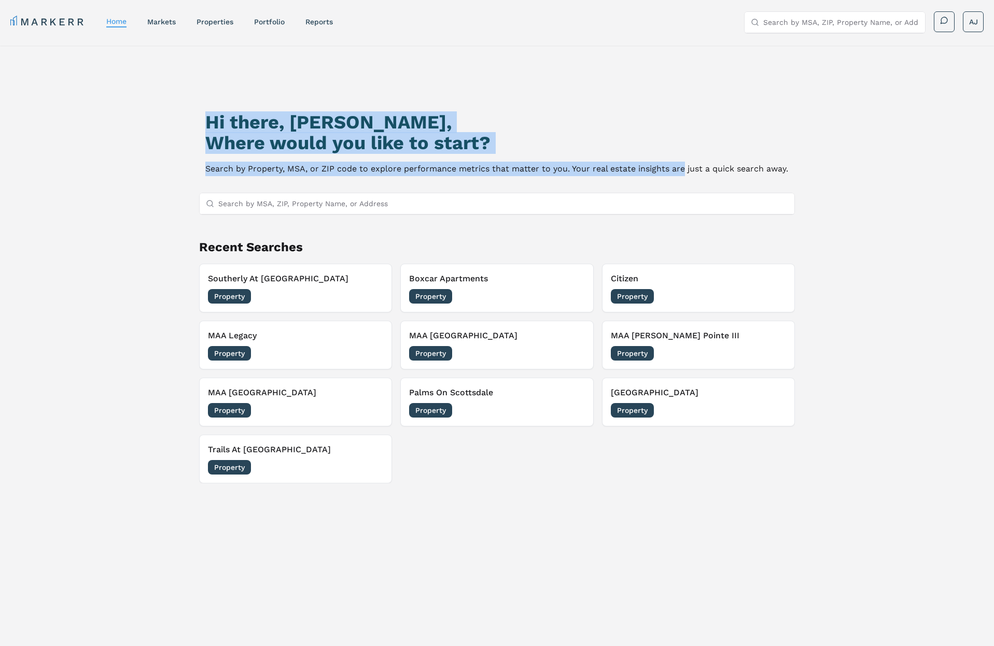
drag, startPoint x: 210, startPoint y: 117, endPoint x: 702, endPoint y: 165, distance: 494.3
click at [697, 165] on div "Hi there, [PERSON_NAME], Where would you like to start? Search by Property, MSA…" at bounding box center [497, 385] width 696 height 646
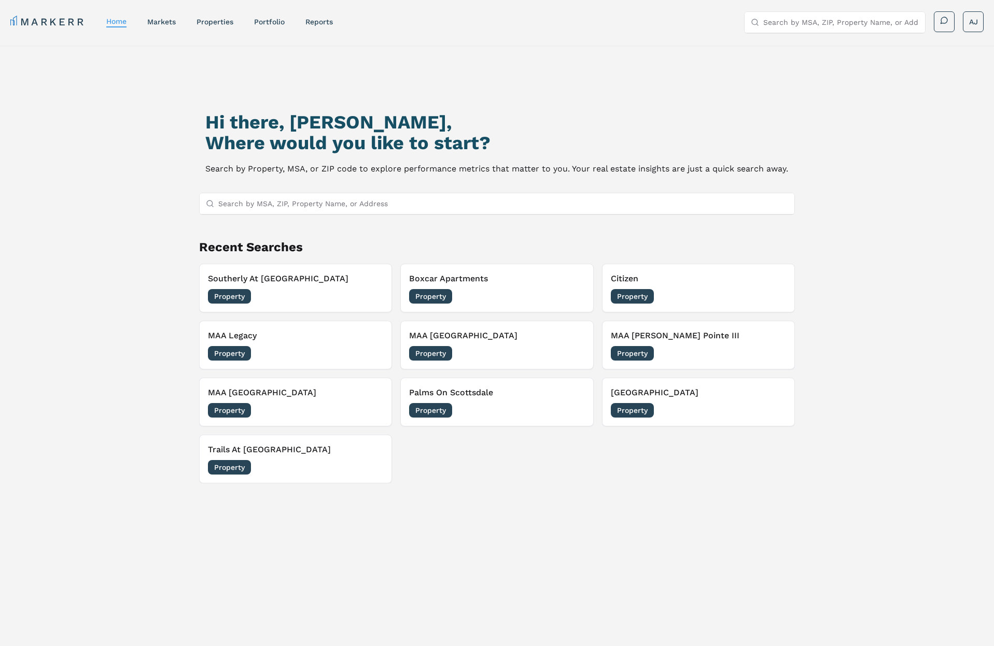
click at [713, 164] on p "Search by Property, MSA, or ZIP code to explore performance metrics that matter…" at bounding box center [496, 169] width 583 height 15
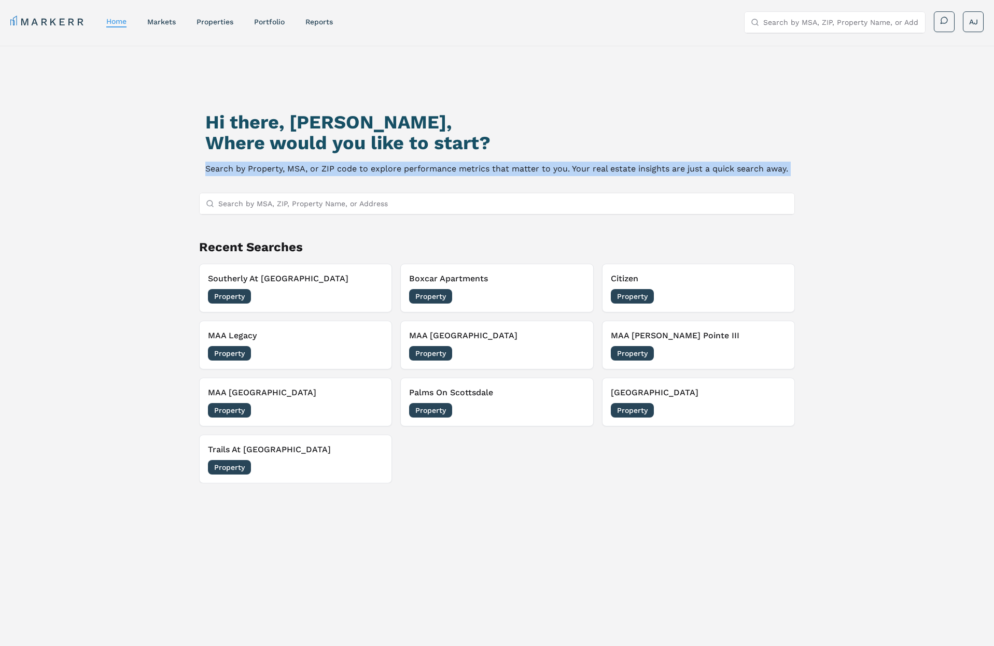
click at [713, 164] on p "Search by Property, MSA, or ZIP code to explore performance metrics that matter…" at bounding box center [496, 169] width 583 height 15
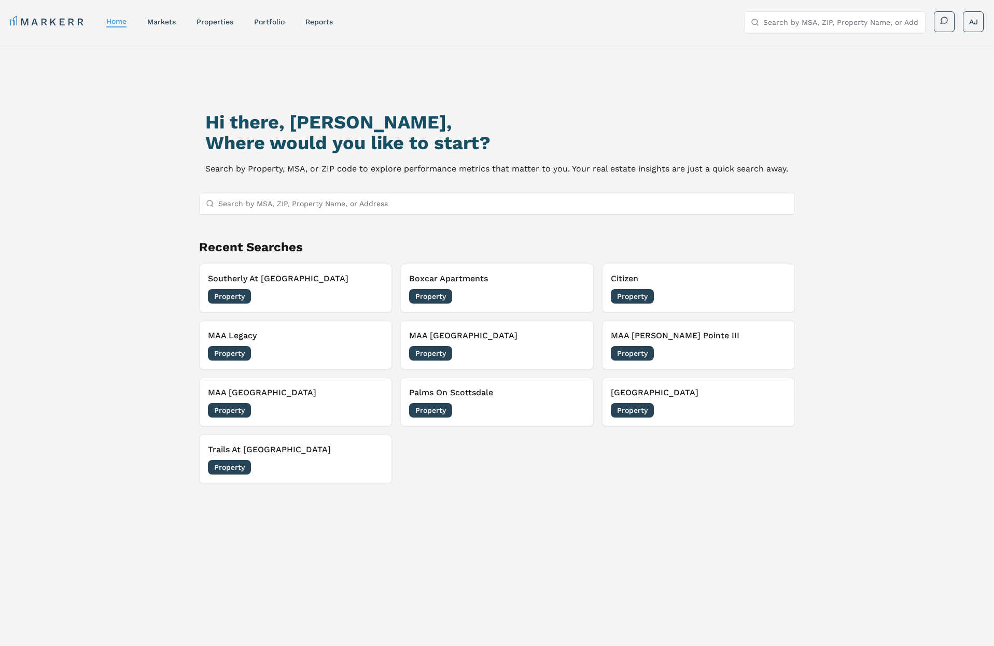
click at [319, 97] on div "Hi there, [PERSON_NAME], Where would you like to start? Search by Property, MSA…" at bounding box center [497, 385] width 696 height 646
click at [288, 204] on input "Search by MSA, ZIP, Property Name, or Address" at bounding box center [503, 203] width 570 height 21
click at [312, 205] on input "Search by MSA, ZIP, Property Name, or Address" at bounding box center [503, 203] width 570 height 21
click at [306, 204] on input "Search by MSA, ZIP, Property Name, or Address" at bounding box center [503, 203] width 570 height 21
click at [260, 205] on input "Search by MSA, ZIP, Property Name, or Address" at bounding box center [503, 203] width 570 height 21
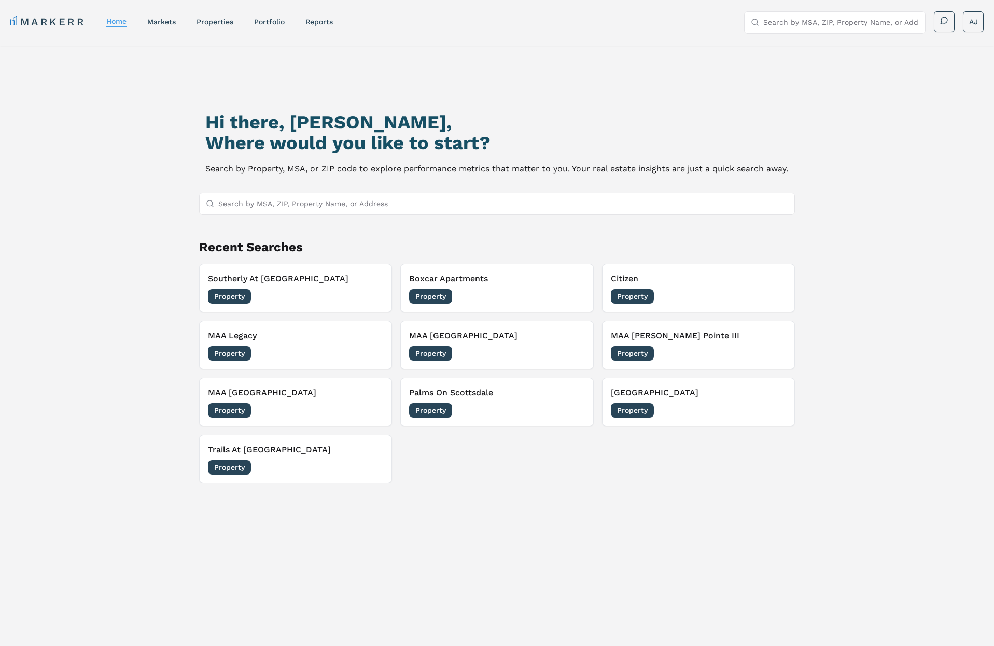
type input "G"
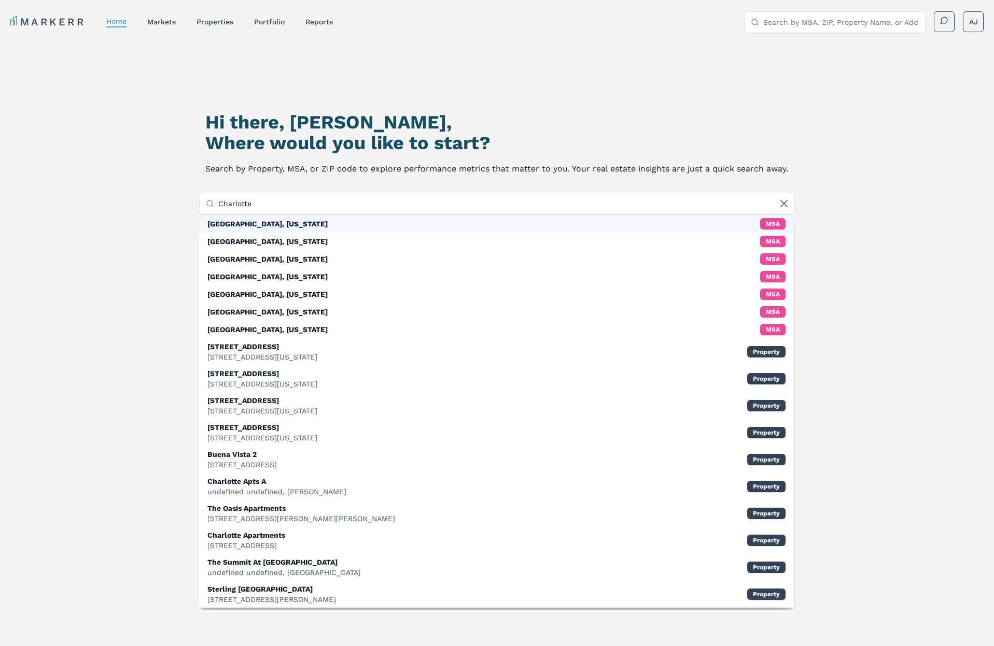
type input "Charlotte"
click at [259, 227] on div "[GEOGRAPHIC_DATA], [US_STATE]" at bounding box center [267, 224] width 120 height 10
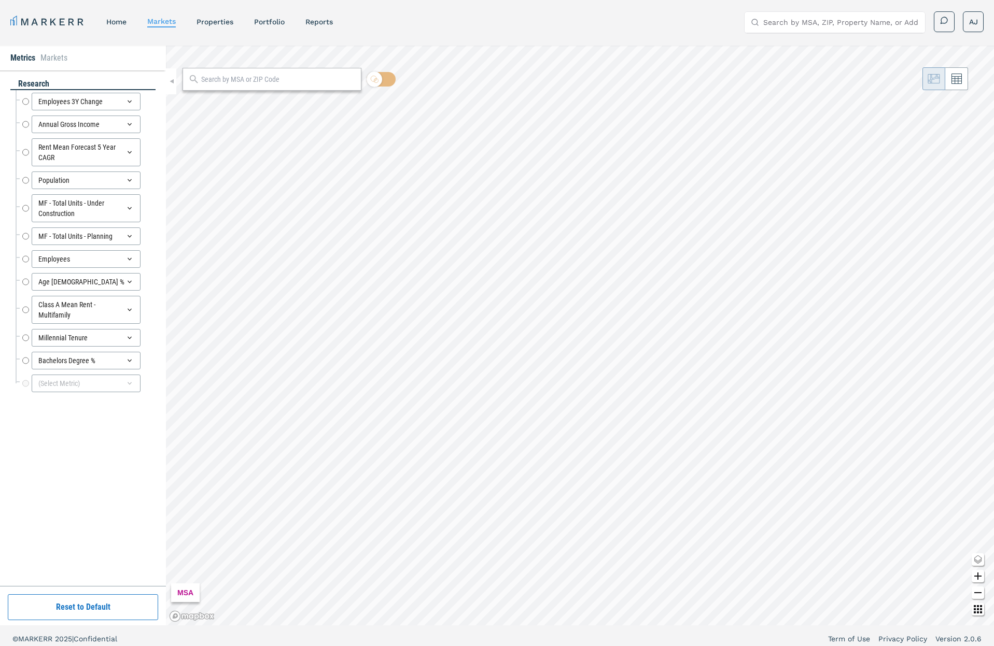
radio input "true"
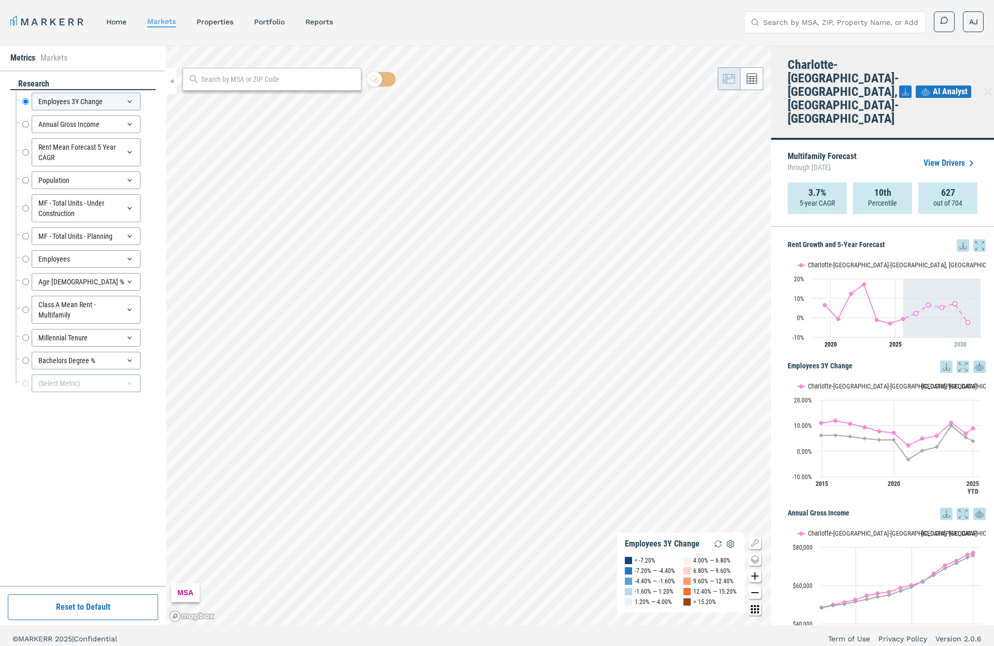
click at [888, 198] on p "Percentile" at bounding box center [882, 203] width 29 height 10
drag, startPoint x: 961, startPoint y: 166, endPoint x: 937, endPoint y: 163, distance: 24.1
click at [937, 198] on p "out of 704" at bounding box center [947, 203] width 29 height 10
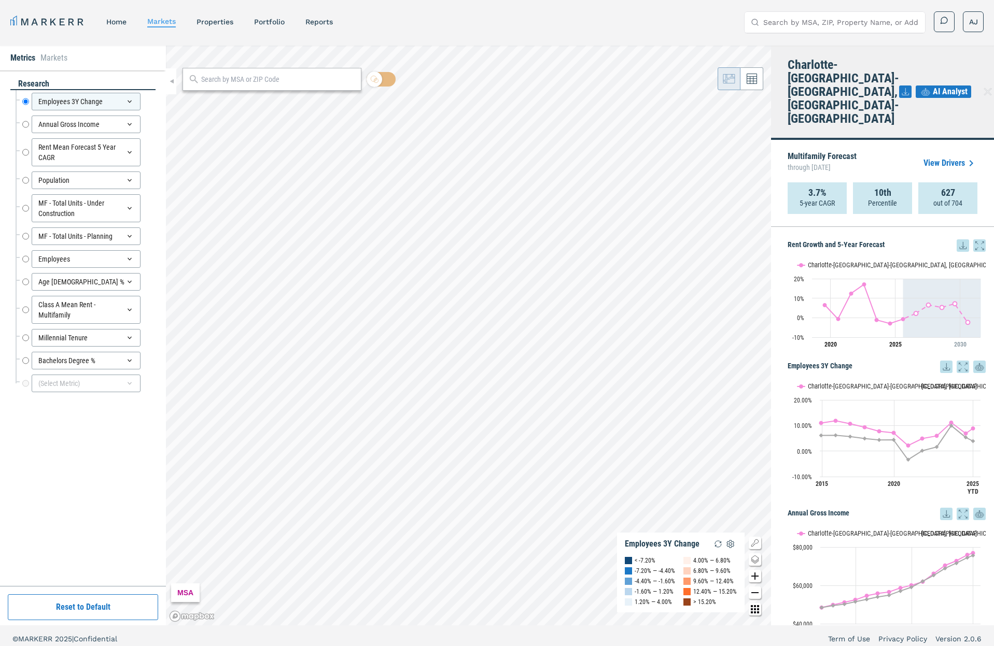
click at [880, 188] on strong "10th" at bounding box center [882, 193] width 17 height 10
drag, startPoint x: 866, startPoint y: 152, endPoint x: 929, endPoint y: 139, distance: 64.2
click at [915, 182] on div "3.7% 5-year CAGR 10th Percentile 627 out of 704" at bounding box center [882, 198] width 190 height 32
click at [946, 157] on link "View Drivers" at bounding box center [950, 163] width 54 height 12
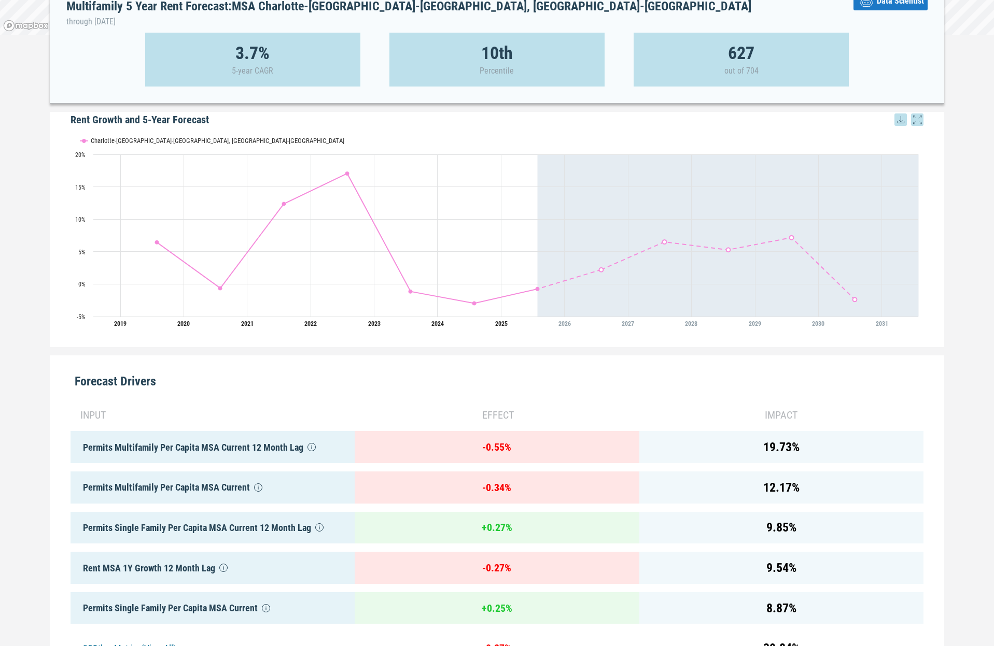
scroll to position [184, 0]
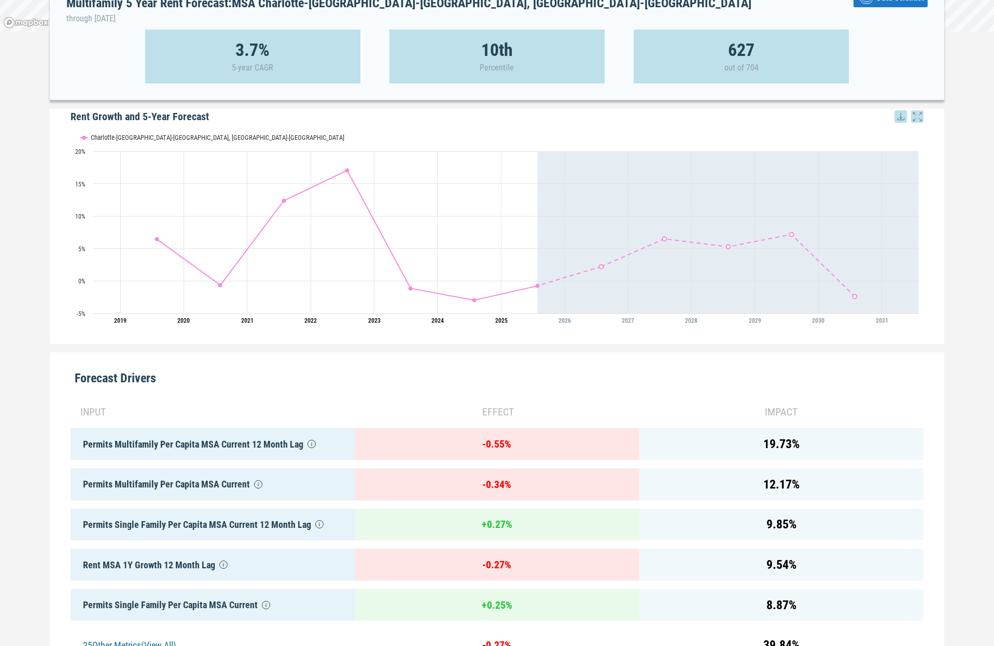
click at [214, 447] on div "Permits Multifamily Per Capita MSA Current 12 Month Lag" at bounding box center [213, 444] width 284 height 32
drag, startPoint x: 836, startPoint y: 445, endPoint x: 567, endPoint y: 453, distance: 269.7
click at [567, 453] on div "input effect impact Permits Multifamily Per Capita MSA Current 12 Month Lag - 0…" at bounding box center [497, 565] width 853 height 339
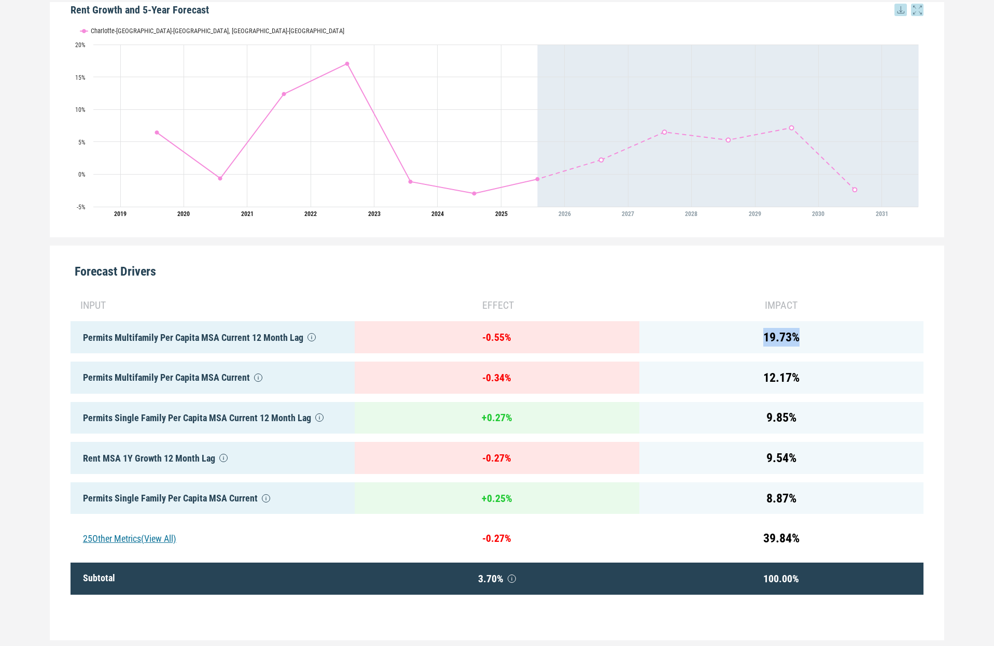
scroll to position [294, 0]
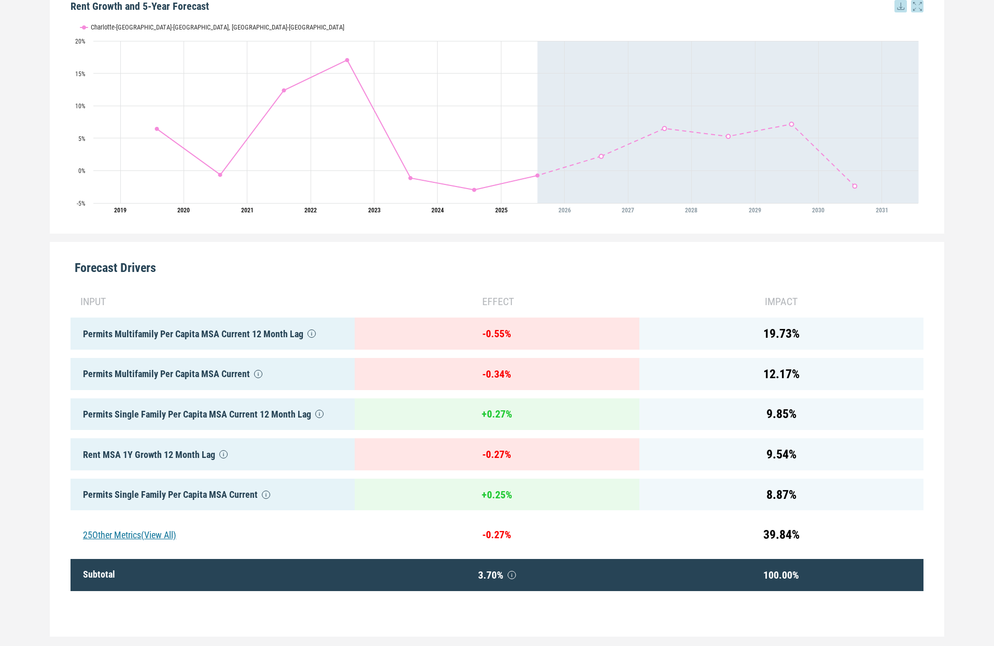
click at [228, 417] on div "Permits Single Family Per Capita MSA Current 12 Month Lag" at bounding box center [213, 415] width 284 height 32
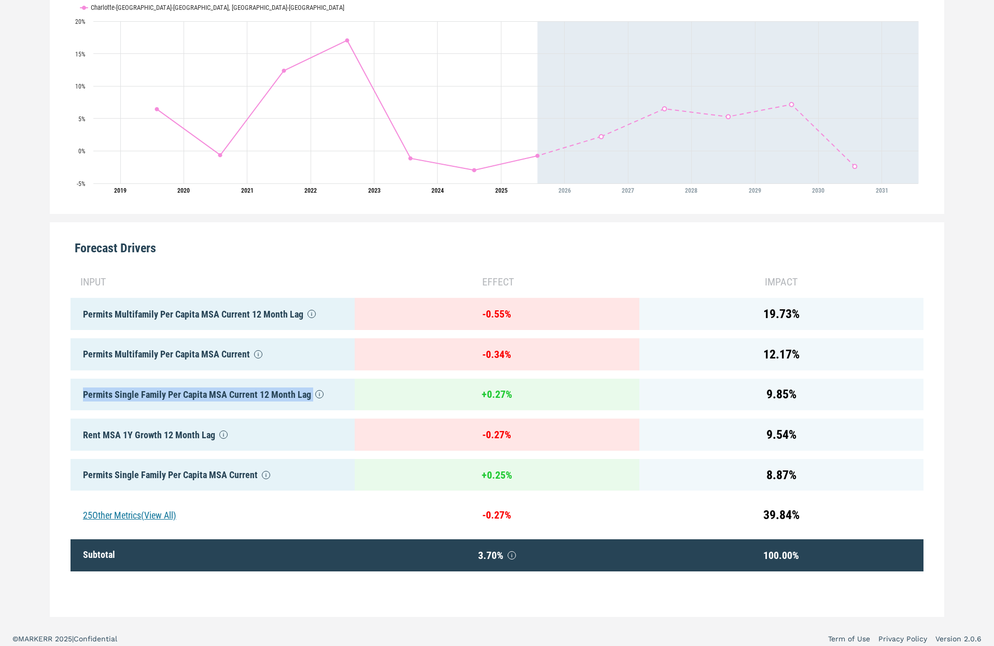
scroll to position [320, 0]
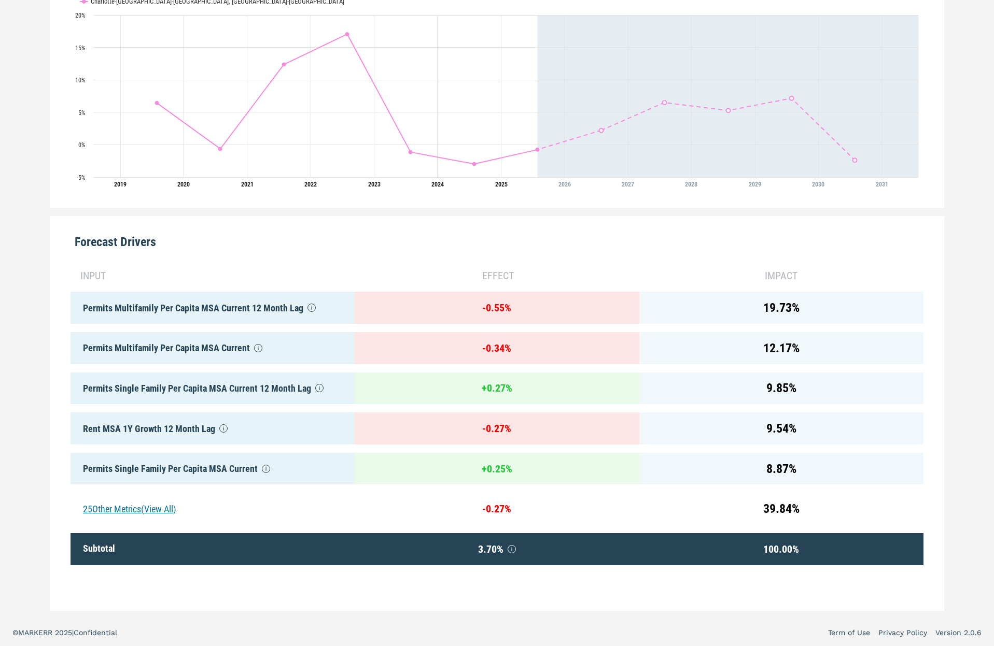
click at [168, 471] on div "Permits Single Family Per Capita MSA Current" at bounding box center [213, 469] width 284 height 32
click at [174, 470] on div "Permits Single Family Per Capita MSA Current" at bounding box center [213, 469] width 284 height 32
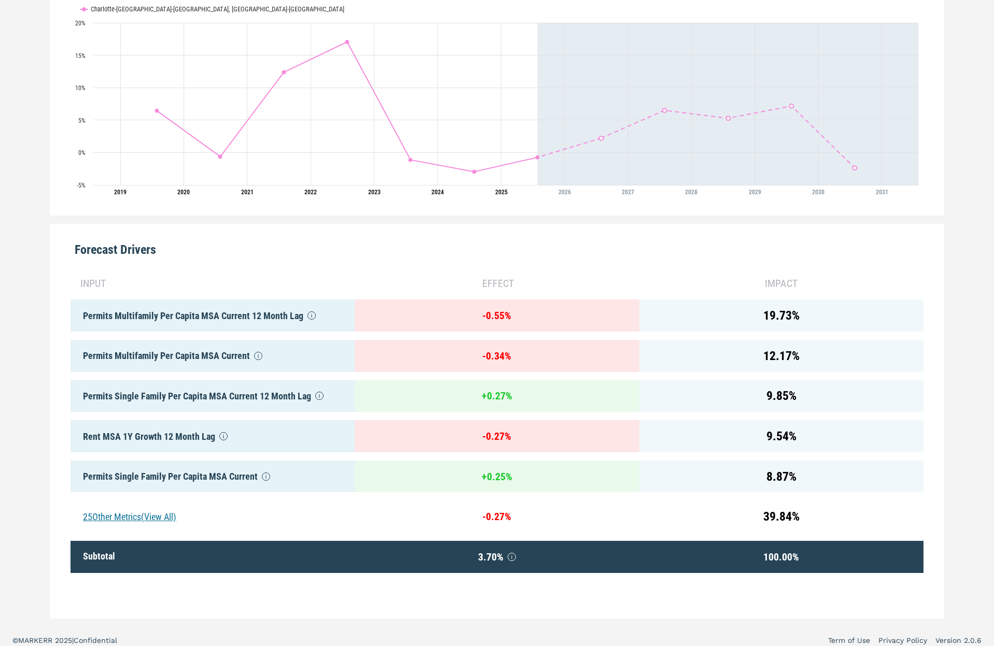
scroll to position [317, 0]
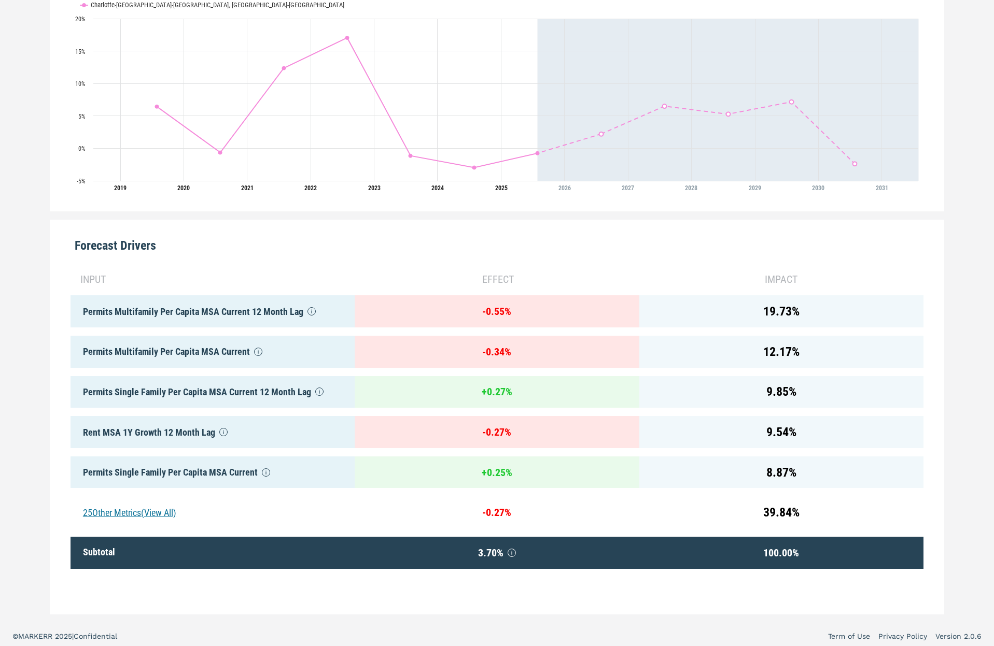
click at [149, 510] on div "25 Other Metrics (View All)" at bounding box center [213, 513] width 284 height 32
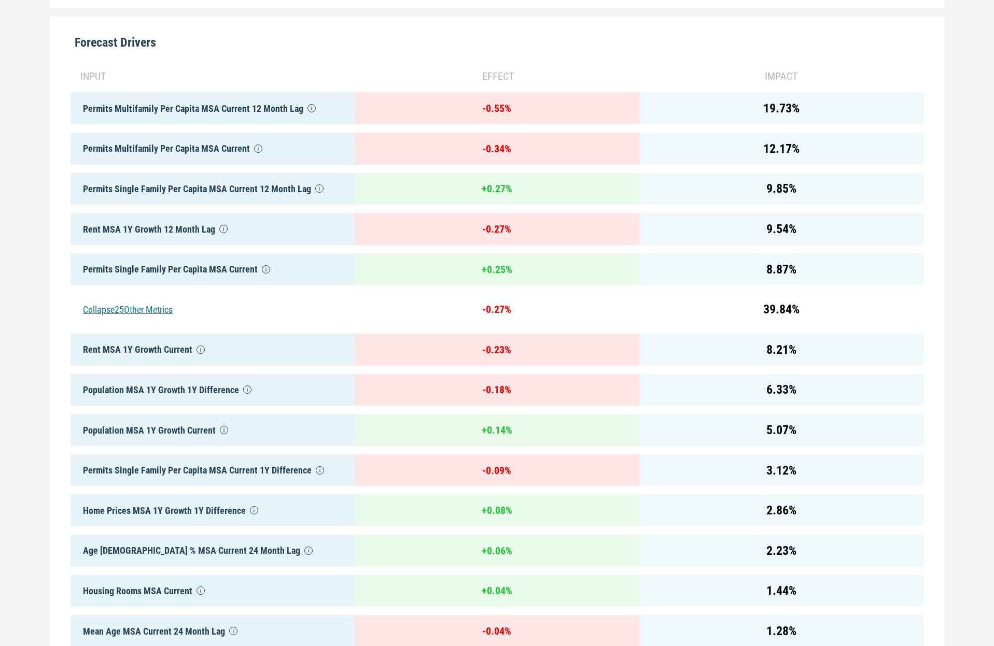
scroll to position [526, 0]
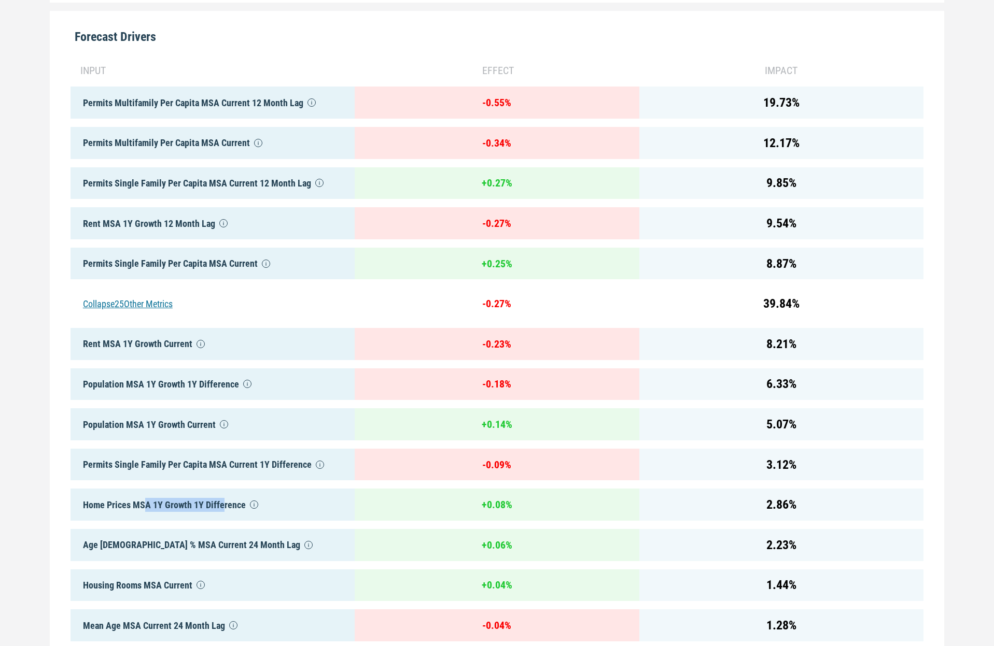
drag, startPoint x: 221, startPoint y: 502, endPoint x: 153, endPoint y: 504, distance: 68.5
click at [143, 507] on div "Home Prices MSA 1Y Growth 1Y Difference" at bounding box center [213, 505] width 284 height 32
drag, startPoint x: 797, startPoint y: 502, endPoint x: 112, endPoint y: 499, distance: 684.9
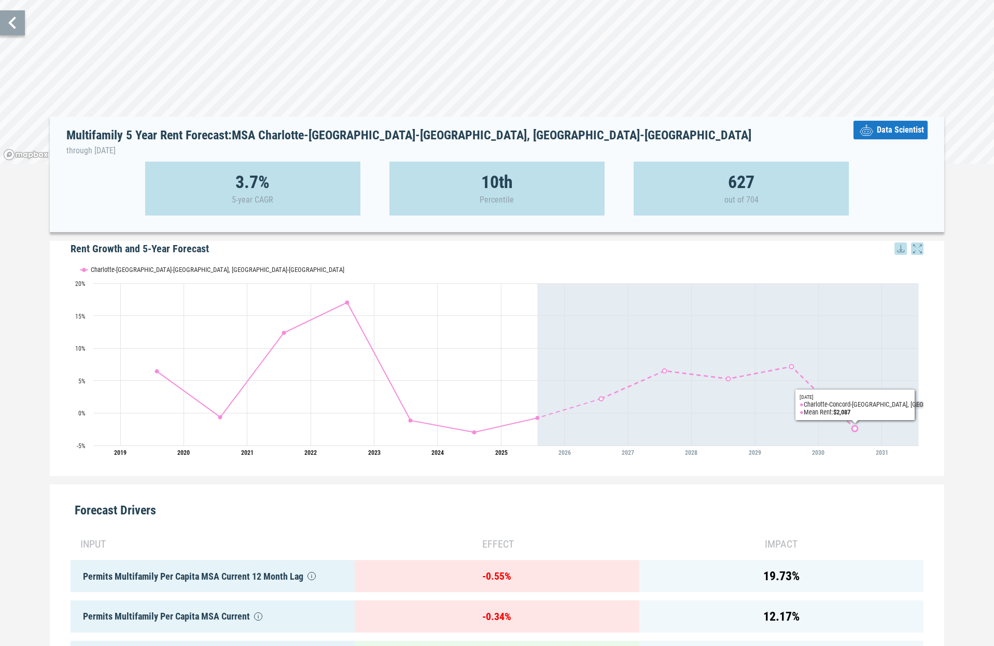
scroll to position [51, 0]
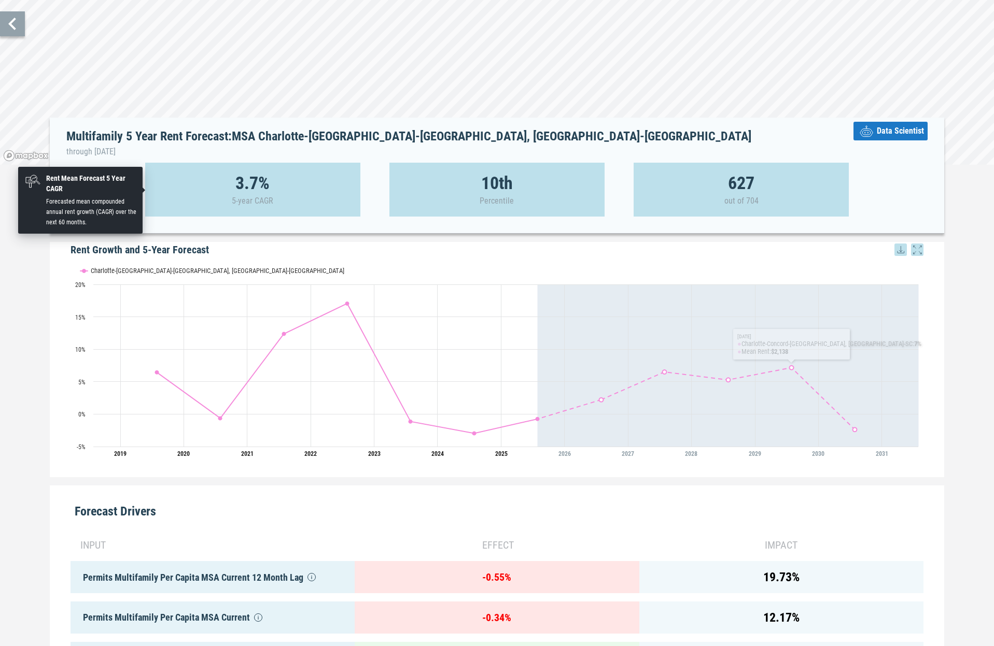
click at [292, 199] on div "3.7% 5-year CAGR" at bounding box center [252, 190] width 215 height 54
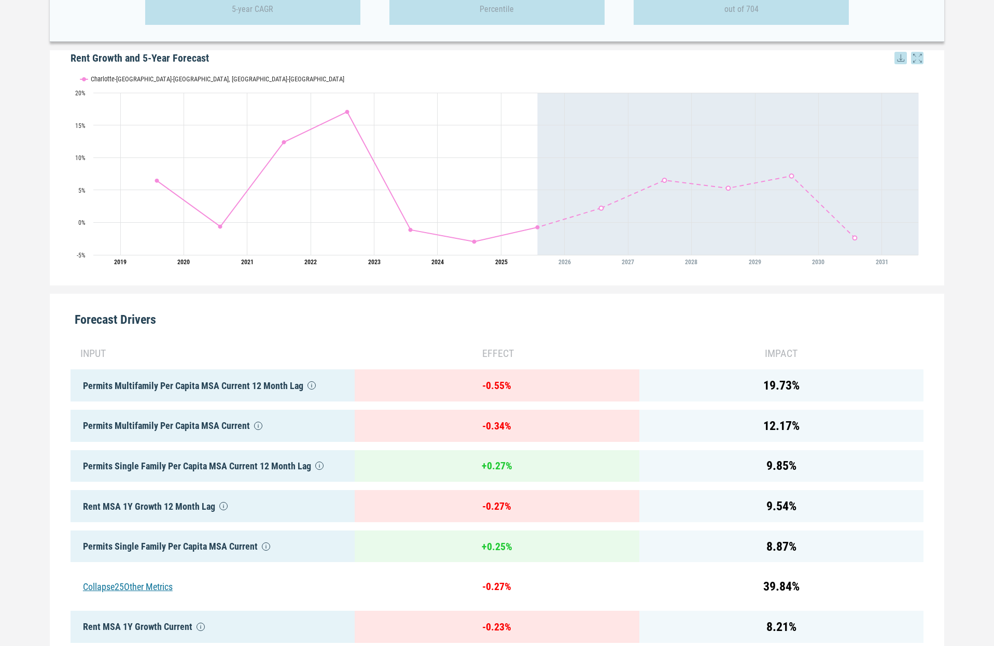
scroll to position [245, 0]
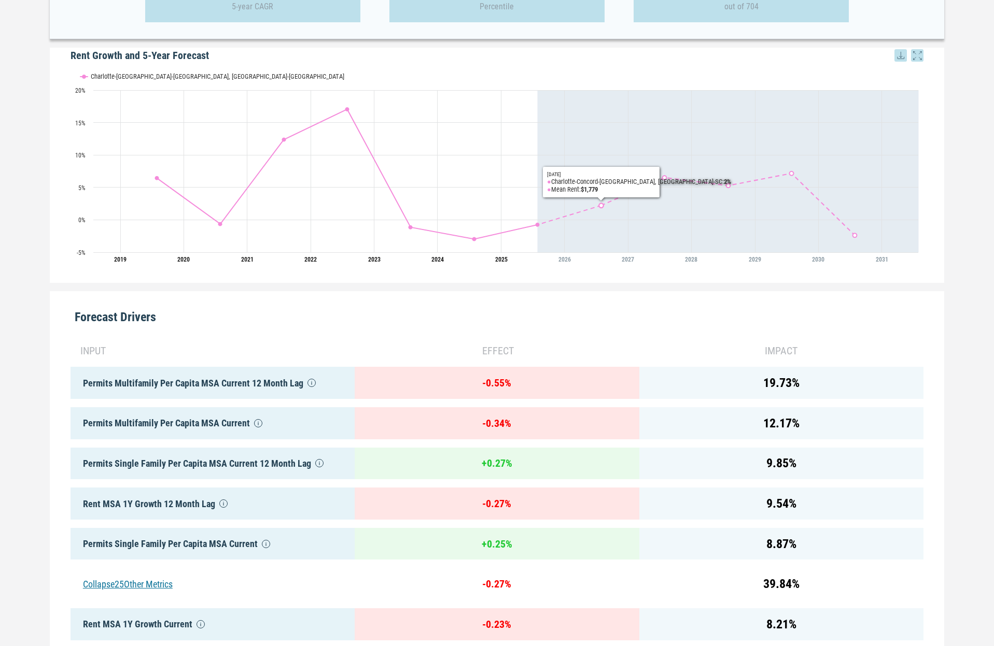
click at [275, 390] on div "Permits Multifamily Per Capita MSA Current 12 Month Lag" at bounding box center [213, 383] width 284 height 32
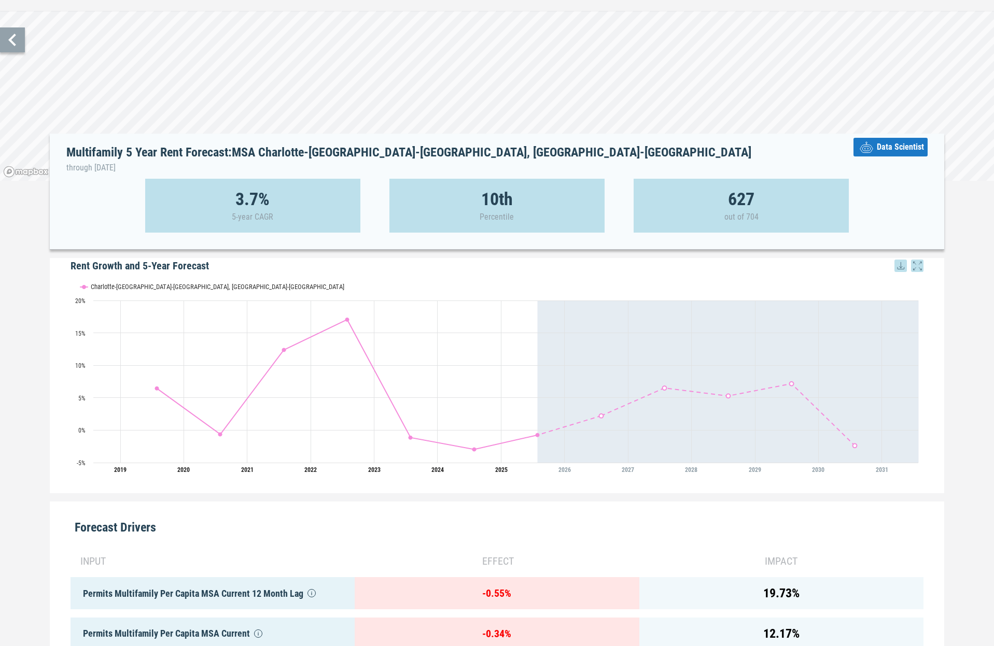
scroll to position [0, 0]
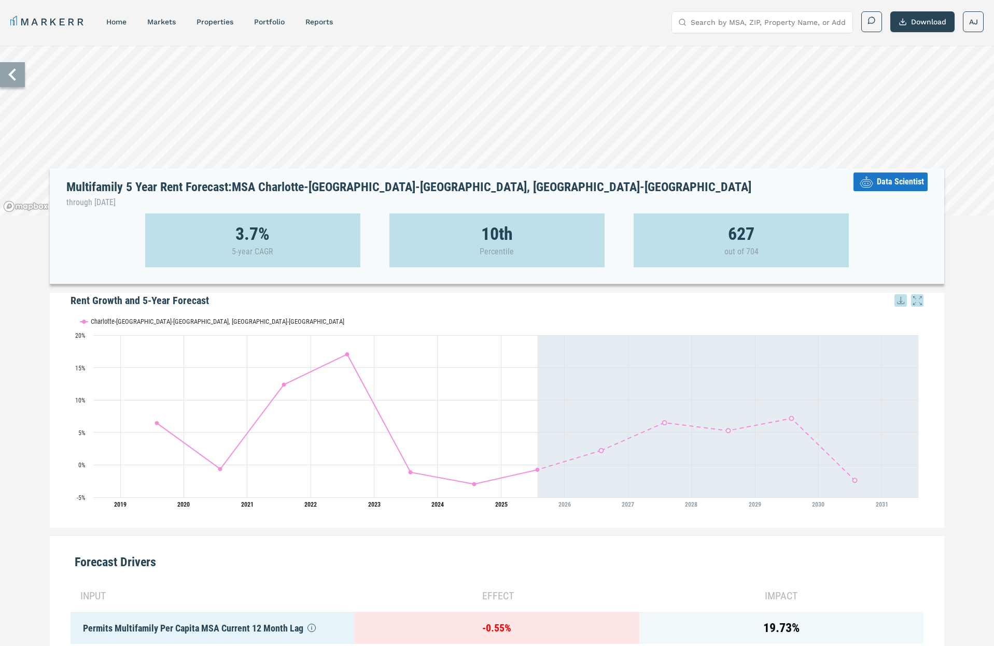
click at [17, 82] on icon at bounding box center [12, 74] width 25 height 25
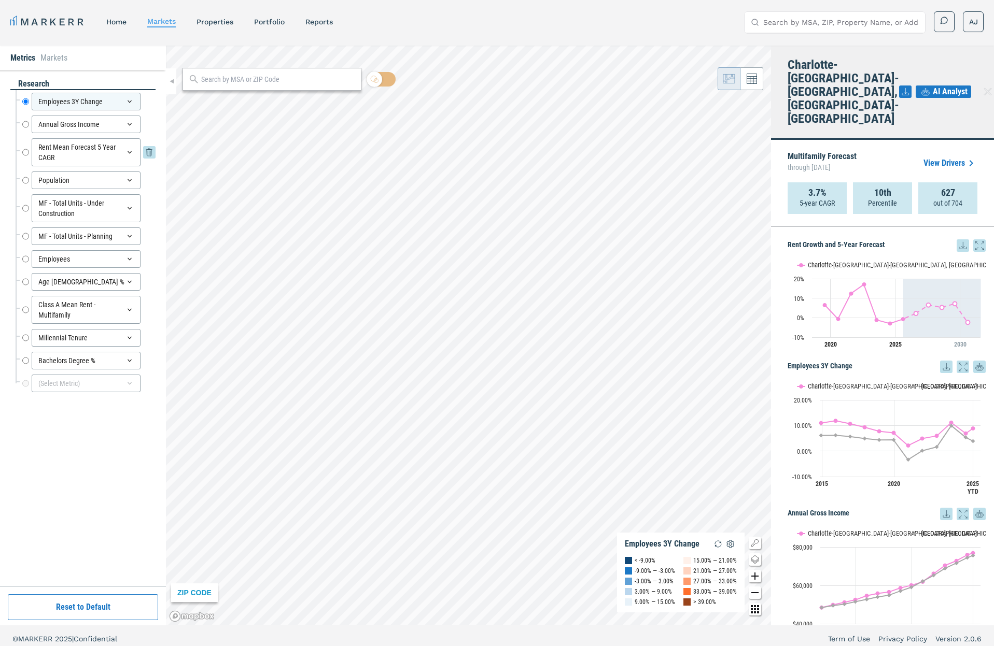
click at [26, 155] on input "Rent Mean Forecast 5 Year CAGR" at bounding box center [25, 152] width 7 height 28
radio input "false"
radio input "true"
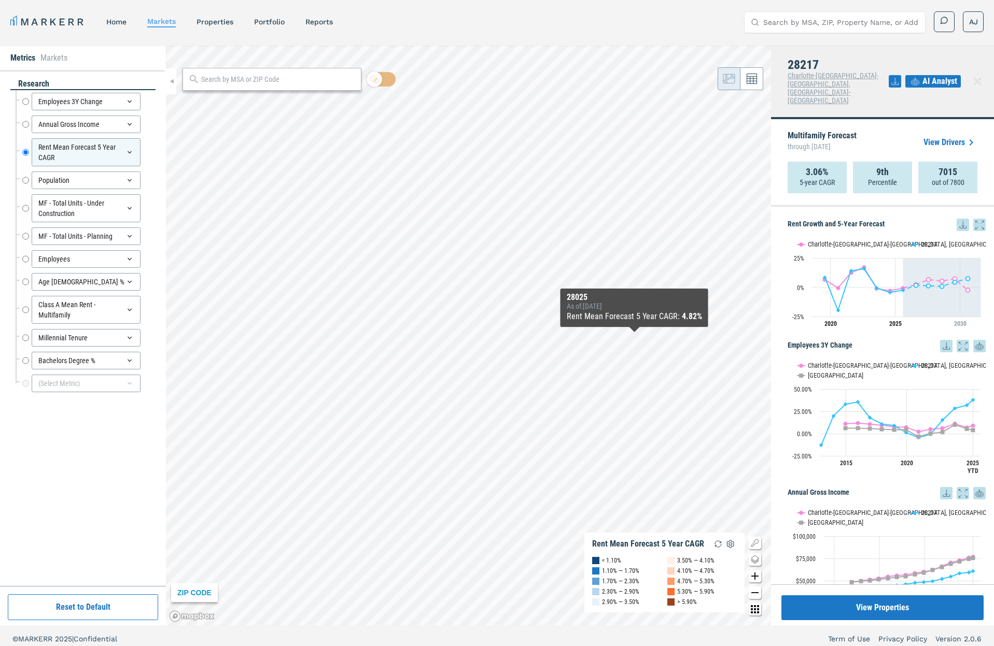
click at [939, 136] on link "View Drivers" at bounding box center [950, 142] width 54 height 12
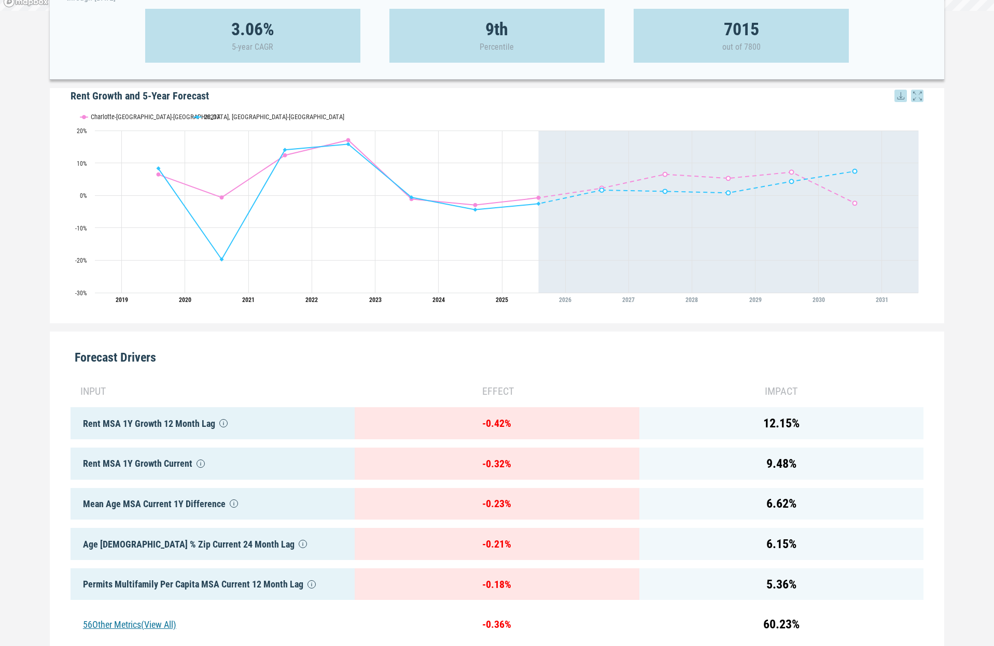
scroll to position [212, 0]
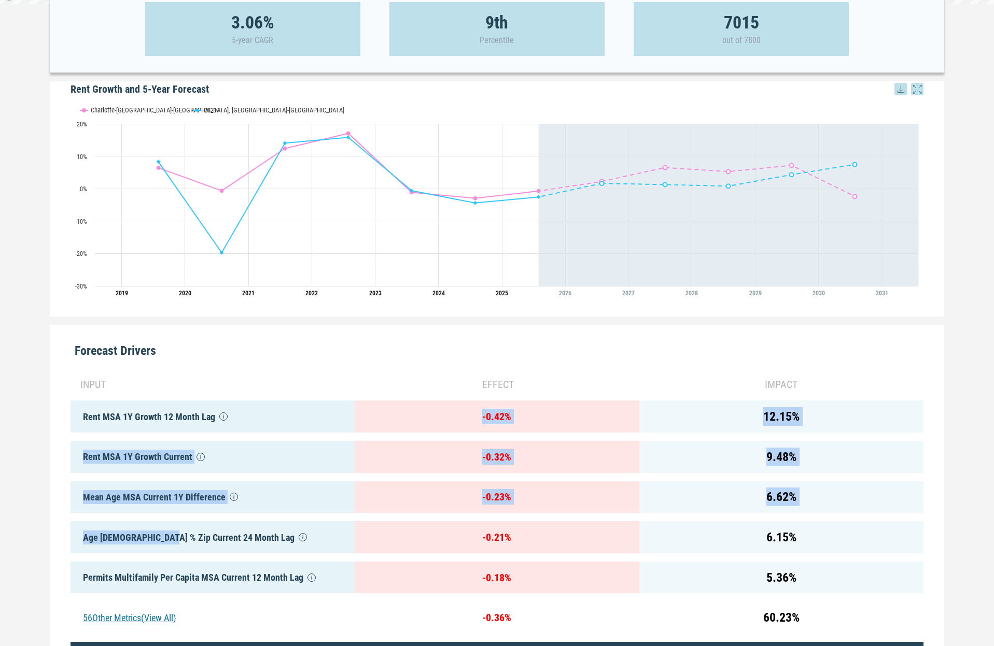
drag, startPoint x: 122, startPoint y: 434, endPoint x: 165, endPoint y: 533, distance: 108.2
click at [163, 535] on div "input effect impact Rent MSA 1Y Growth 12 Month Lag - 0.42 % 12.15 % Rent MSA 1…" at bounding box center [497, 538] width 853 height 339
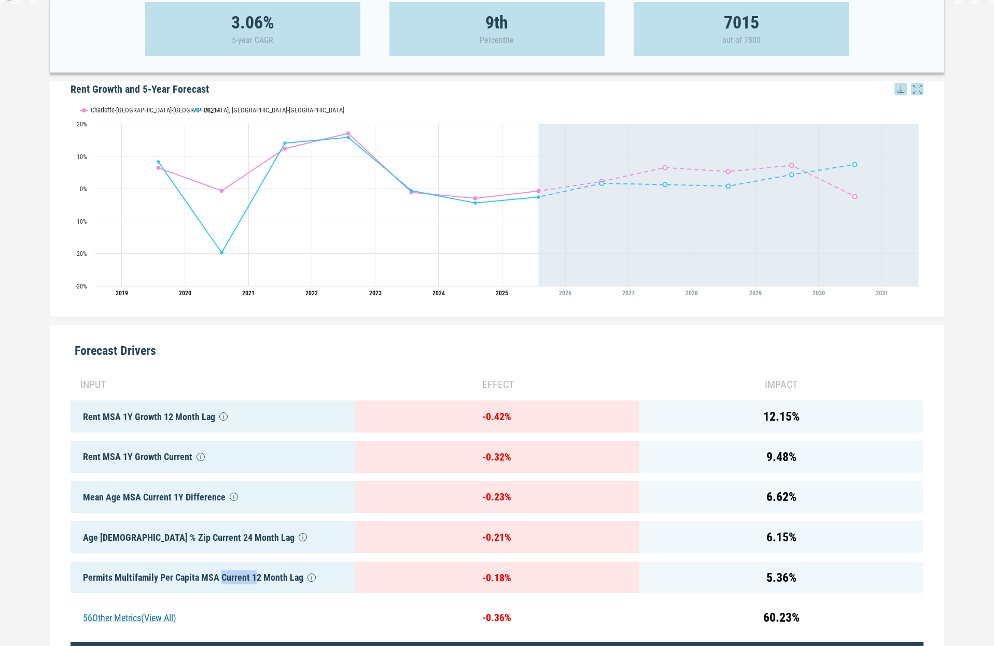
drag, startPoint x: 254, startPoint y: 579, endPoint x: 231, endPoint y: 573, distance: 24.0
click at [220, 574] on div "Permits Multifamily Per Capita MSA Current 12 Month Lag" at bounding box center [213, 578] width 284 height 32
click at [147, 541] on div "Age [DEMOGRAPHIC_DATA] % Zip Current 24 Month Lag" at bounding box center [213, 538] width 284 height 32
drag, startPoint x: 147, startPoint y: 541, endPoint x: 162, endPoint y: 562, distance: 26.3
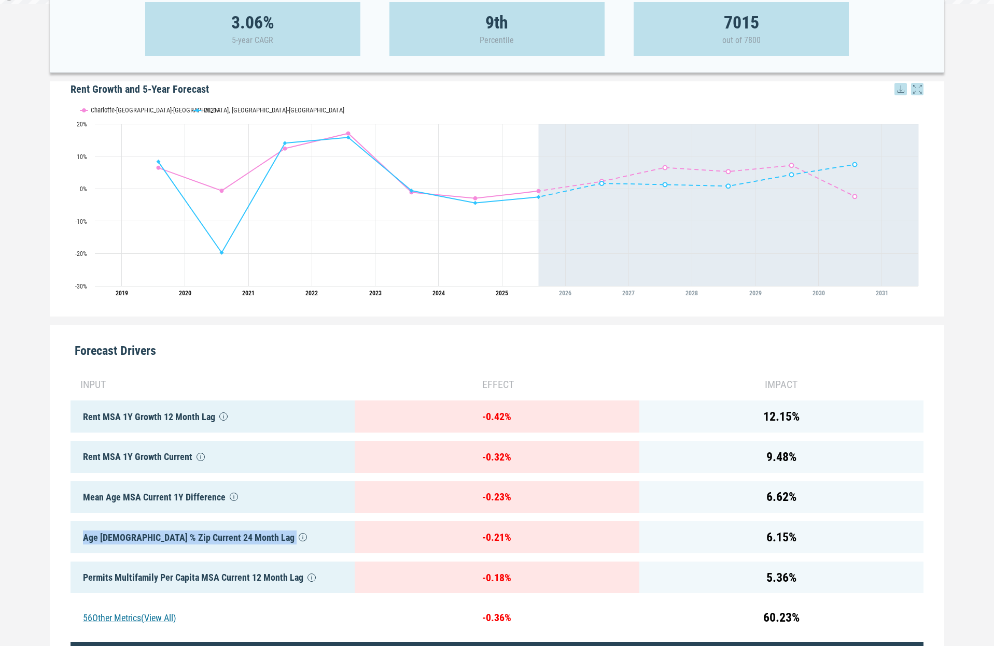
click at [147, 541] on div "Age [DEMOGRAPHIC_DATA] % Zip Current 24 Month Lag" at bounding box center [213, 538] width 284 height 32
drag, startPoint x: 163, startPoint y: 568, endPoint x: 189, endPoint y: 561, distance: 26.7
click at [163, 568] on div "Permits Multifamily Per Capita MSA Current 12 Month Lag" at bounding box center [213, 578] width 284 height 32
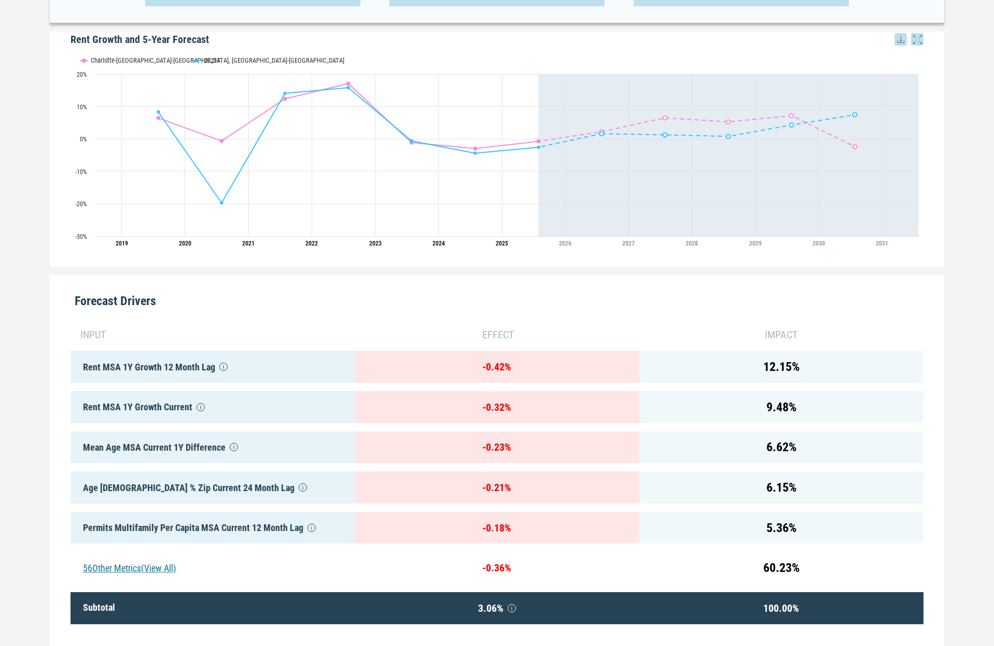
scroll to position [266, 0]
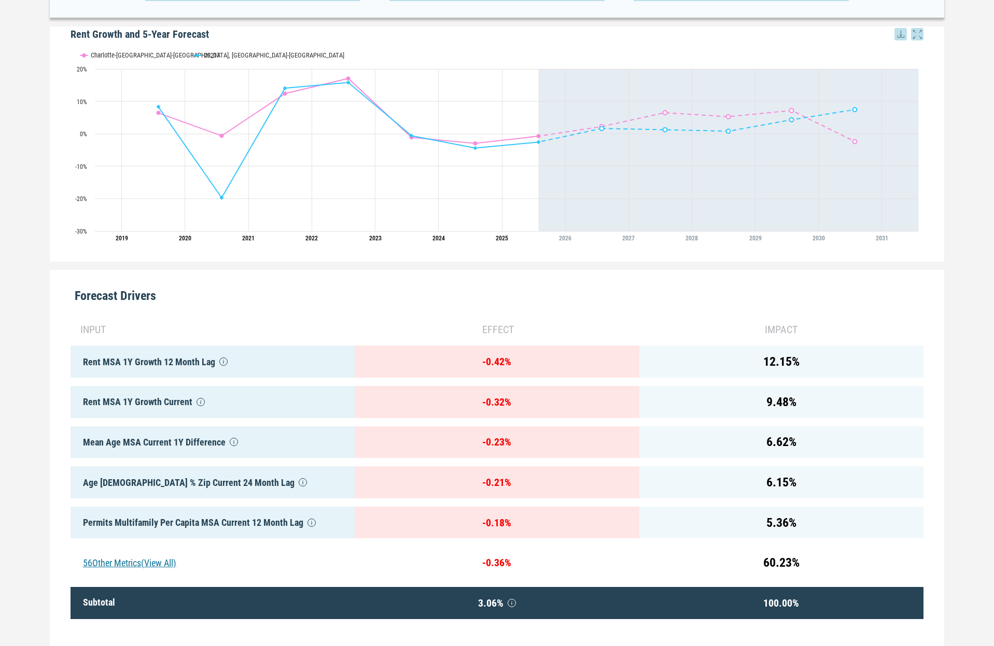
click at [170, 560] on div "56 Other Metrics (View All)" at bounding box center [213, 563] width 284 height 32
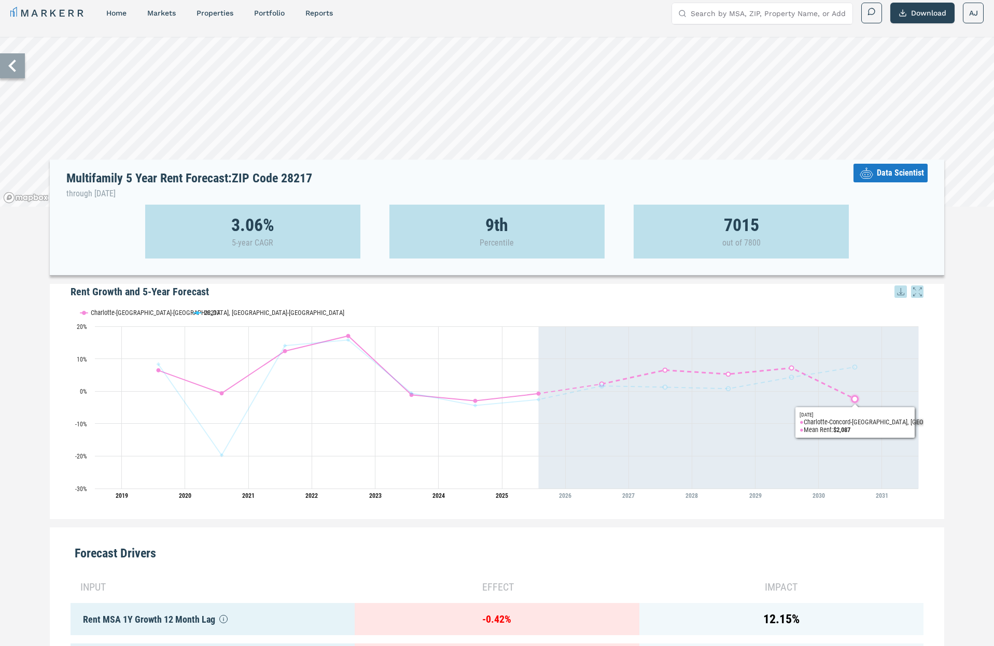
scroll to position [0, 0]
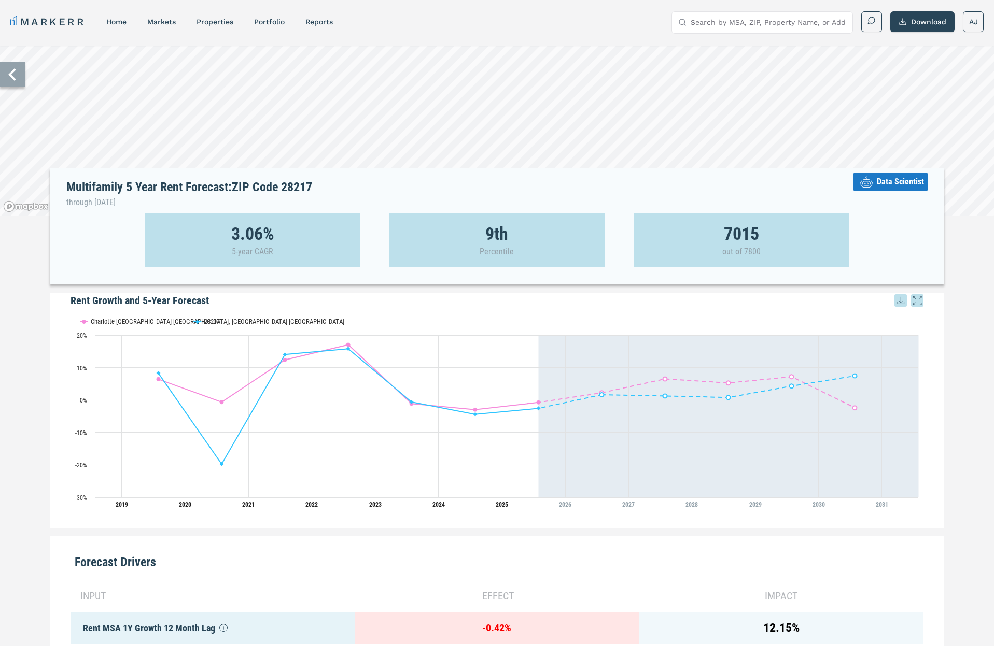
click at [9, 76] on icon at bounding box center [12, 74] width 25 height 25
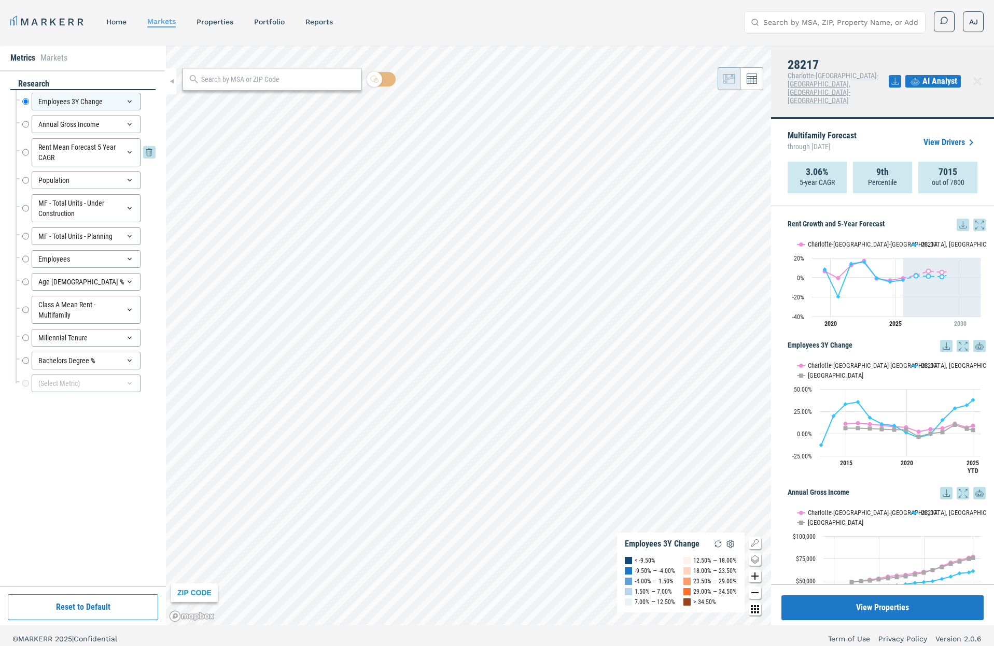
click at [28, 152] on input "Rent Mean Forecast 5 Year CAGR" at bounding box center [25, 152] width 7 height 28
radio input "false"
radio input "true"
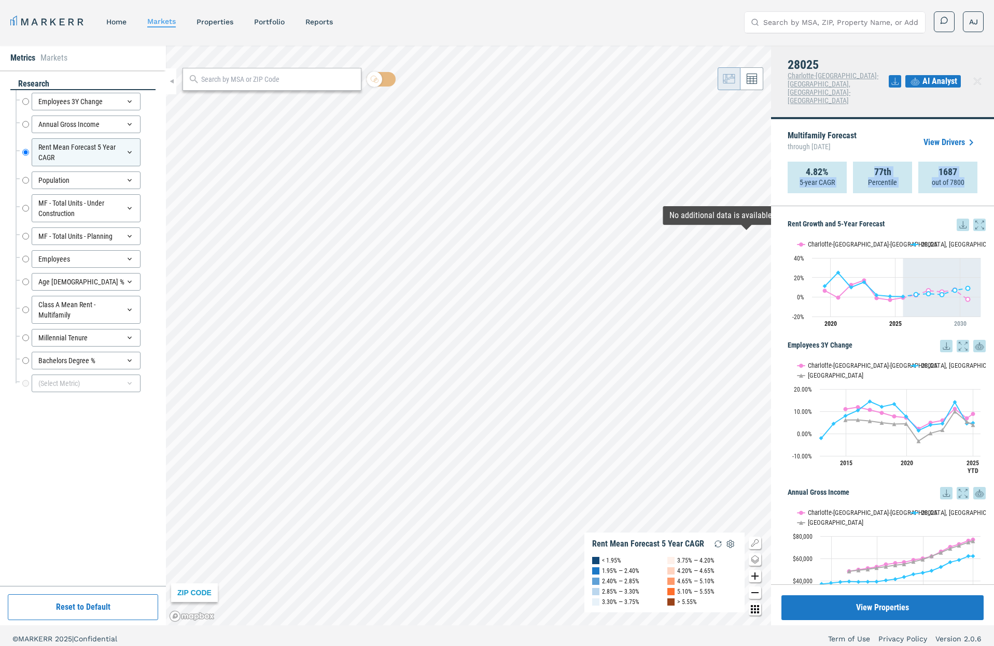
drag, startPoint x: 976, startPoint y: 158, endPoint x: 847, endPoint y: 147, distance: 129.5
click at [847, 162] on div "4.82% 5-year CAGR 77th Percentile 1687 out of 7800" at bounding box center [882, 178] width 190 height 32
click at [930, 162] on div "1687 out of 7800" at bounding box center [947, 178] width 59 height 32
click at [950, 136] on link "View Drivers" at bounding box center [950, 142] width 54 height 12
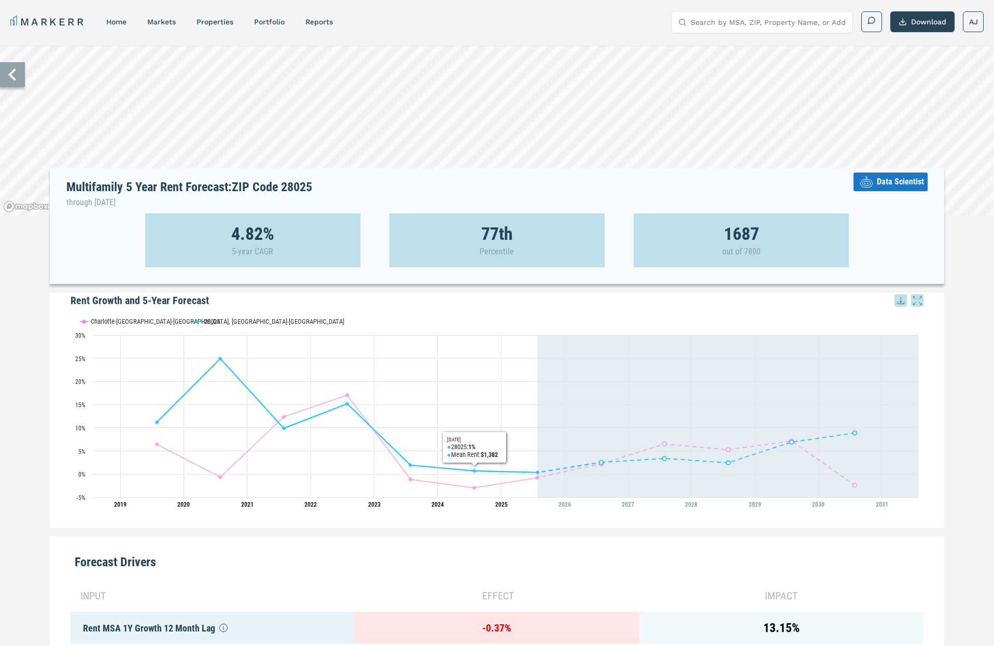
click at [434, 315] on rect "Interactive chart" at bounding box center [497, 411] width 853 height 207
click at [44, 298] on div "Multifamily 5 Year Rent Forecast: ZIP Code 28025 through [DATE] Data Scientist …" at bounding box center [497, 493] width 994 height 894
click at [110, 23] on link "home" at bounding box center [116, 22] width 20 height 8
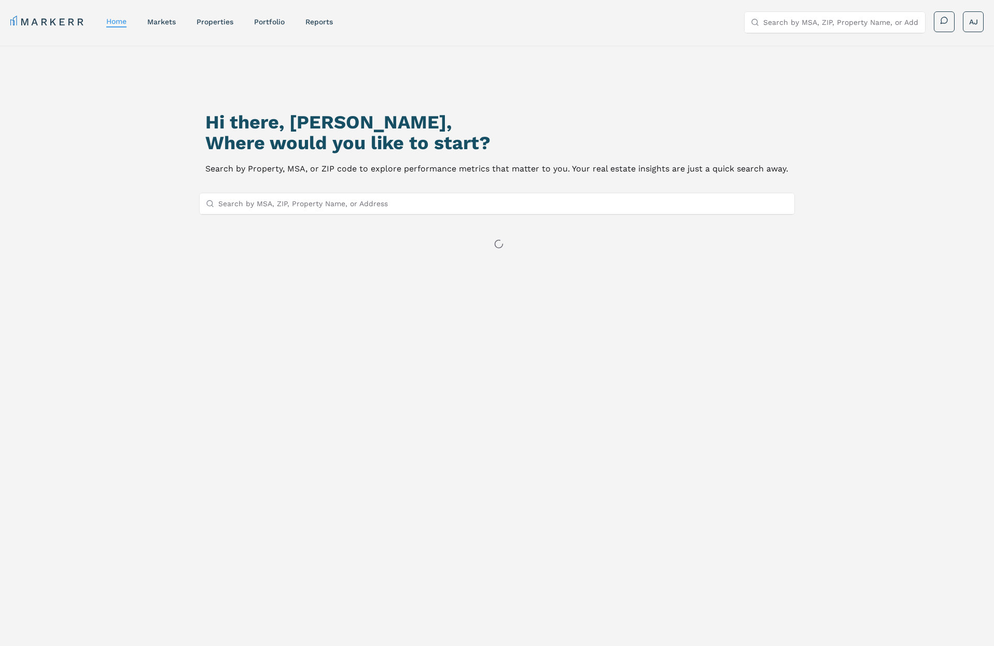
scroll to position [1, 0]
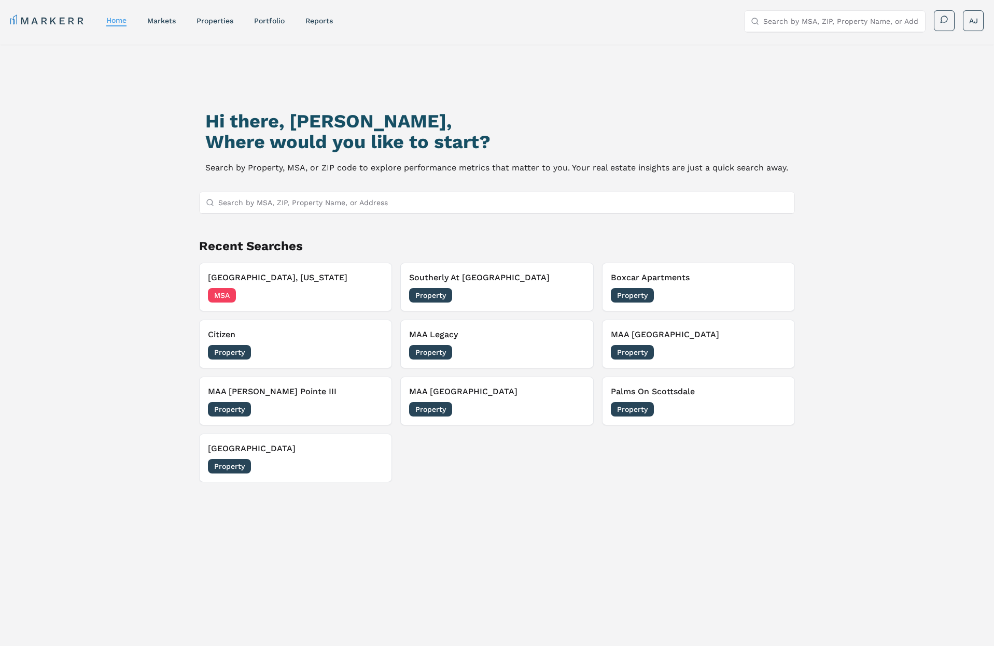
click at [161, 316] on div "Hi there, [PERSON_NAME], Where would you like to start? Search by Property, MSA…" at bounding box center [497, 384] width 696 height 646
click at [478, 279] on h3 "Southerly At [GEOGRAPHIC_DATA]" at bounding box center [497, 278] width 176 height 12
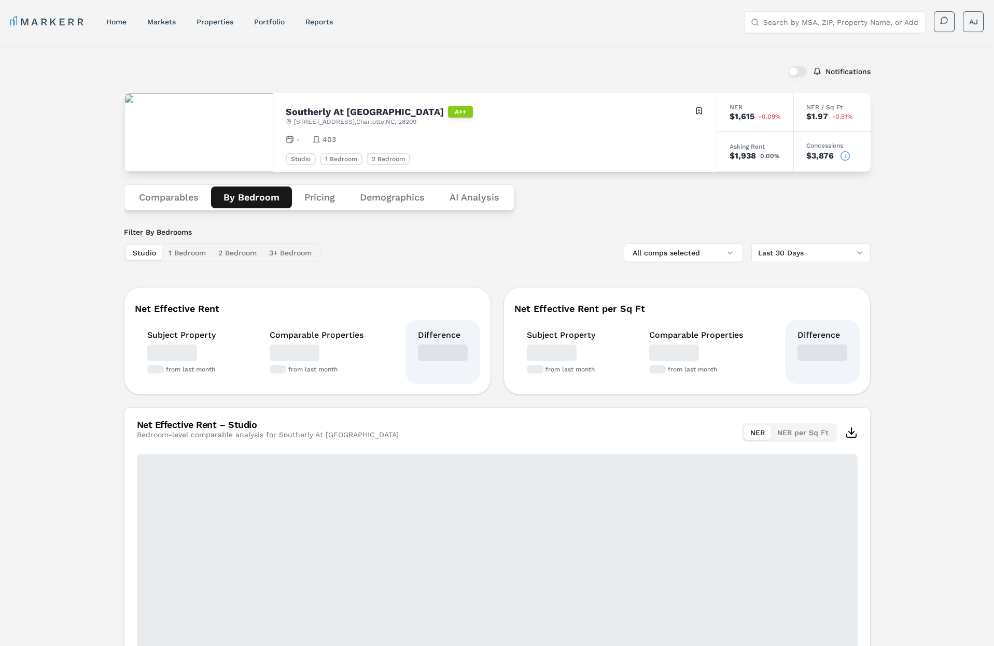
click at [258, 201] on button "By Bedroom" at bounding box center [251, 198] width 81 height 22
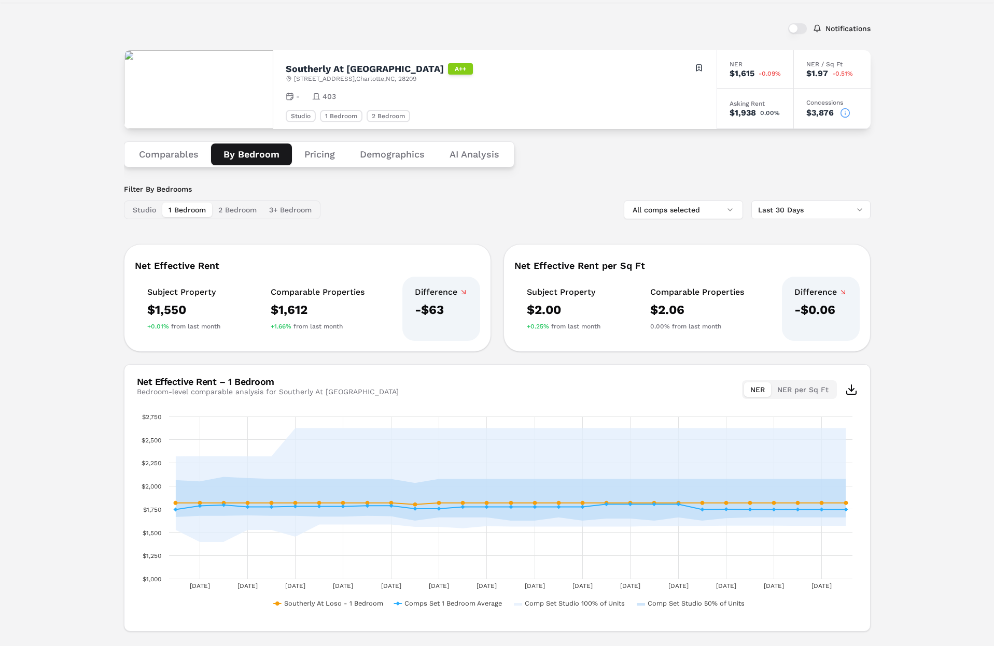
scroll to position [44, 0]
drag, startPoint x: 190, startPoint y: 205, endPoint x: 200, endPoint y: 209, distance: 11.2
click at [190, 207] on button "1 Bedroom" at bounding box center [187, 209] width 50 height 15
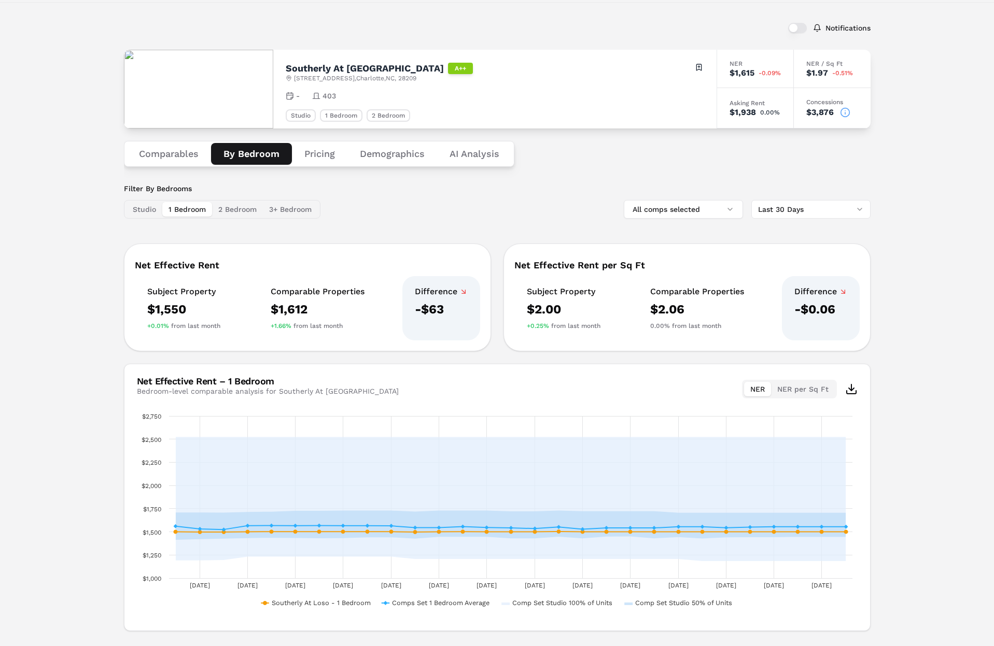
click at [224, 210] on button "2 Bedroom" at bounding box center [237, 209] width 51 height 15
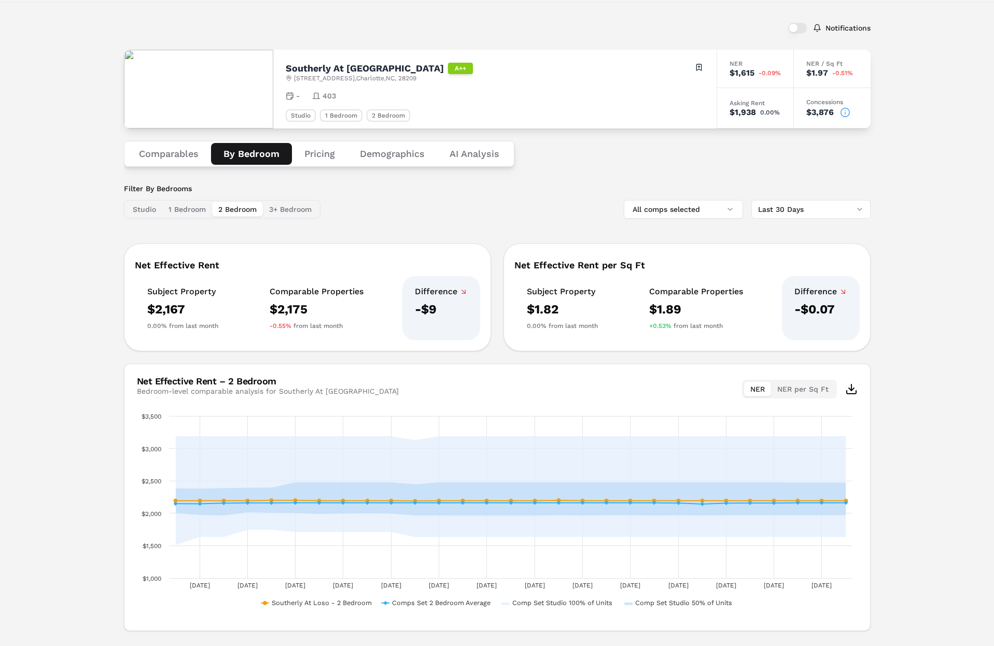
click at [286, 213] on button "3+ Bedroom" at bounding box center [290, 209] width 55 height 15
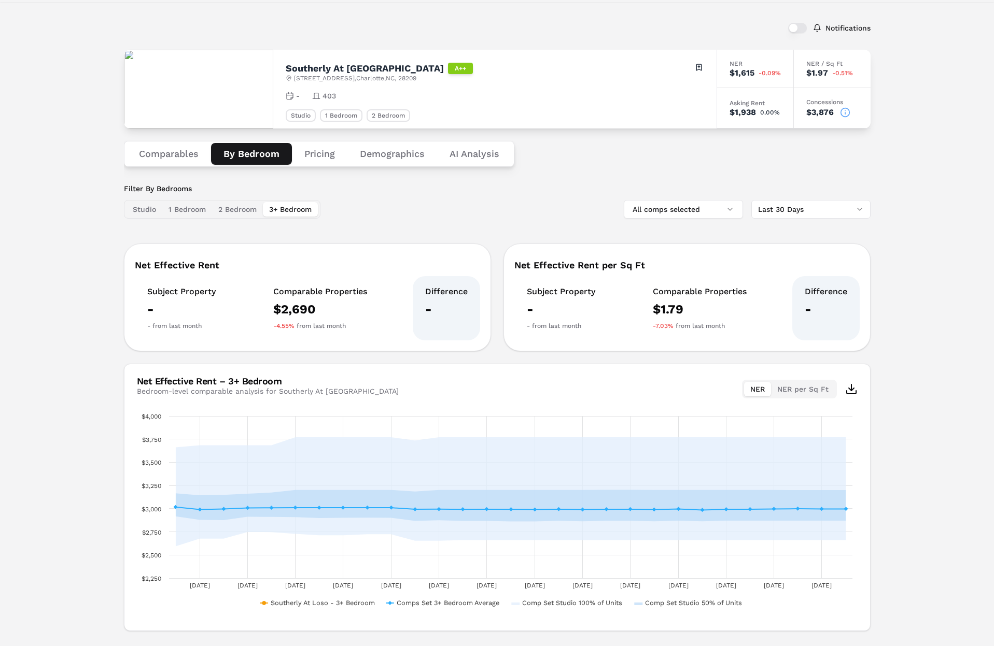
scroll to position [45, 0]
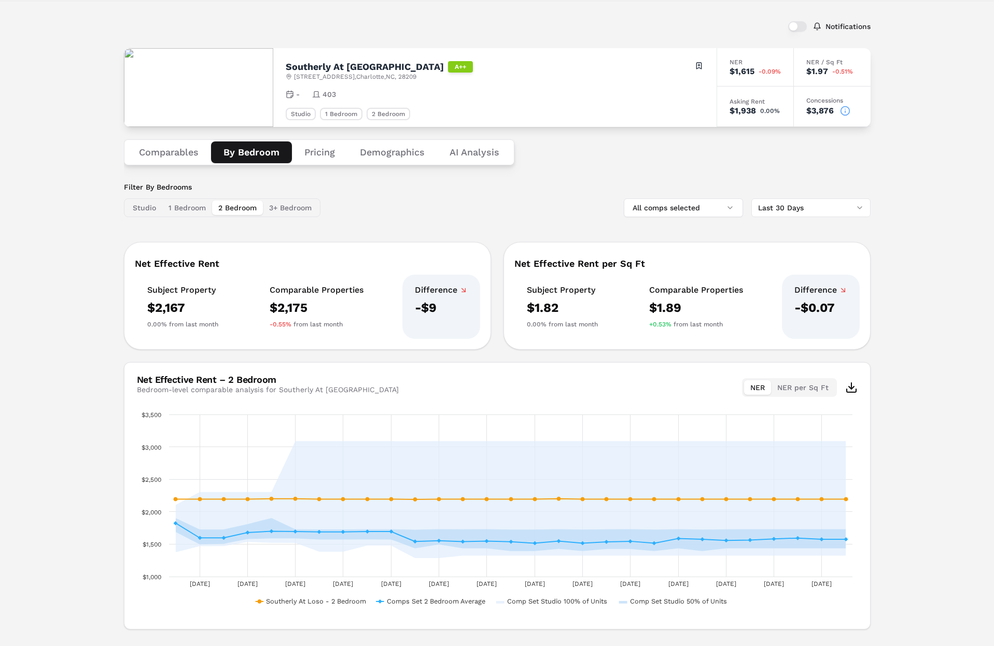
click at [247, 210] on button "2 Bedroom" at bounding box center [237, 208] width 51 height 15
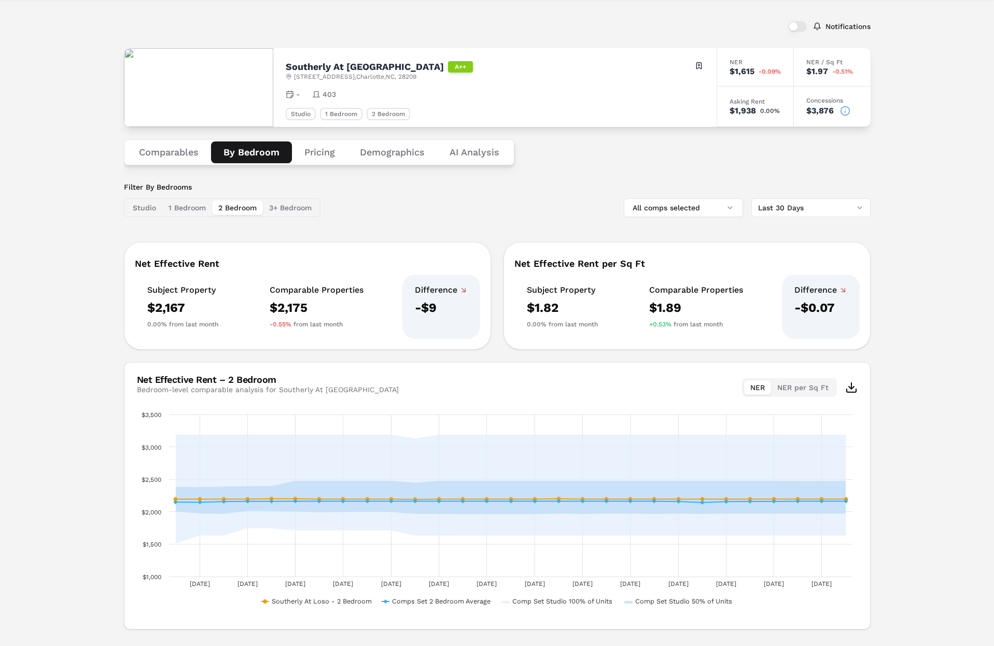
click at [837, 213] on html "MARKERR home markets properties Portfolio reports Search by MSA, ZIP, Property …" at bounding box center [497, 312] width 994 height 714
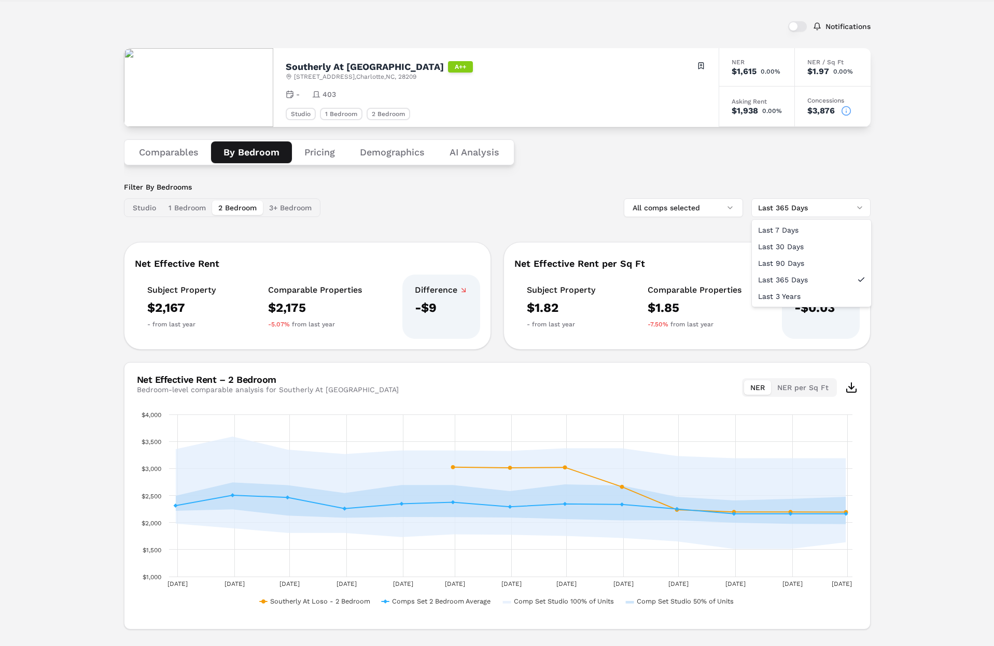
click at [814, 208] on html "MARKERR home markets properties Portfolio reports Search by MSA, ZIP, Property …" at bounding box center [497, 312] width 994 height 714
click at [765, 180] on html "MARKERR home markets properties Portfolio reports Search by MSA, ZIP, Property …" at bounding box center [497, 312] width 994 height 714
click at [194, 208] on button "1 Bedroom" at bounding box center [187, 208] width 50 height 15
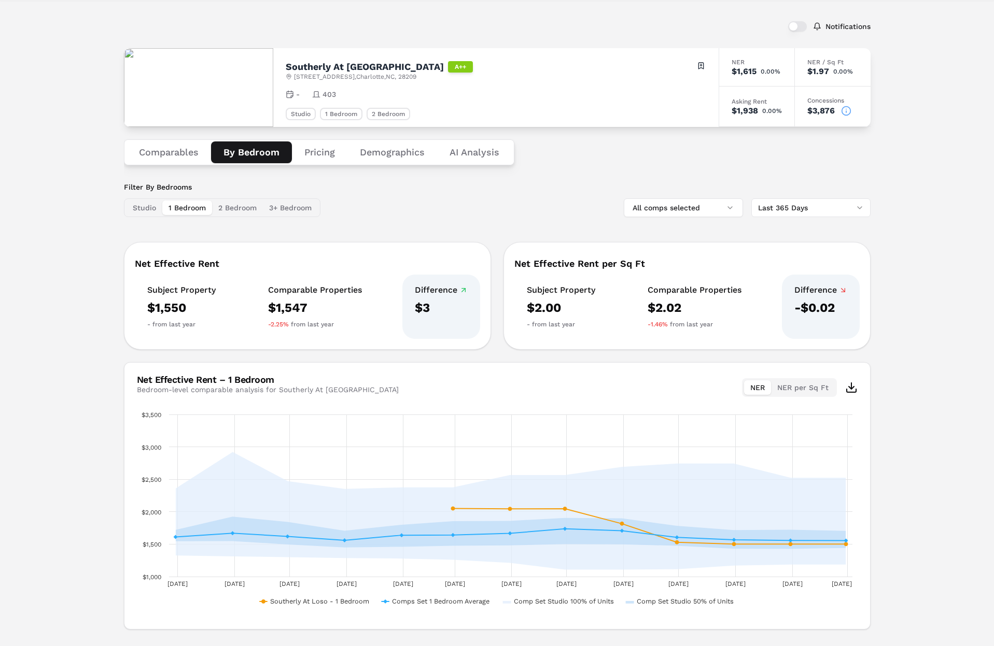
click at [316, 151] on button "Pricing" at bounding box center [319, 153] width 55 height 22
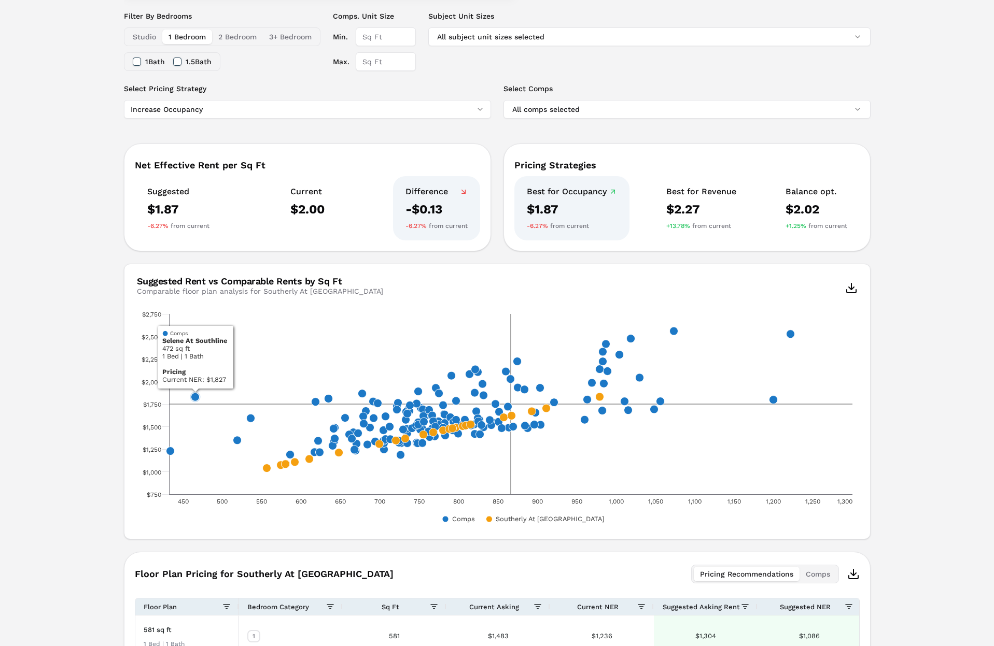
scroll to position [224, 0]
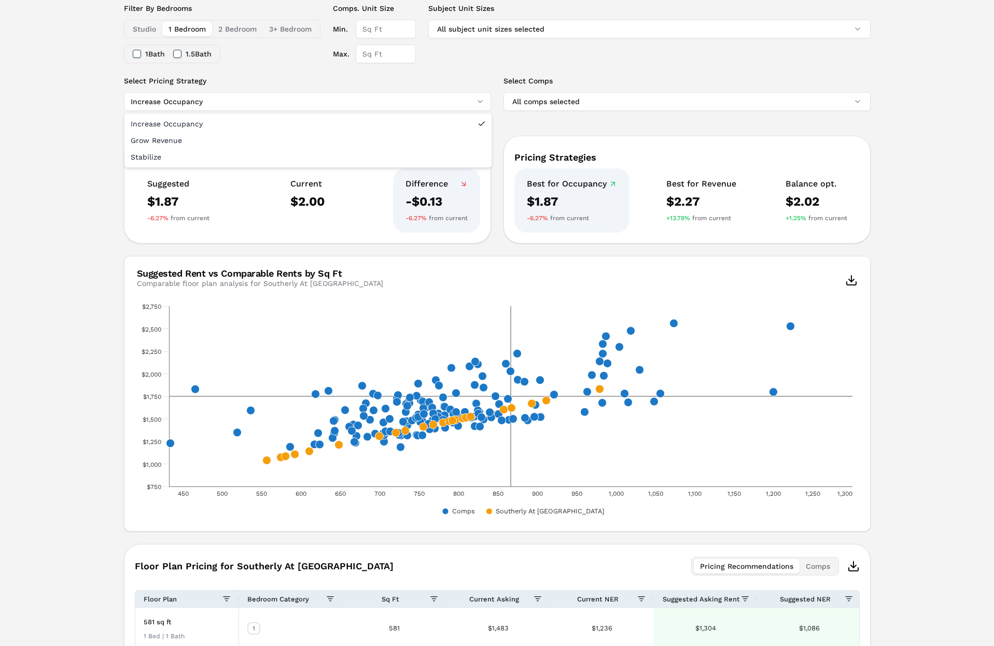
drag, startPoint x: 214, startPoint y: 154, endPoint x: 206, endPoint y: 156, distance: 8.0
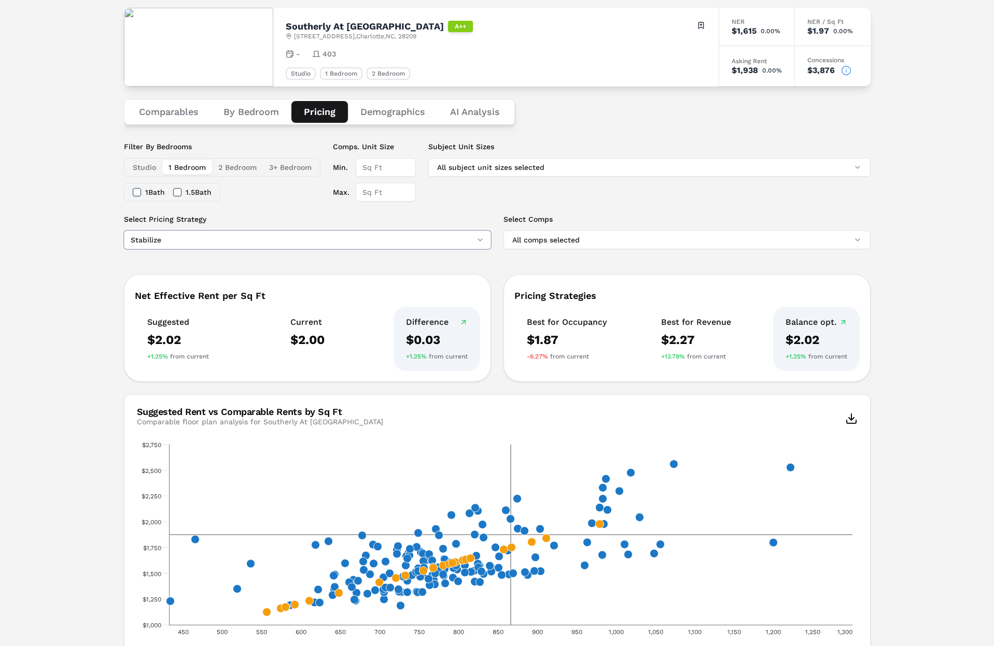
scroll to position [73, 0]
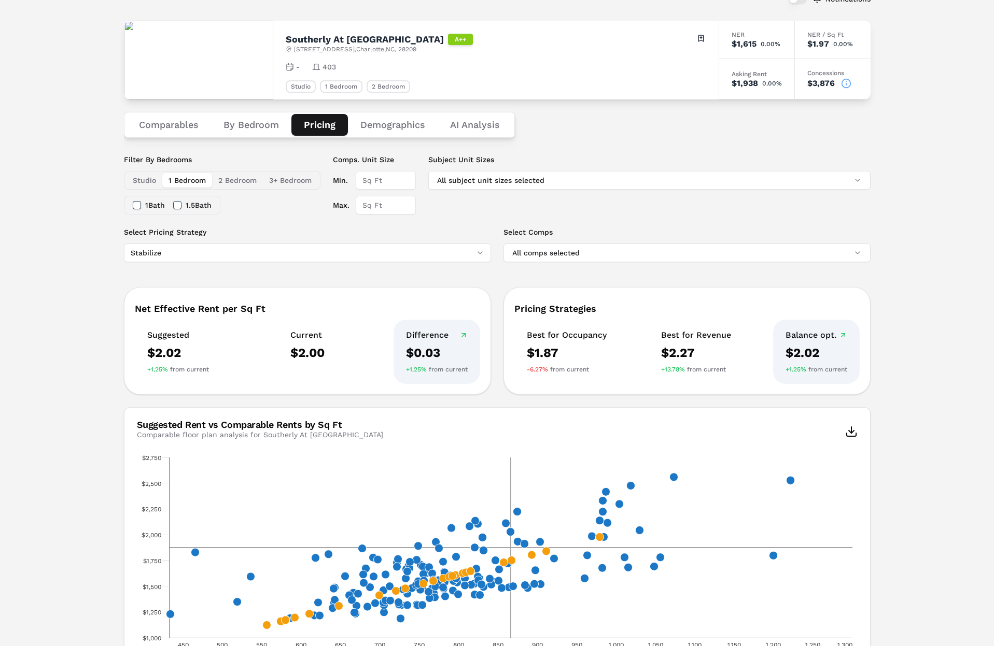
click at [405, 121] on button "Demographics" at bounding box center [393, 125] width 90 height 22
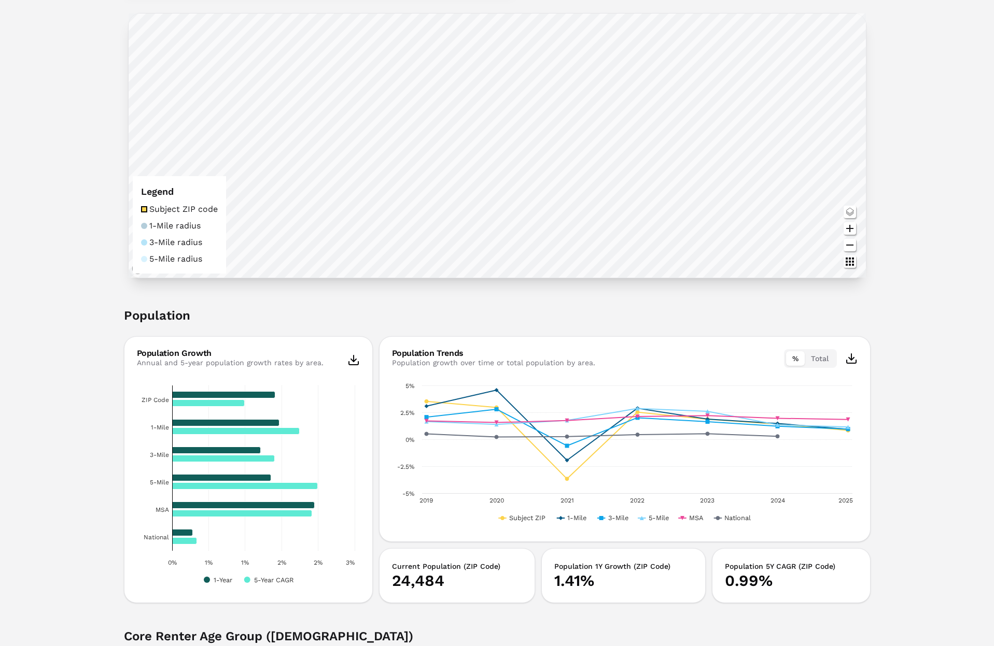
scroll to position [0, 0]
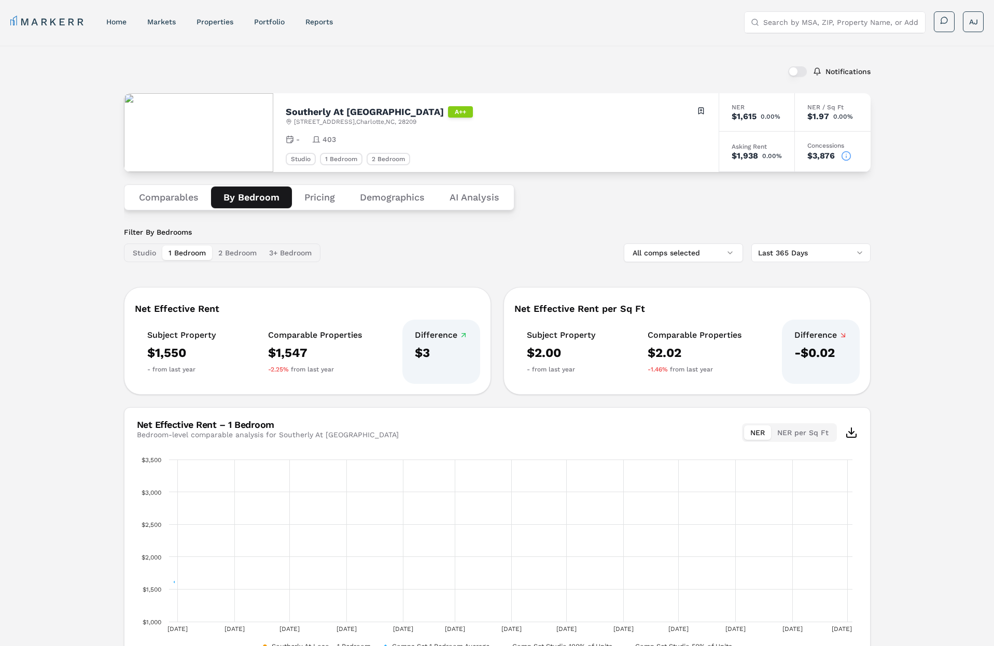
click at [240, 197] on button "By Bedroom" at bounding box center [251, 198] width 81 height 22
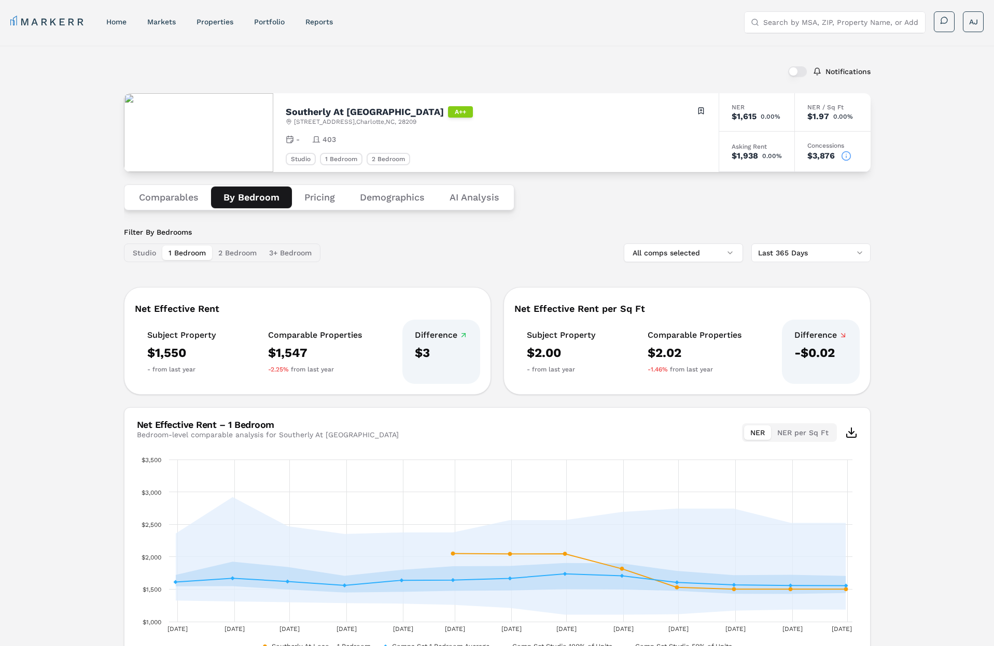
click at [163, 195] on button "Comparables" at bounding box center [168, 198] width 85 height 22
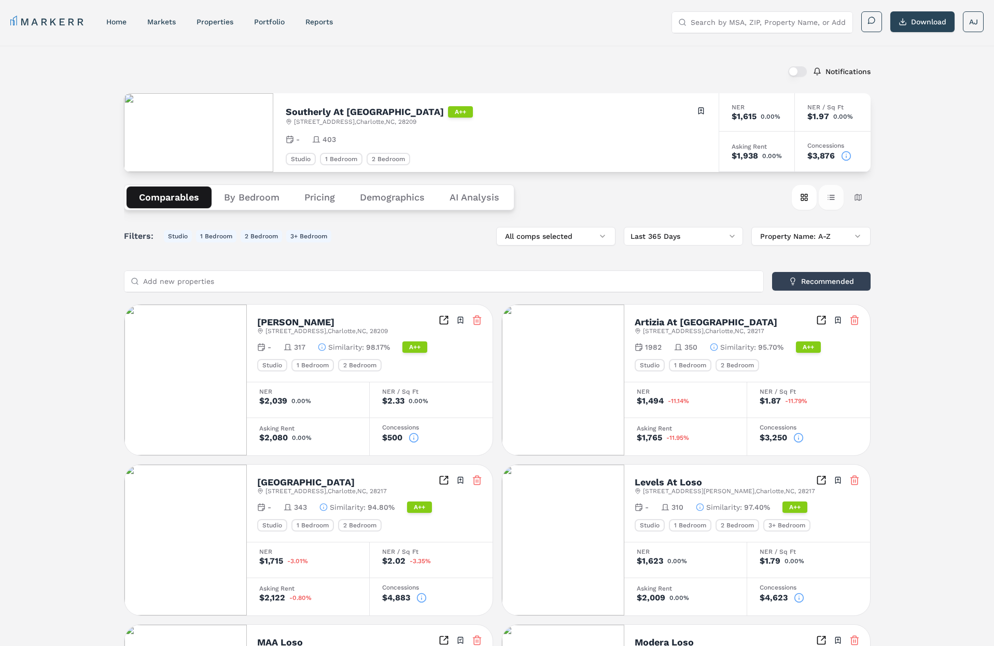
click at [836, 208] on button "Table view" at bounding box center [831, 197] width 25 height 25
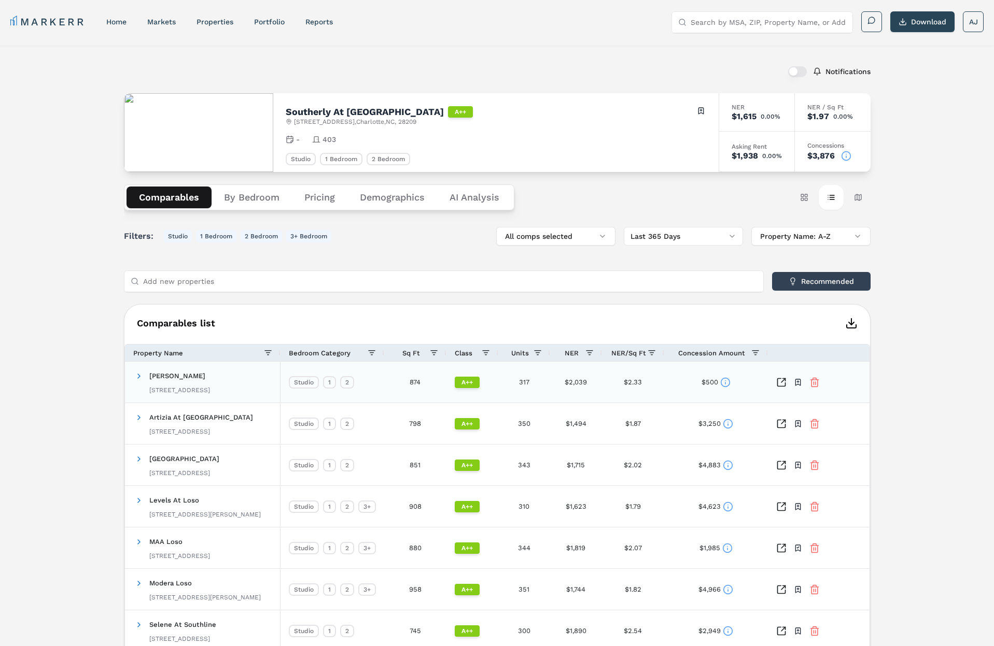
scroll to position [1, 0]
click at [139, 376] on span at bounding box center [139, 376] width 8 height 8
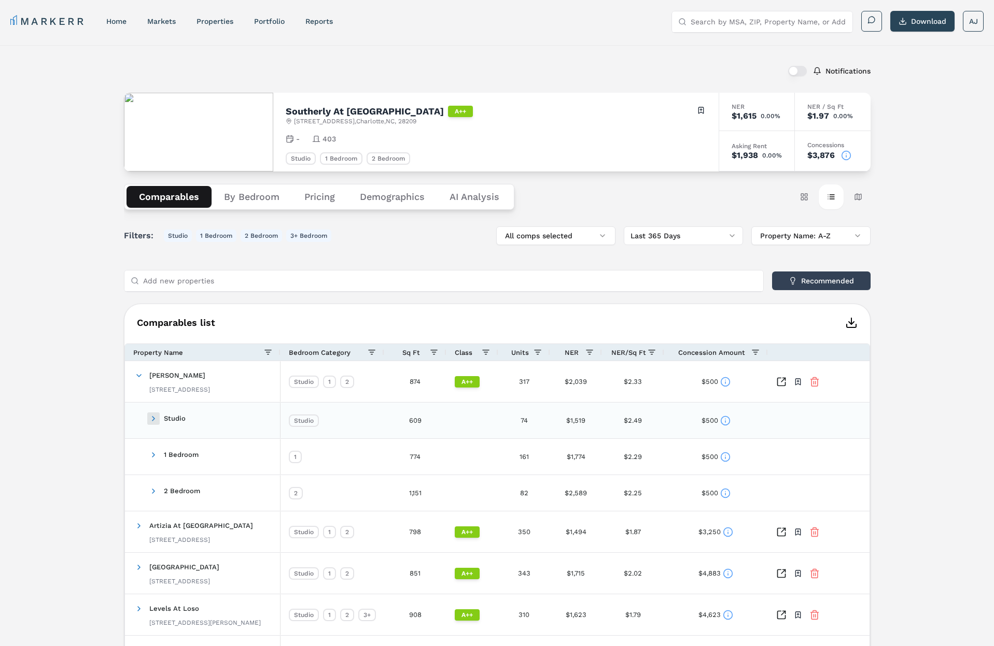
click at [156, 418] on span at bounding box center [153, 419] width 8 height 8
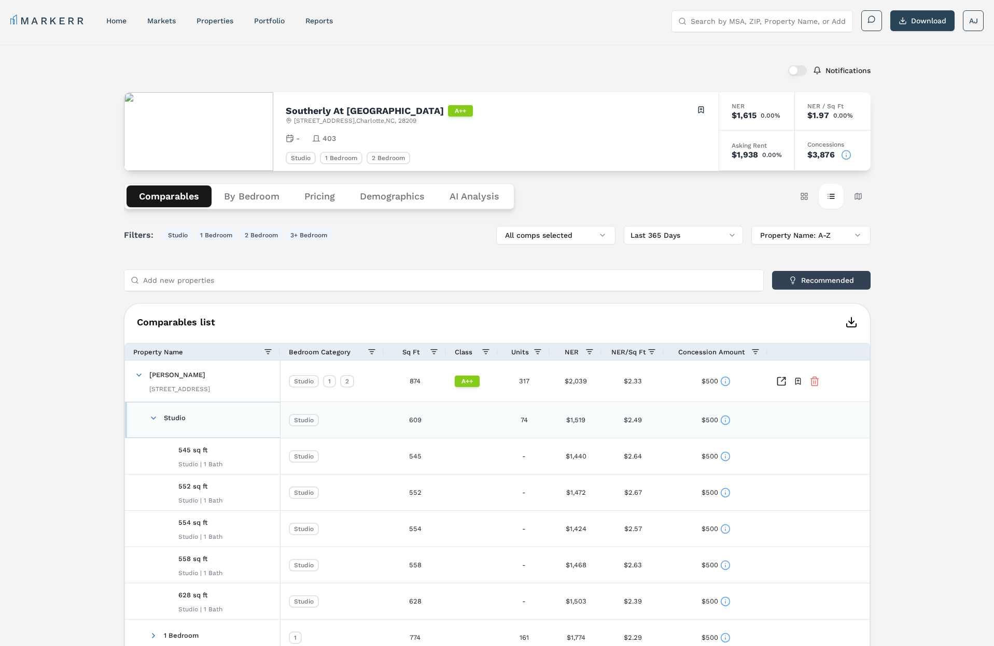
scroll to position [35, 0]
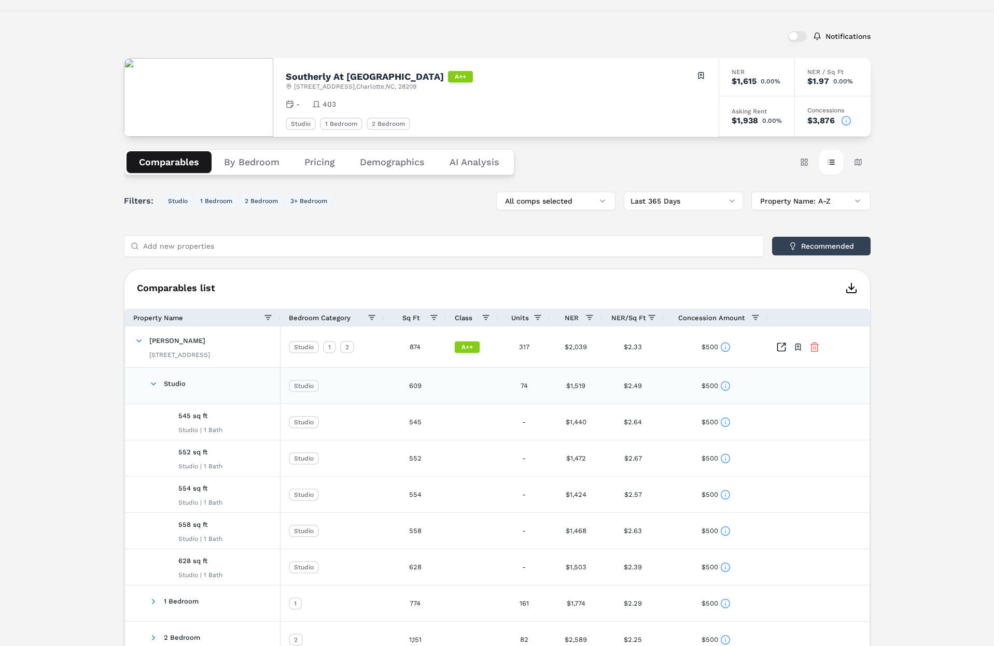
click at [727, 388] on icon at bounding box center [725, 386] width 10 height 10
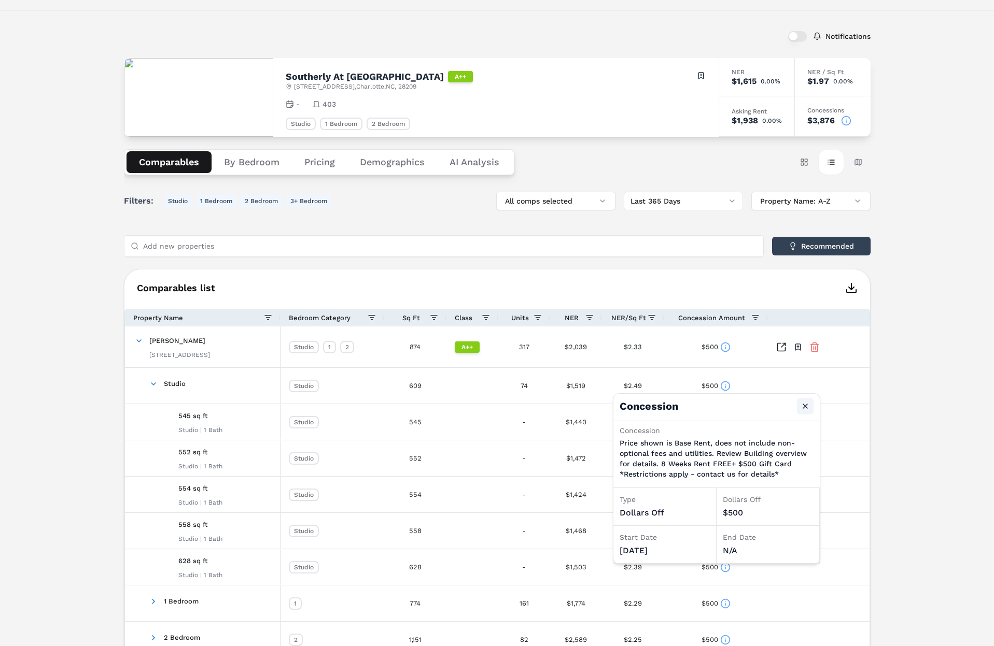
click at [803, 409] on button "Close" at bounding box center [805, 406] width 17 height 17
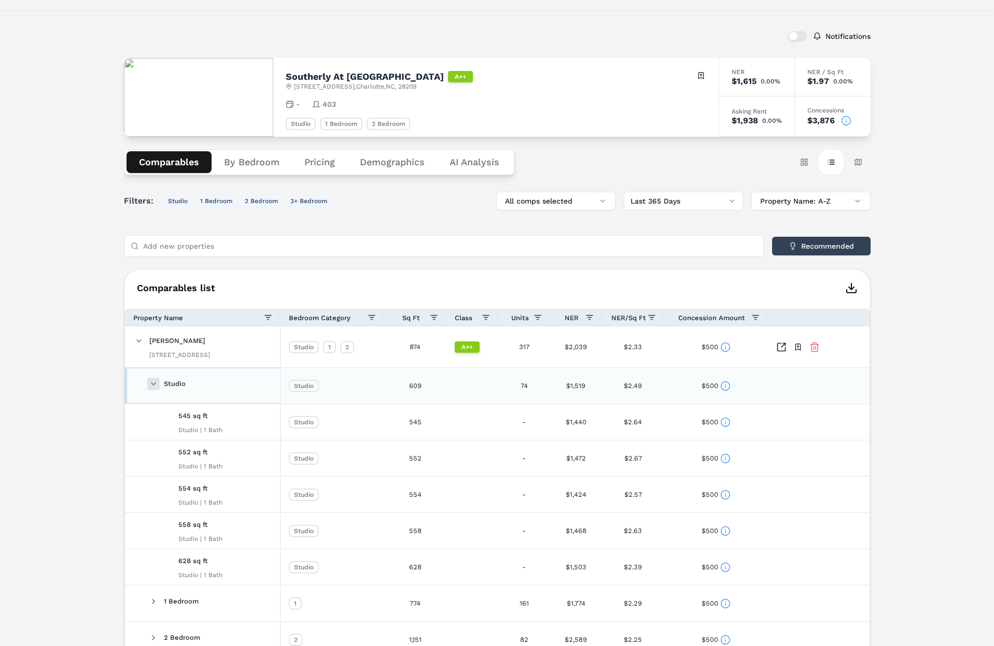
click at [153, 384] on span at bounding box center [153, 384] width 8 height 8
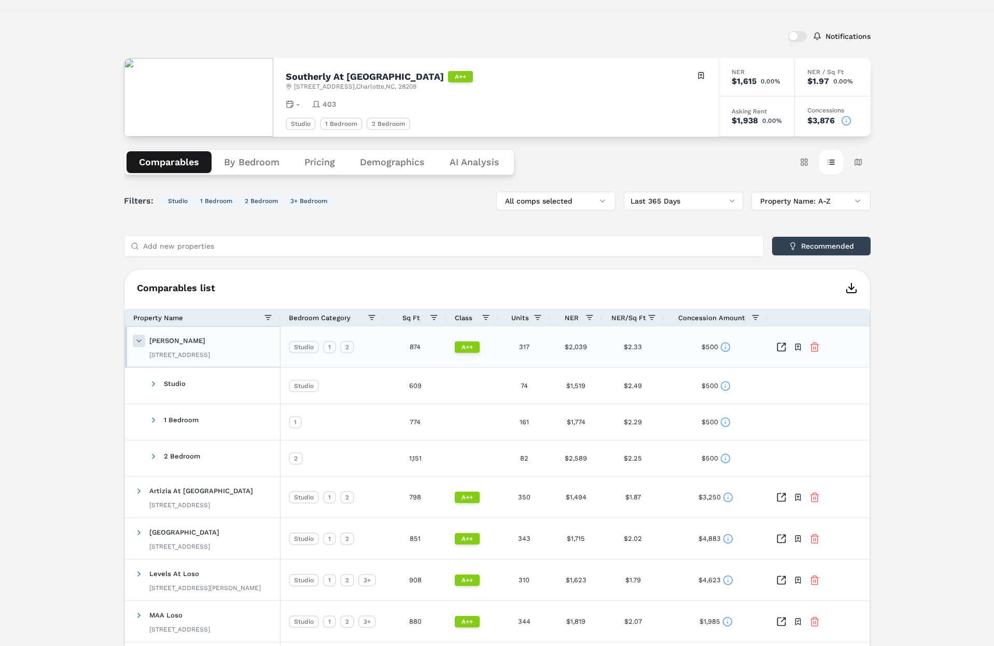
click at [138, 340] on span at bounding box center [139, 341] width 8 height 8
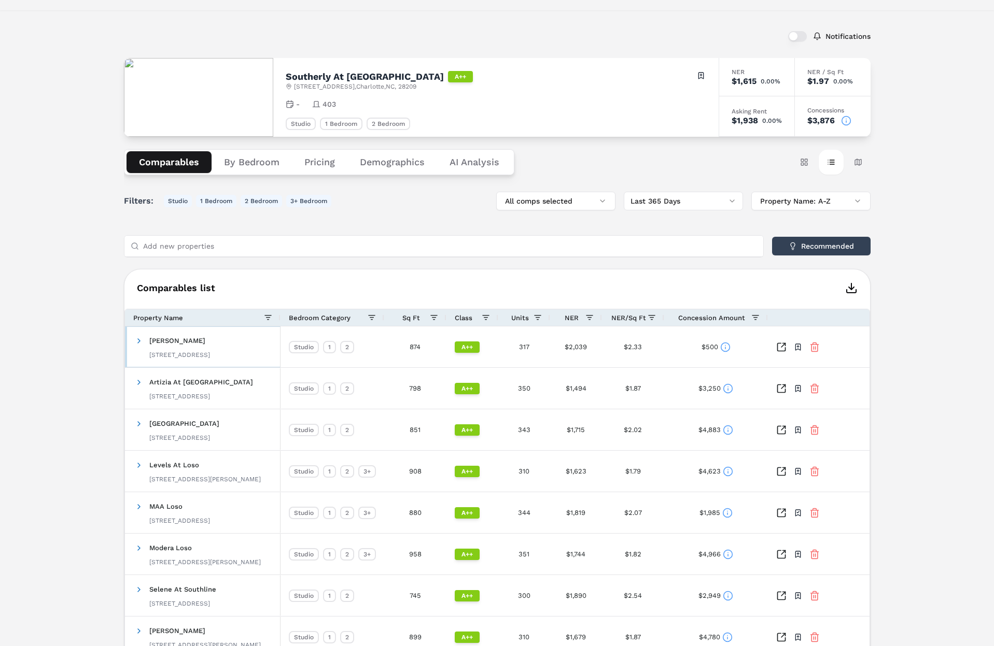
scroll to position [0, 0]
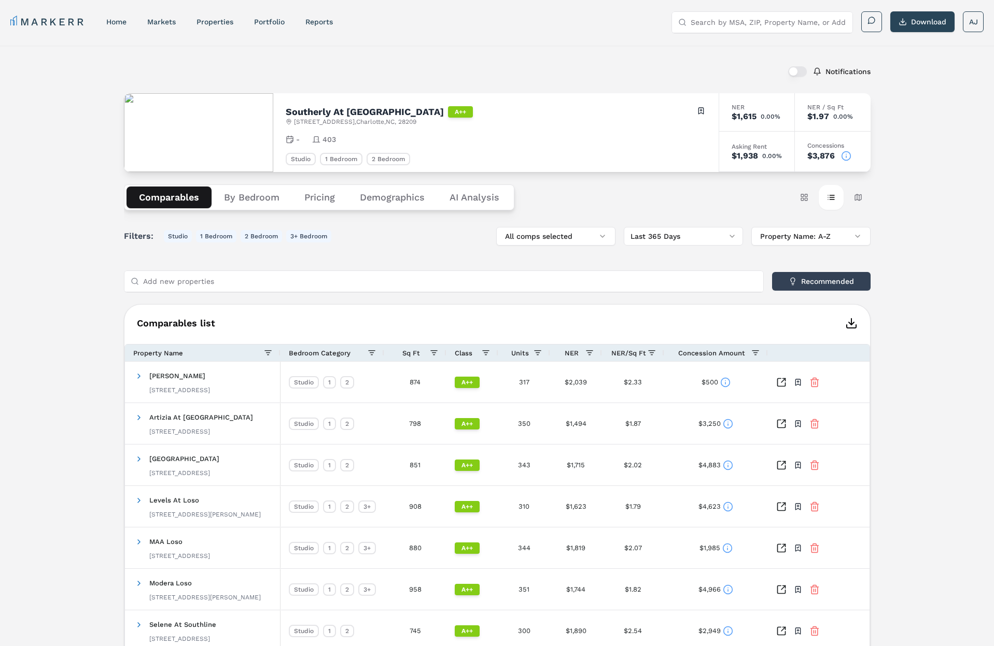
click at [86, 170] on div "Notifications Southerly At Loso A++ [STREET_ADDRESS] Toggle portfolio menu - 40…" at bounding box center [497, 430] width 994 height 769
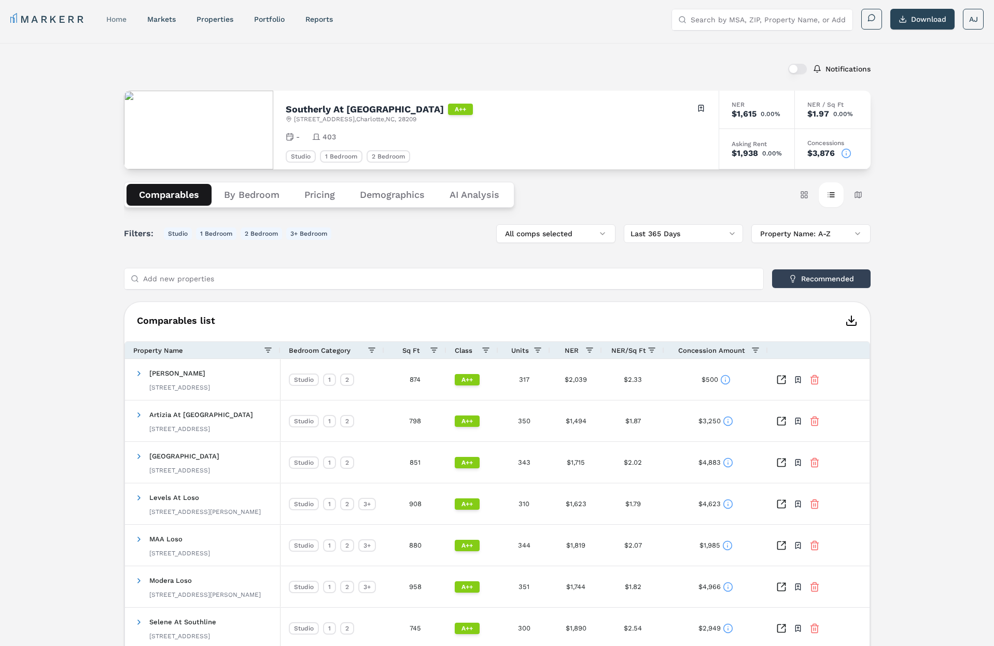
click at [109, 19] on link "home" at bounding box center [116, 19] width 20 height 8
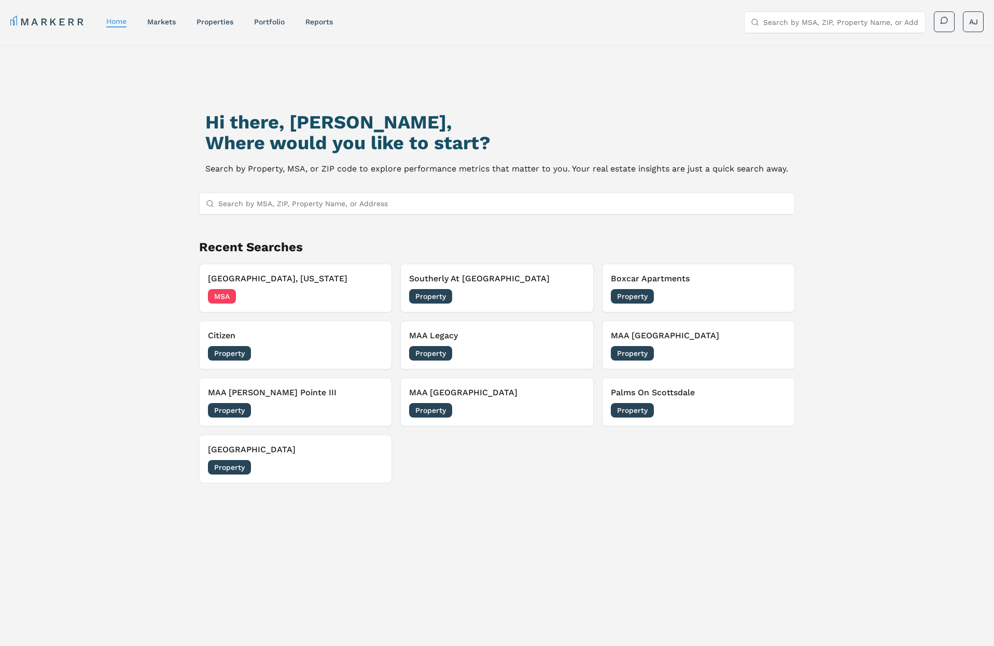
click at [256, 166] on p "Search by Property, MSA, or ZIP code to explore performance metrics that matter…" at bounding box center [496, 169] width 583 height 15
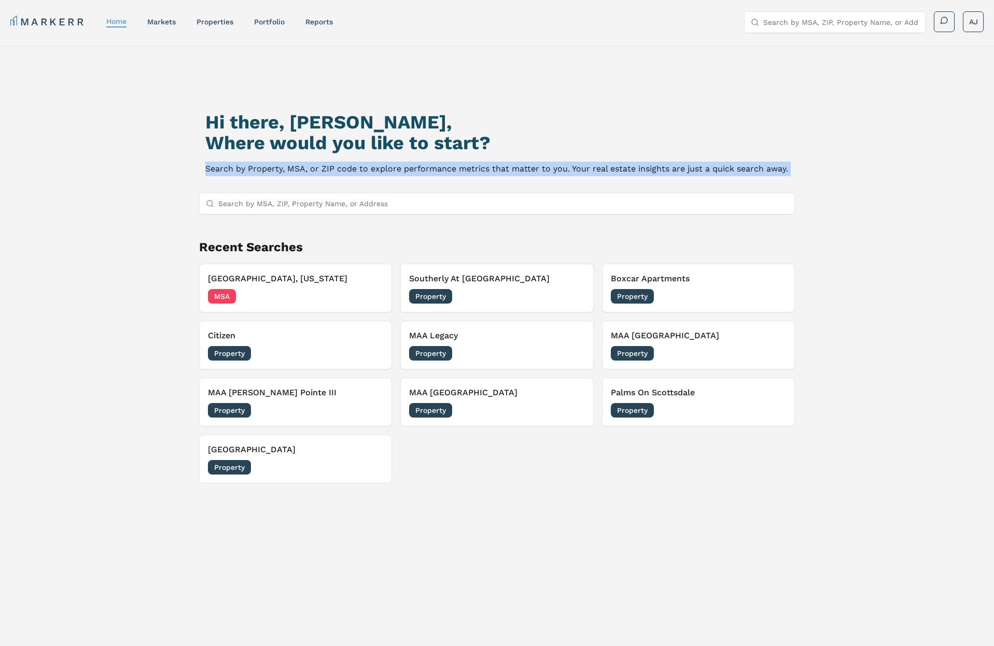
click at [256, 166] on p "Search by Property, MSA, or ZIP code to explore performance metrics that matter…" at bounding box center [496, 169] width 583 height 15
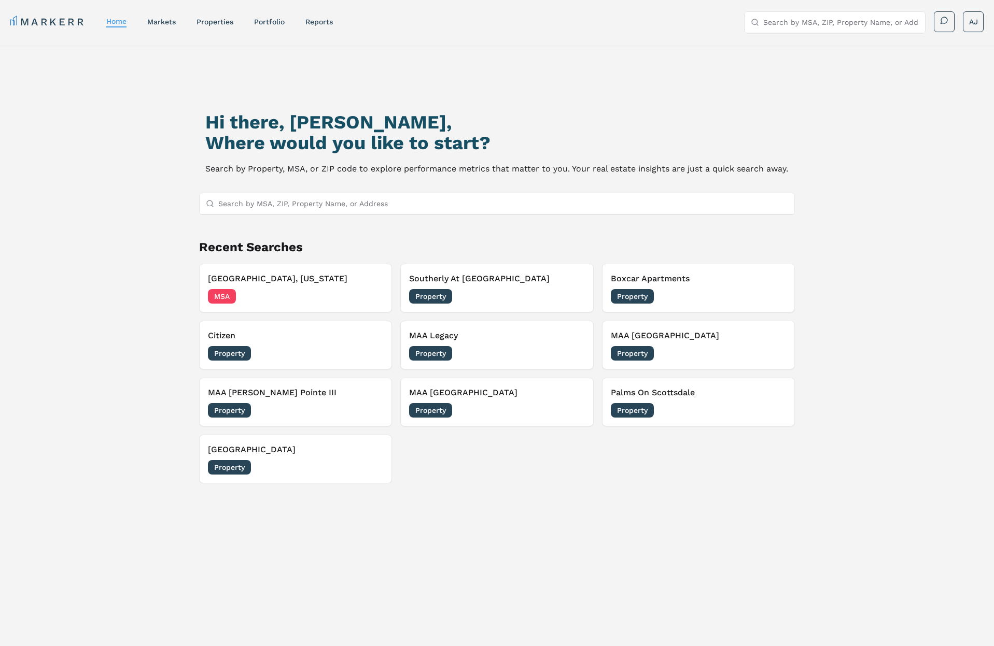
click at [223, 136] on h2 "Where would you like to start?" at bounding box center [496, 143] width 583 height 21
click at [156, 126] on div "Hi there, [PERSON_NAME], Where would you like to start? Search by Property, MSA…" at bounding box center [497, 385] width 696 height 646
click at [292, 125] on h1 "Hi there, [PERSON_NAME]," at bounding box center [496, 122] width 583 height 21
click at [167, 25] on link "markets" at bounding box center [161, 22] width 29 height 8
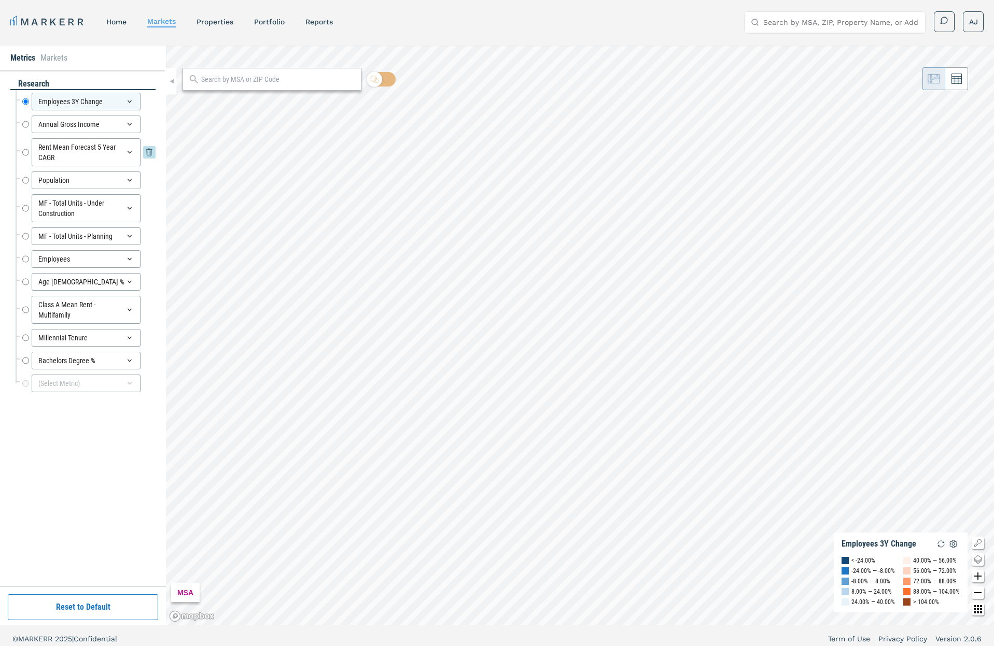
click at [24, 148] on input "Rent Mean Forecast 5 Year CAGR" at bounding box center [25, 152] width 7 height 28
radio input "false"
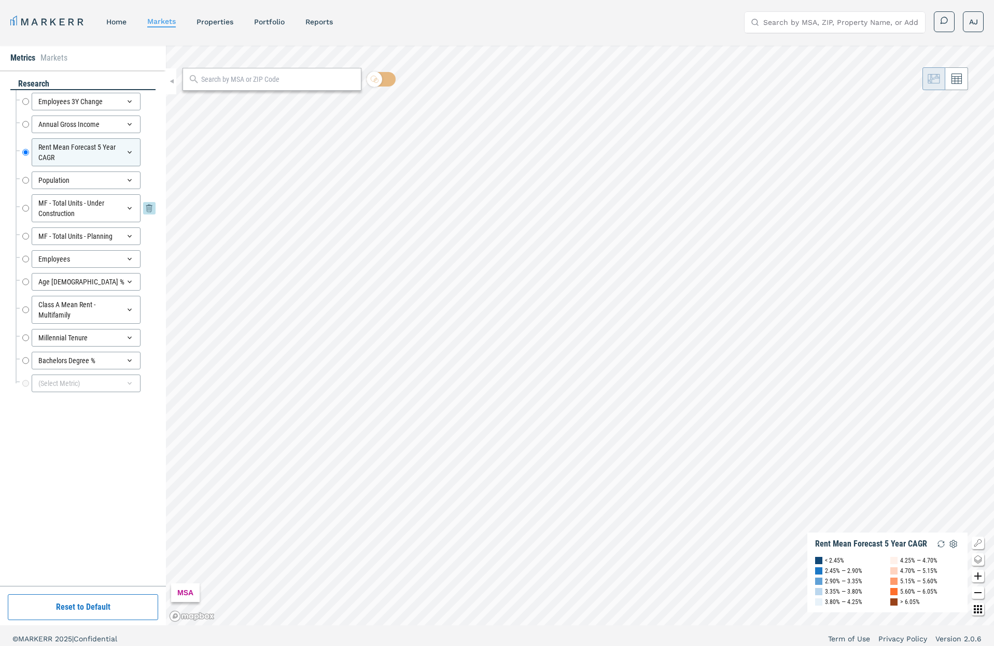
click at [29, 207] on input "MF - Total Units - Under Construction" at bounding box center [25, 208] width 7 height 28
radio input "false"
radio input "true"
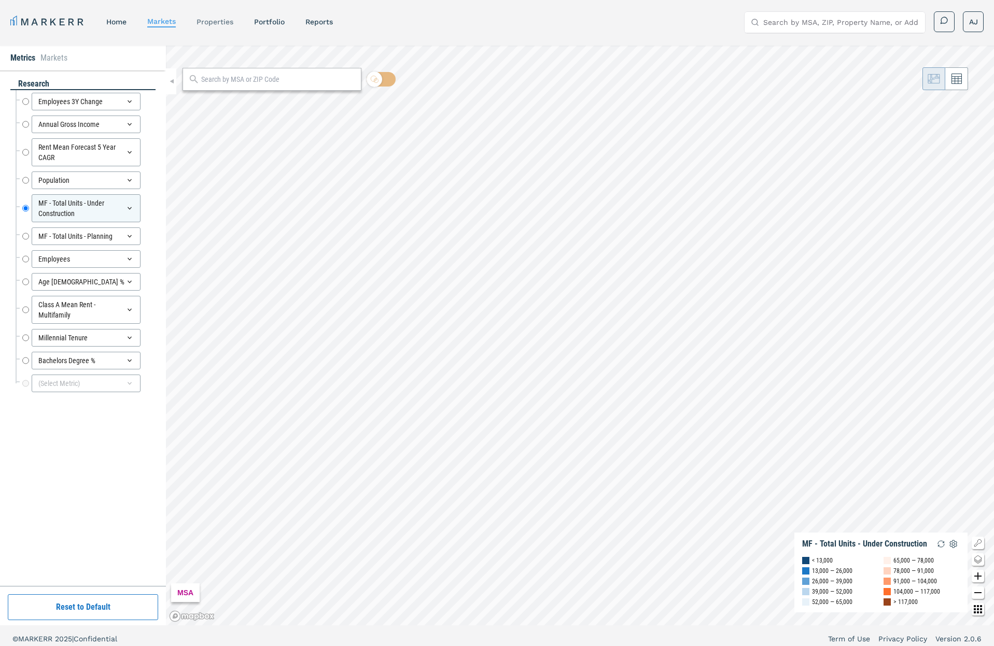
click at [218, 23] on link "properties" at bounding box center [214, 22] width 37 height 8
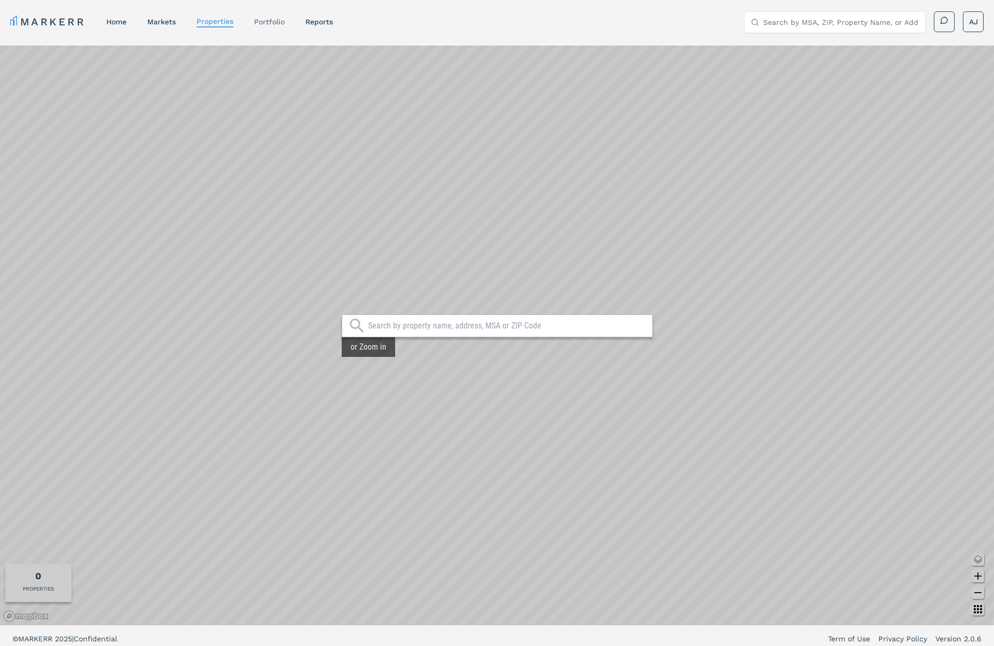
click at [269, 23] on link "Portfolio" at bounding box center [269, 22] width 31 height 8
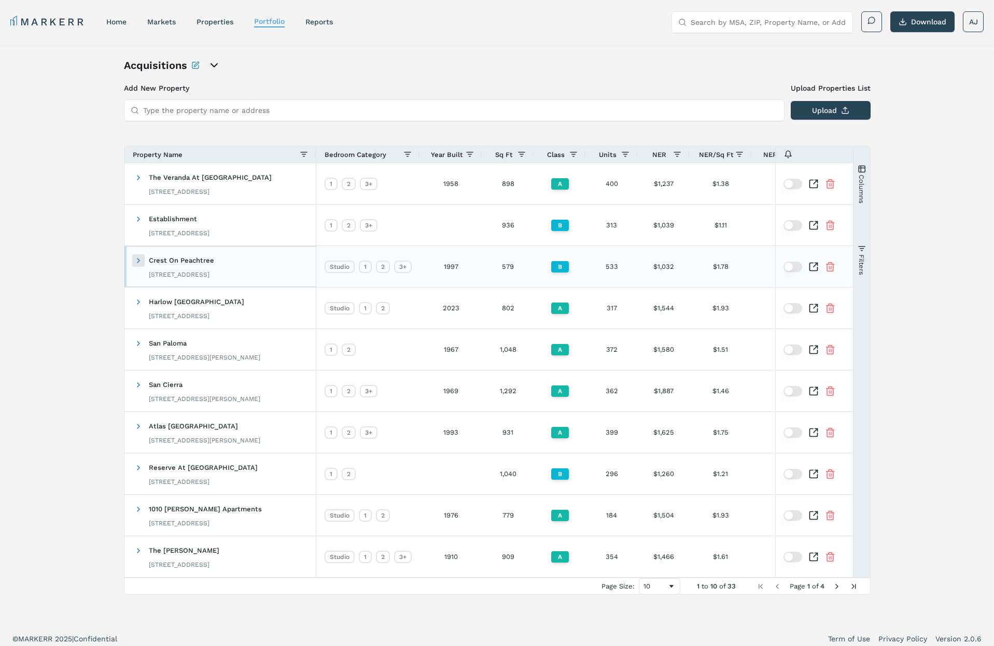
click at [137, 260] on span at bounding box center [138, 261] width 8 height 8
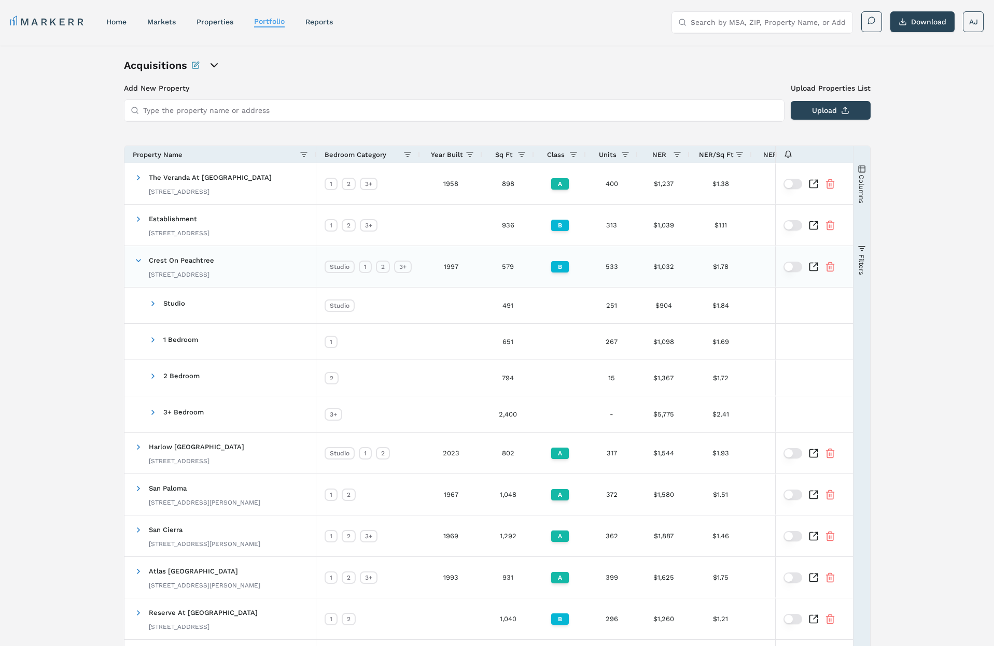
click at [813, 265] on icon "Inspect Comparable" at bounding box center [813, 267] width 10 height 10
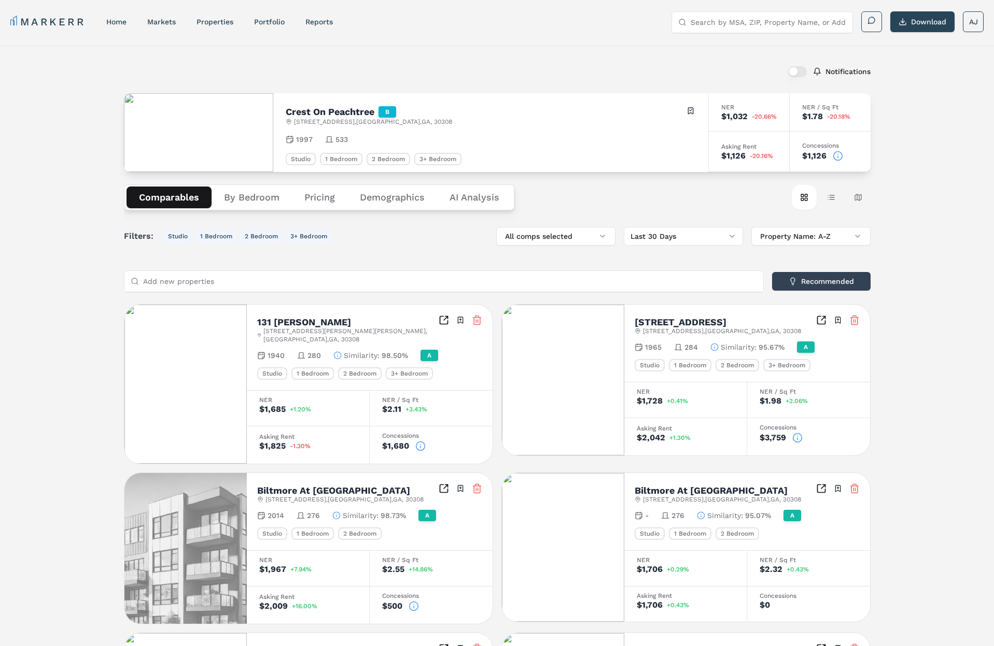
click at [469, 201] on Analysis "AI Analysis" at bounding box center [474, 198] width 75 height 22
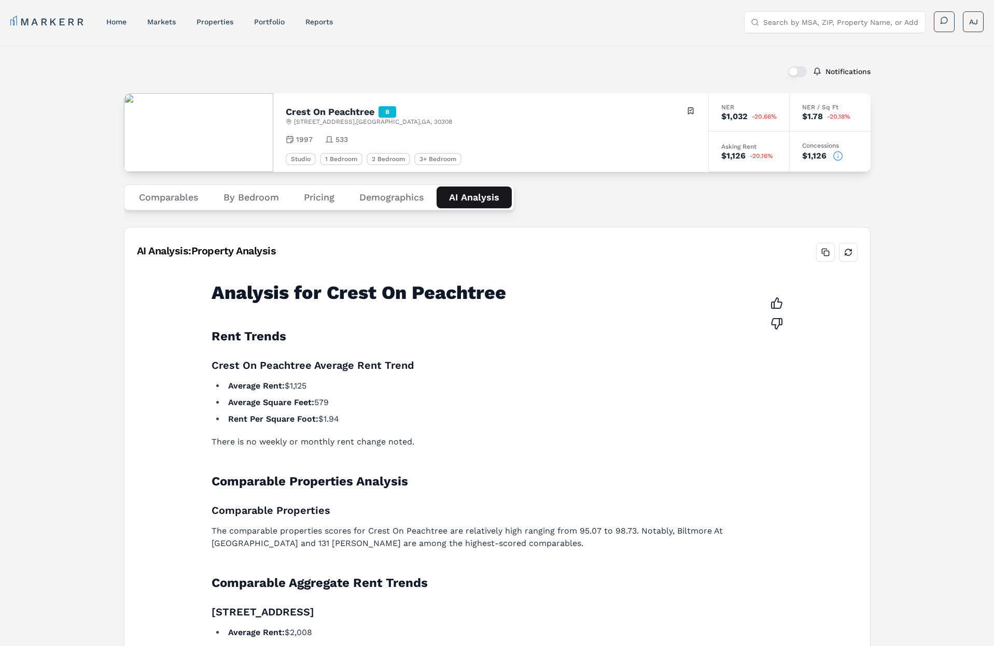
click at [159, 196] on button "Comparables" at bounding box center [168, 198] width 85 height 22
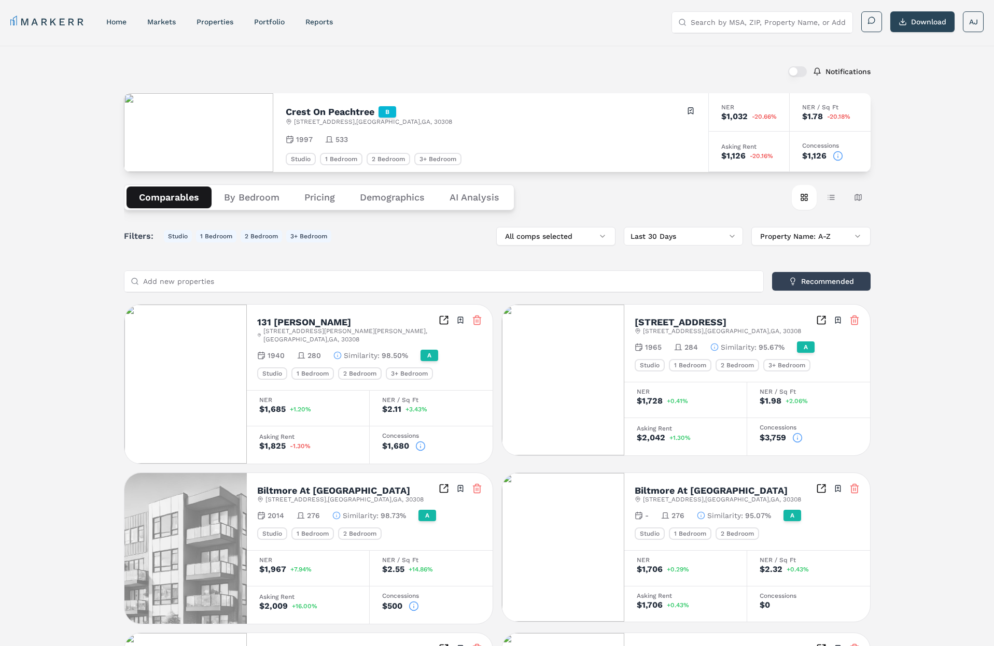
click at [102, 207] on div "Notifications Crest On Peachtree B [STREET_ADDRESS] Toggle portfolio menu 1997 …" at bounding box center [497, 590] width 994 height 1088
click at [117, 25] on link "home" at bounding box center [116, 22] width 20 height 8
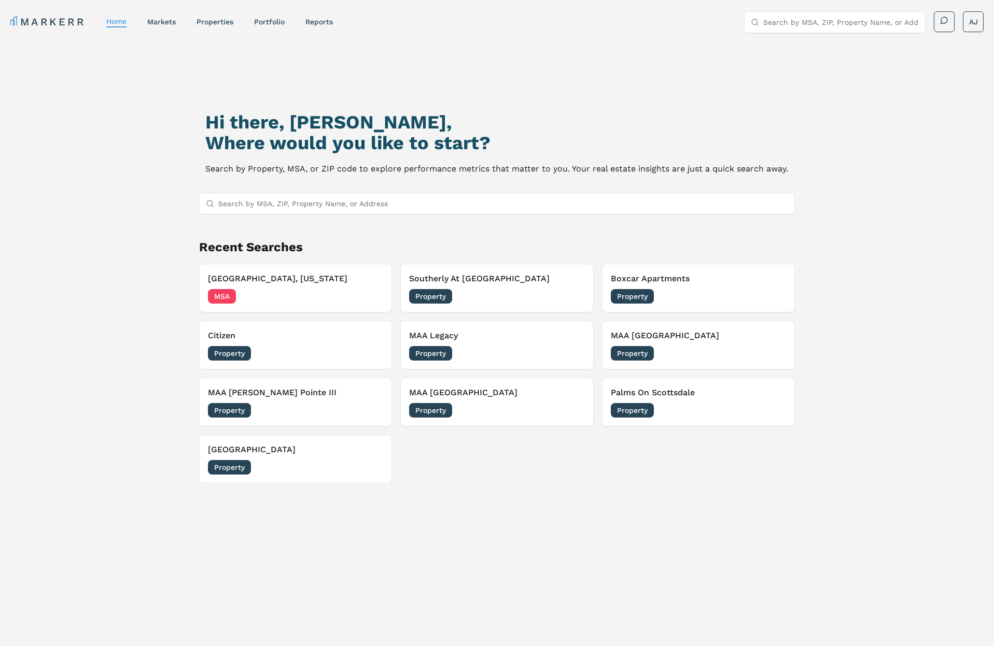
click at [145, 204] on div "Hi there, [PERSON_NAME], Where would you like to start? Search by Property, MSA…" at bounding box center [497, 377] width 994 height 663
click at [127, 209] on div "Hi there, [PERSON_NAME], Where would you like to start? Search by Property, MSA…" at bounding box center [497, 377] width 994 height 663
click at [159, 24] on link "markets" at bounding box center [161, 22] width 29 height 8
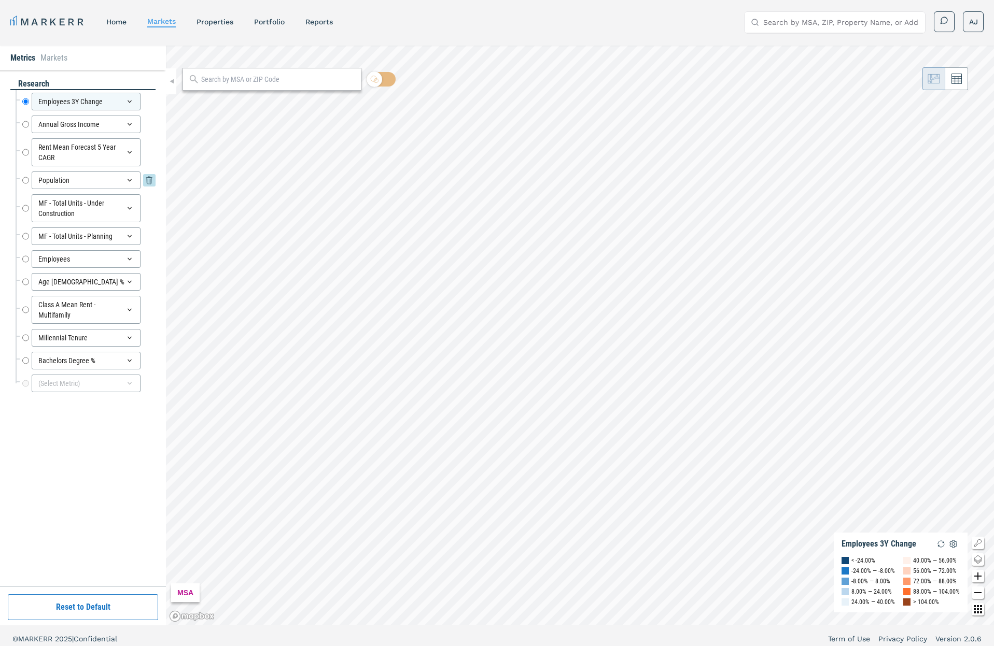
click at [24, 180] on input "Population" at bounding box center [25, 181] width 7 height 18
radio input "false"
radio input "true"
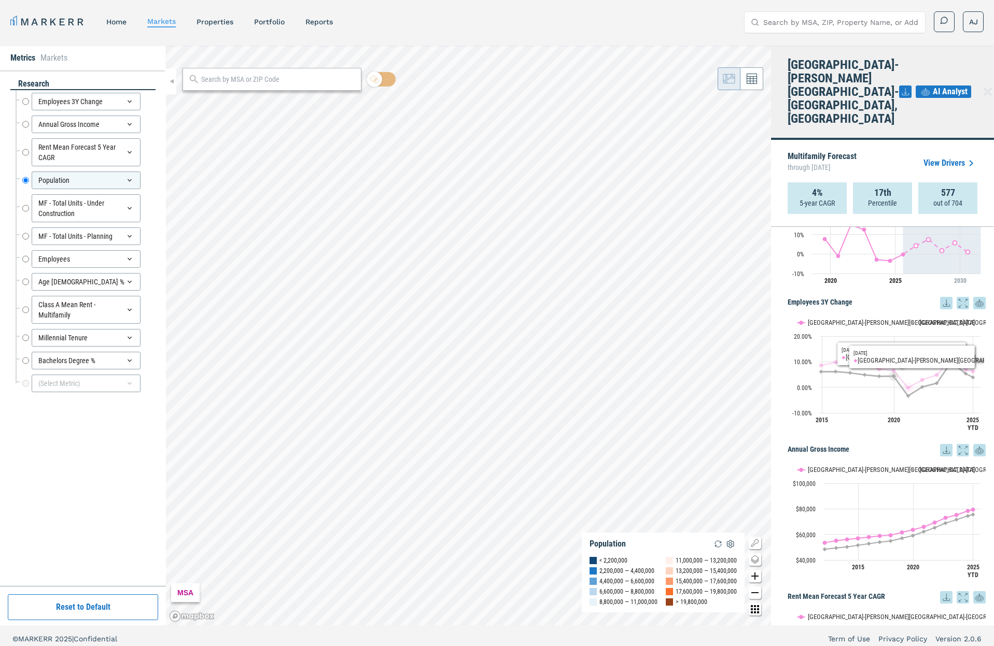
scroll to position [63, 0]
click at [981, 86] on icon at bounding box center [987, 92] width 12 height 12
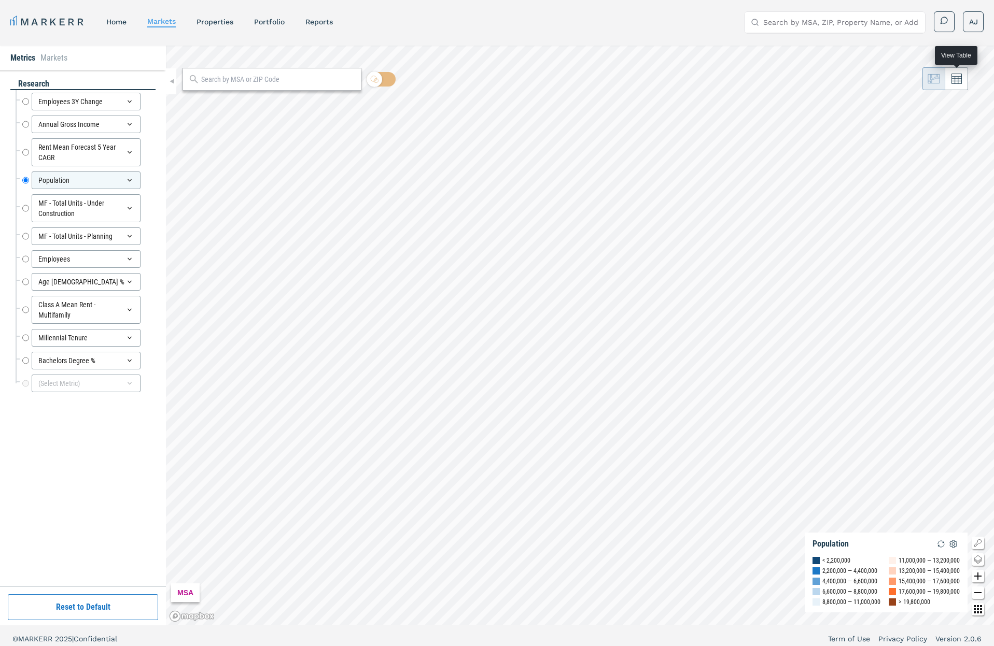
click at [951, 82] on icon at bounding box center [956, 79] width 10 height 10
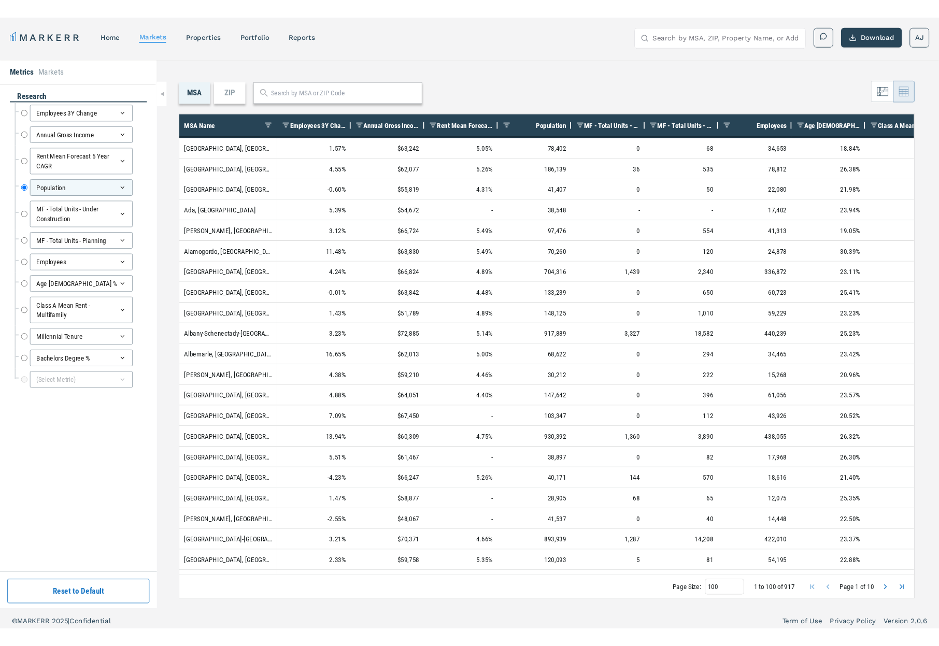
scroll to position [0, 0]
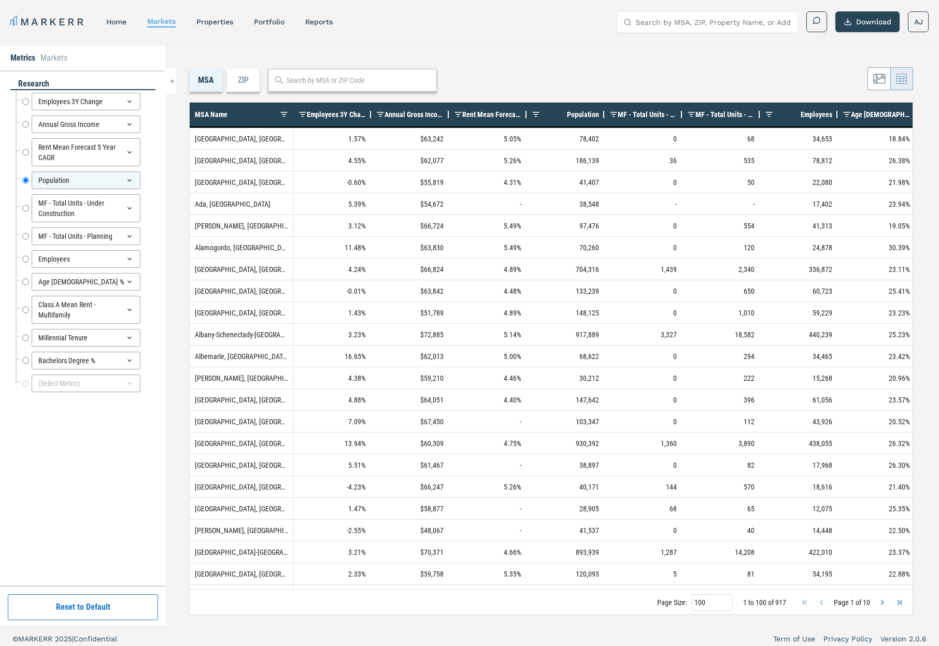
click at [237, 85] on div "ZIP" at bounding box center [243, 80] width 33 height 23
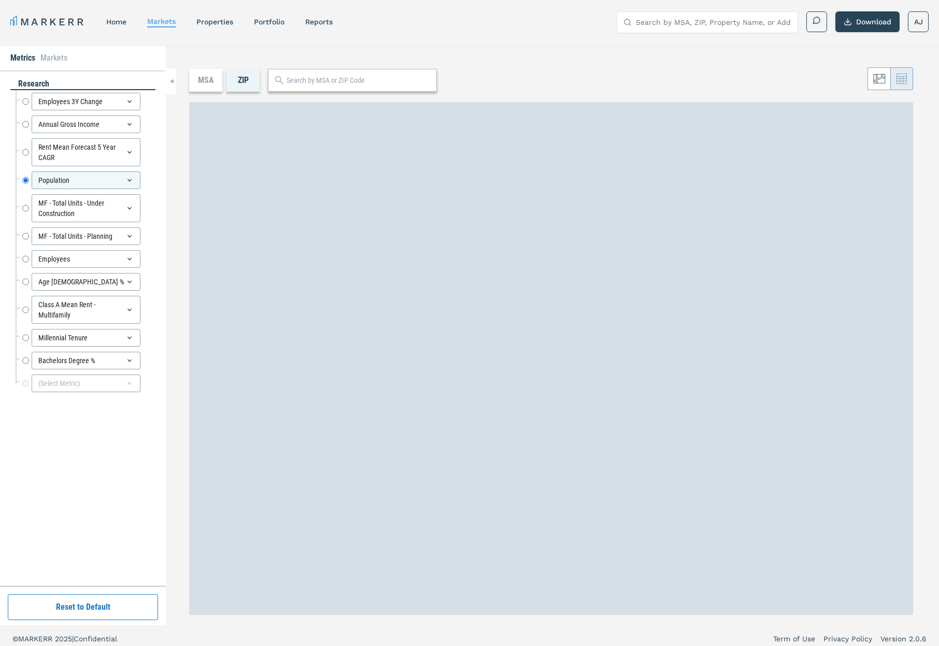
click at [207, 82] on div "MSA" at bounding box center [205, 80] width 33 height 23
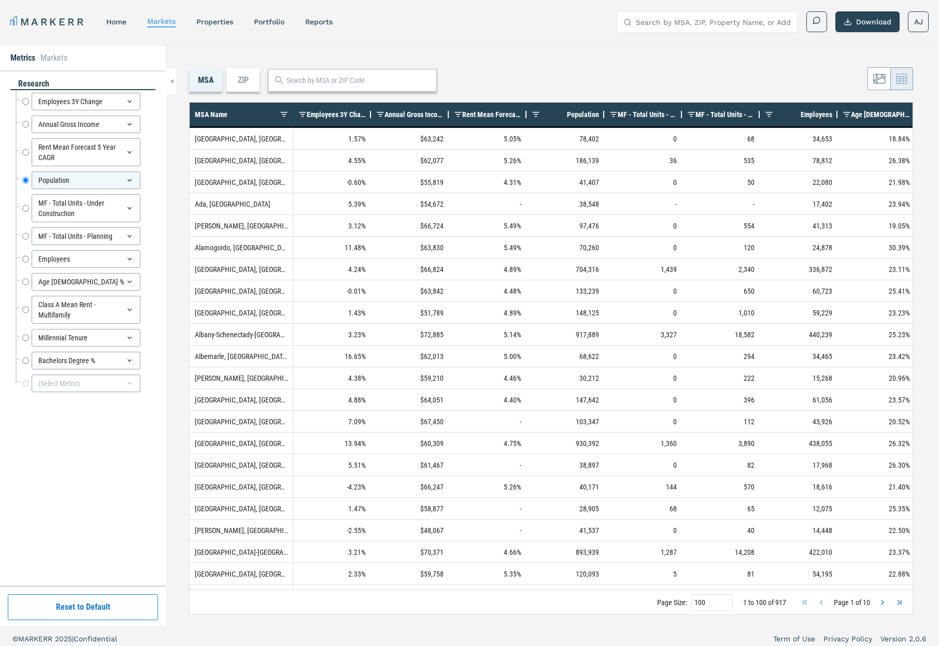
click at [509, 60] on div "MSA ZIP 1 to 100 of 917. Page 1 of 10 Drag here to set row groups Drag here to …" at bounding box center [552, 336] width 773 height 580
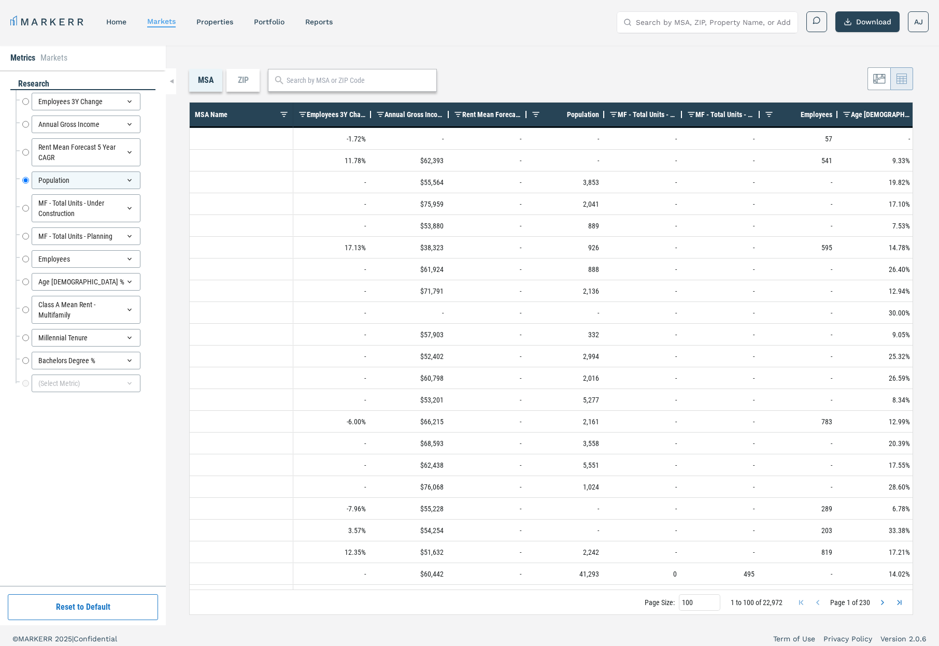
click at [244, 107] on div "MSA Name" at bounding box center [237, 114] width 85 height 19
click at [125, 24] on link "home" at bounding box center [116, 22] width 20 height 8
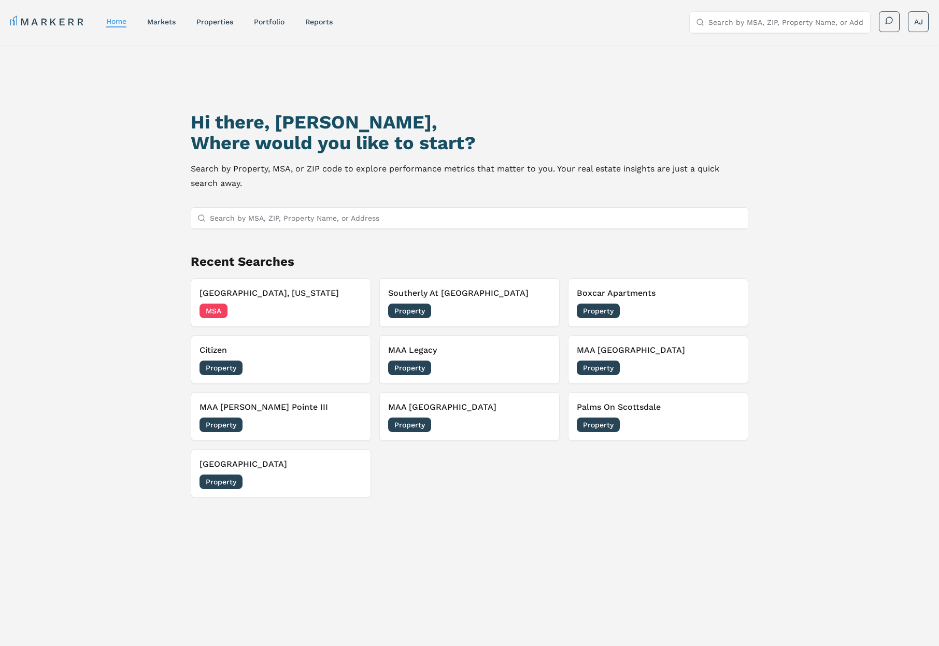
click at [240, 129] on h1 "Hi there, [PERSON_NAME]," at bounding box center [470, 122] width 558 height 21
drag, startPoint x: 240, startPoint y: 129, endPoint x: 364, endPoint y: 162, distance: 128.3
click at [251, 130] on h1 "Hi there, [PERSON_NAME]," at bounding box center [470, 122] width 558 height 21
click at [418, 172] on p "Search by Property, MSA, or ZIP code to explore performance metrics that matter…" at bounding box center [470, 176] width 558 height 29
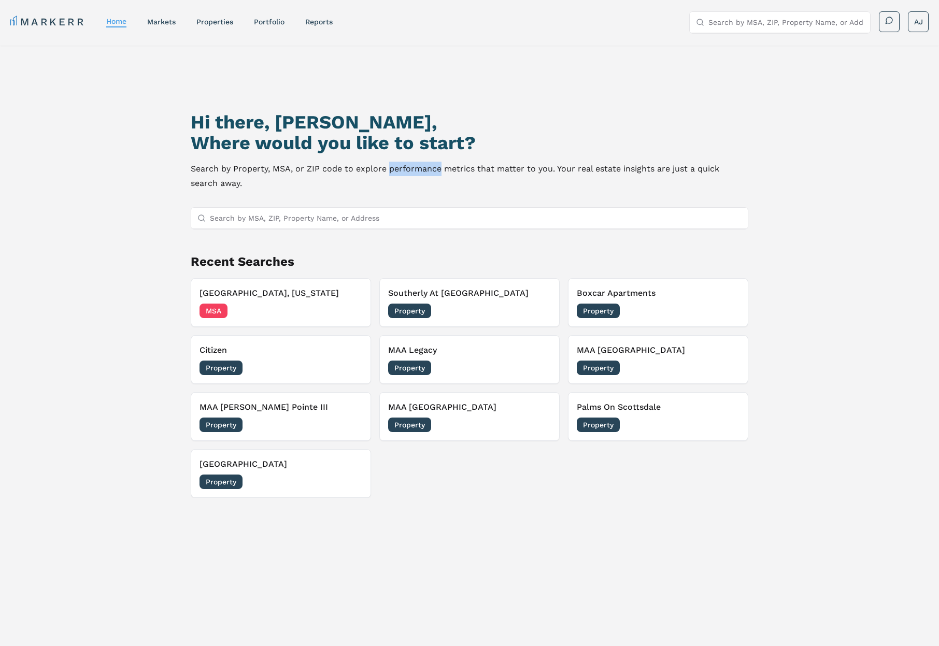
click at [418, 172] on p "Search by Property, MSA, or ZIP code to explore performance metrics that matter…" at bounding box center [470, 176] width 558 height 29
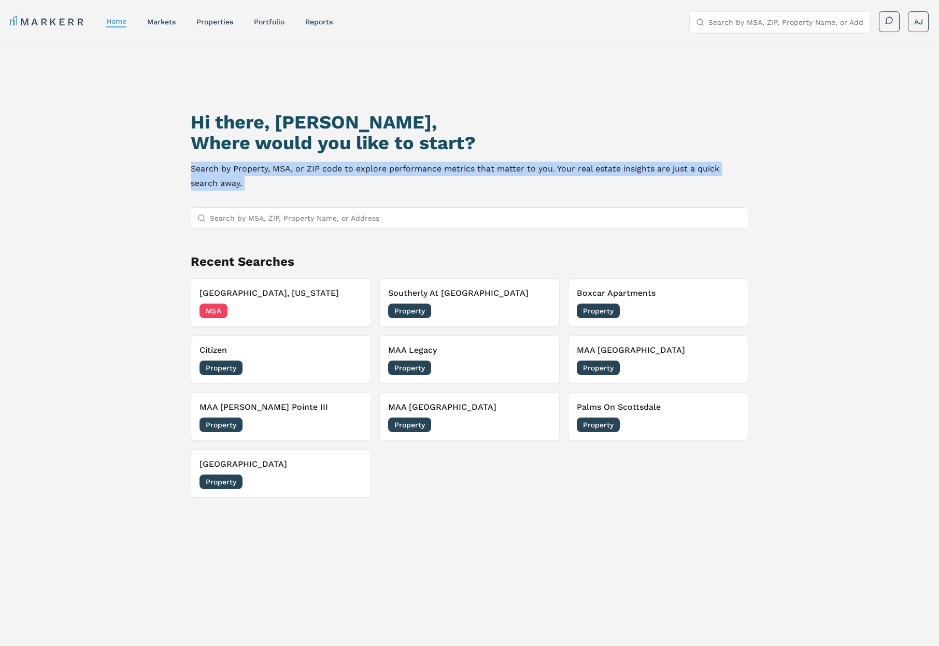
click at [418, 172] on p "Search by Property, MSA, or ZIP code to explore performance metrics that matter…" at bounding box center [470, 176] width 558 height 29
